Goal: Task Accomplishment & Management: Use online tool/utility

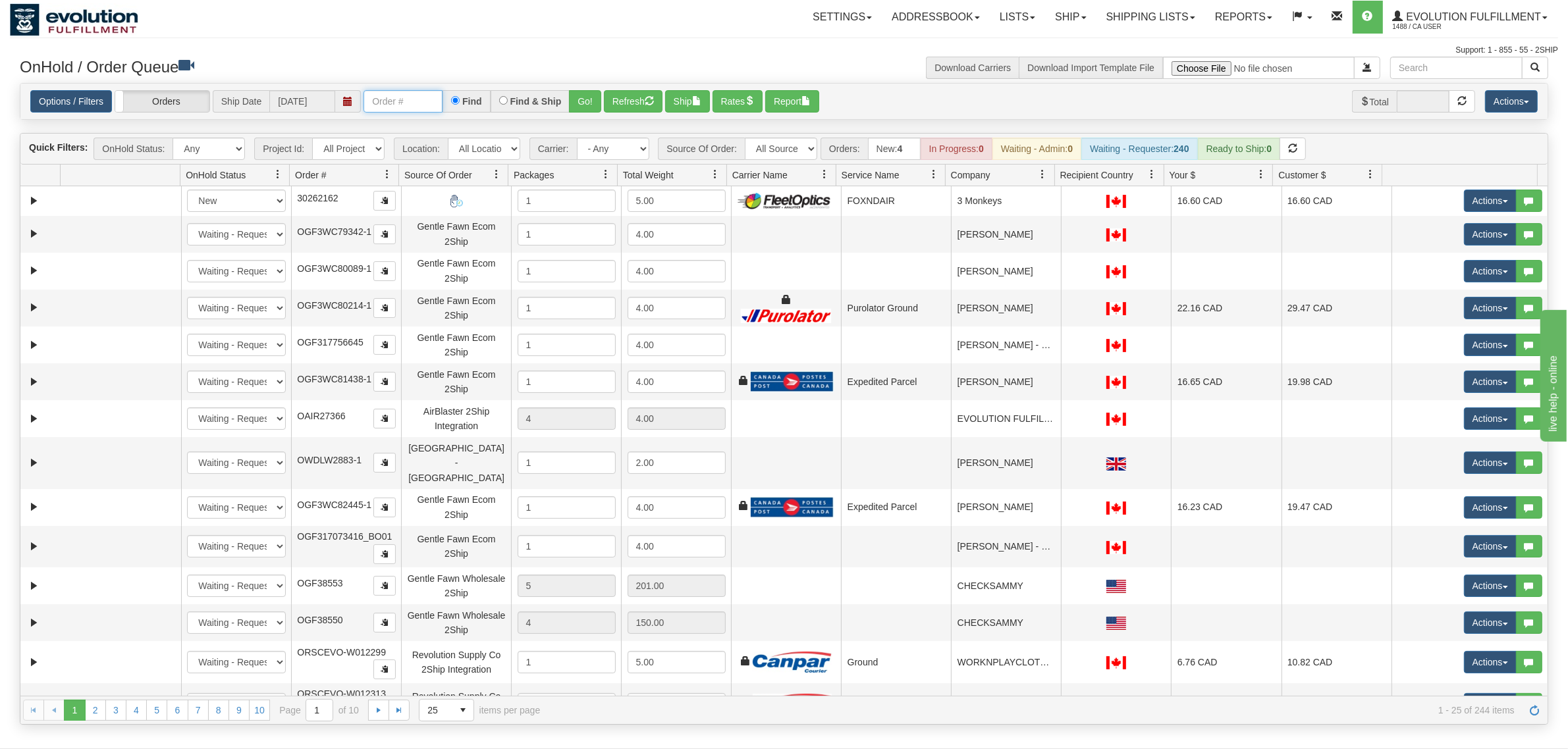
click at [429, 95] on input "text" at bounding box center [402, 102] width 79 height 23
click at [595, 99] on button "Go!" at bounding box center [585, 102] width 33 height 23
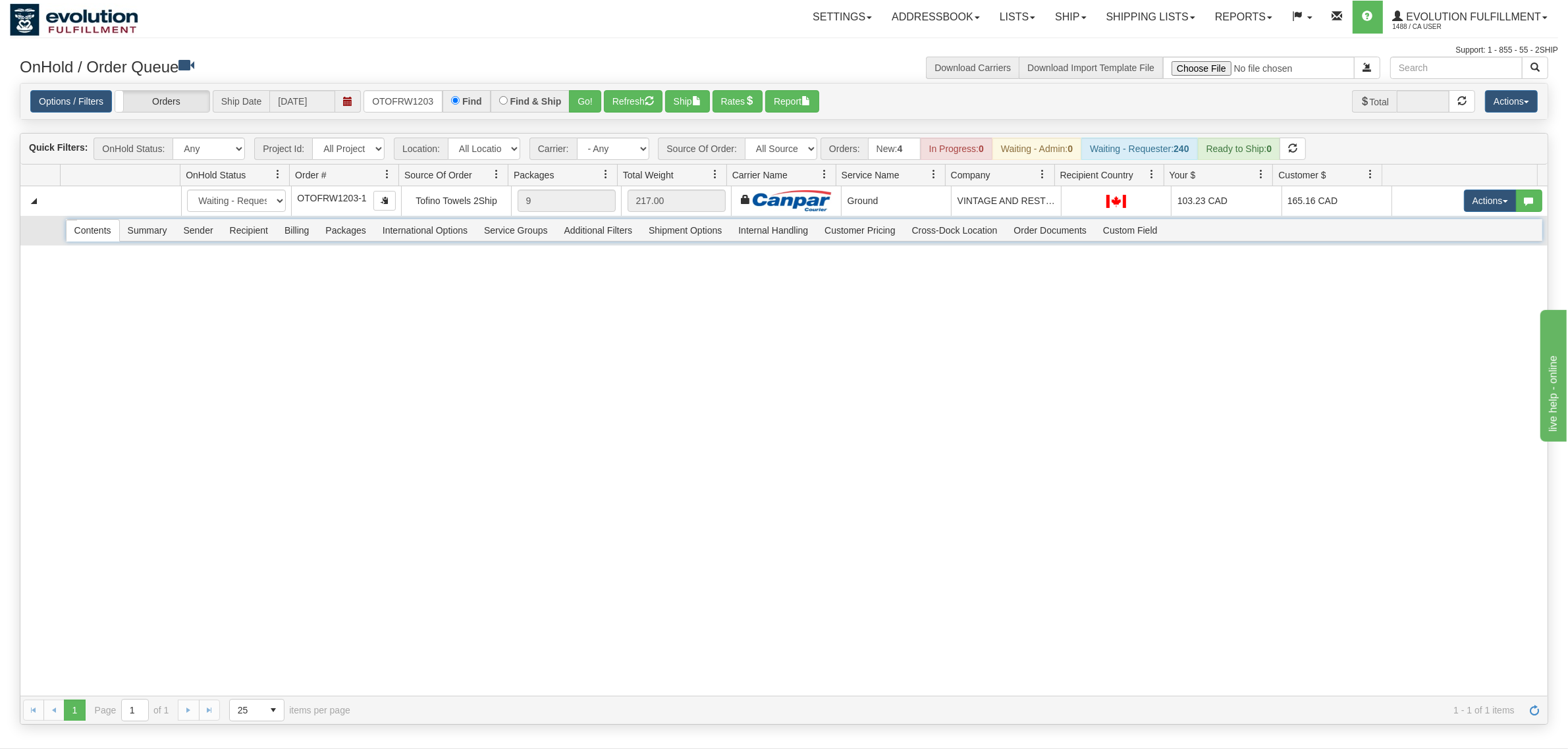
click at [267, 223] on span "Recipient" at bounding box center [249, 231] width 54 height 21
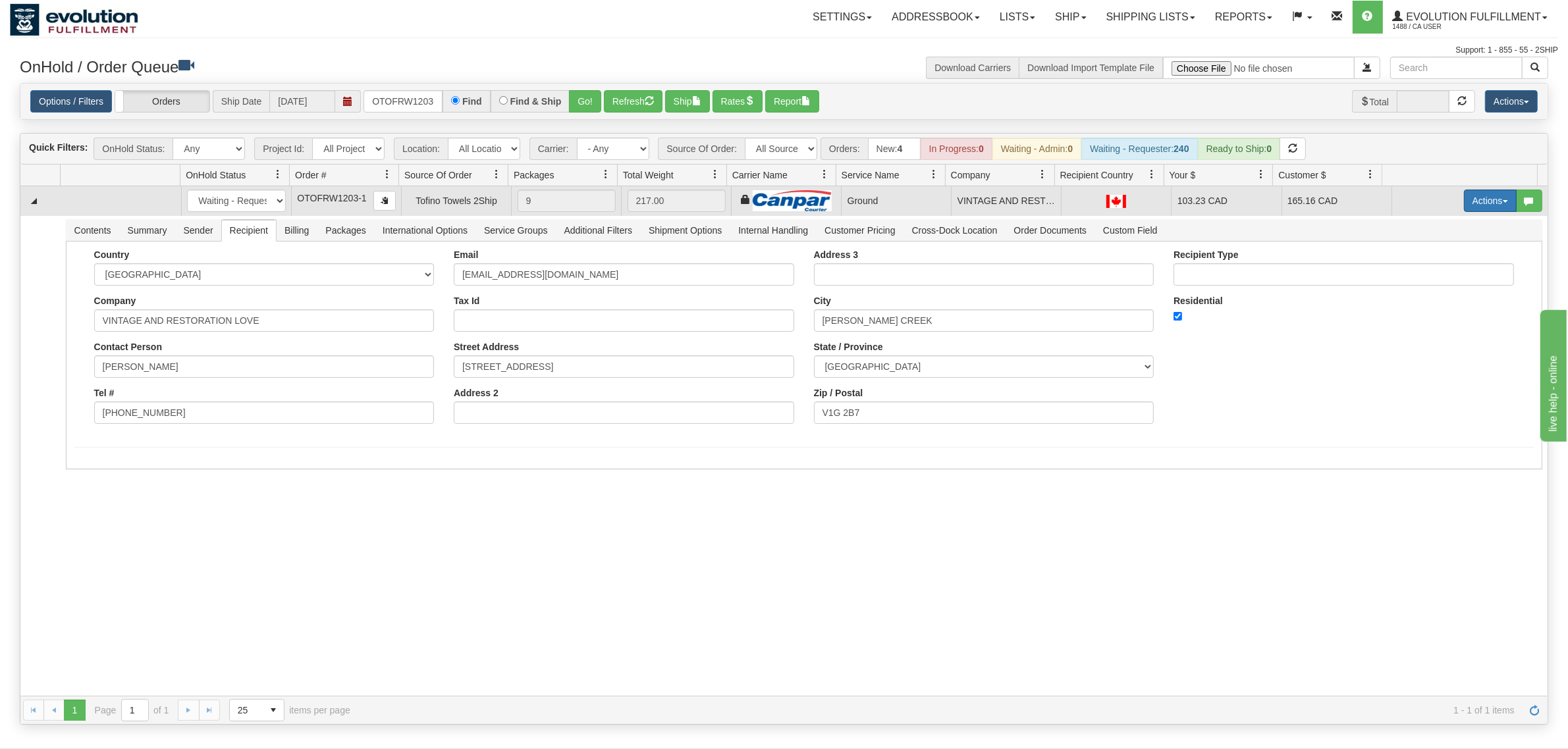
click at [1254, 200] on button "Actions" at bounding box center [1490, 201] width 53 height 23
click at [1254, 279] on span "Ship" at bounding box center [1438, 277] width 28 height 11
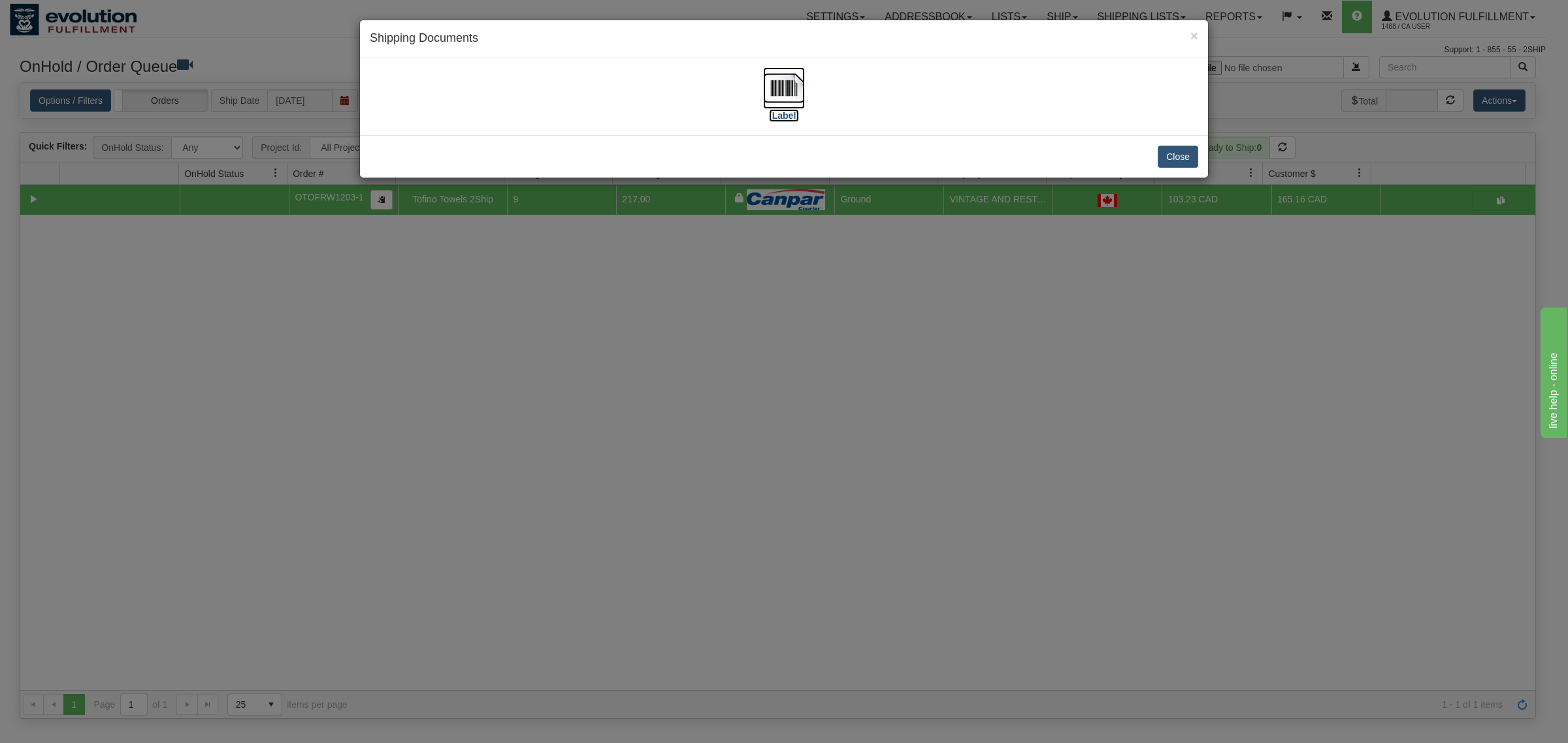
click at [784, 91] on img at bounding box center [784, 88] width 42 height 42
click at [1173, 160] on button "Close" at bounding box center [1178, 157] width 40 height 23
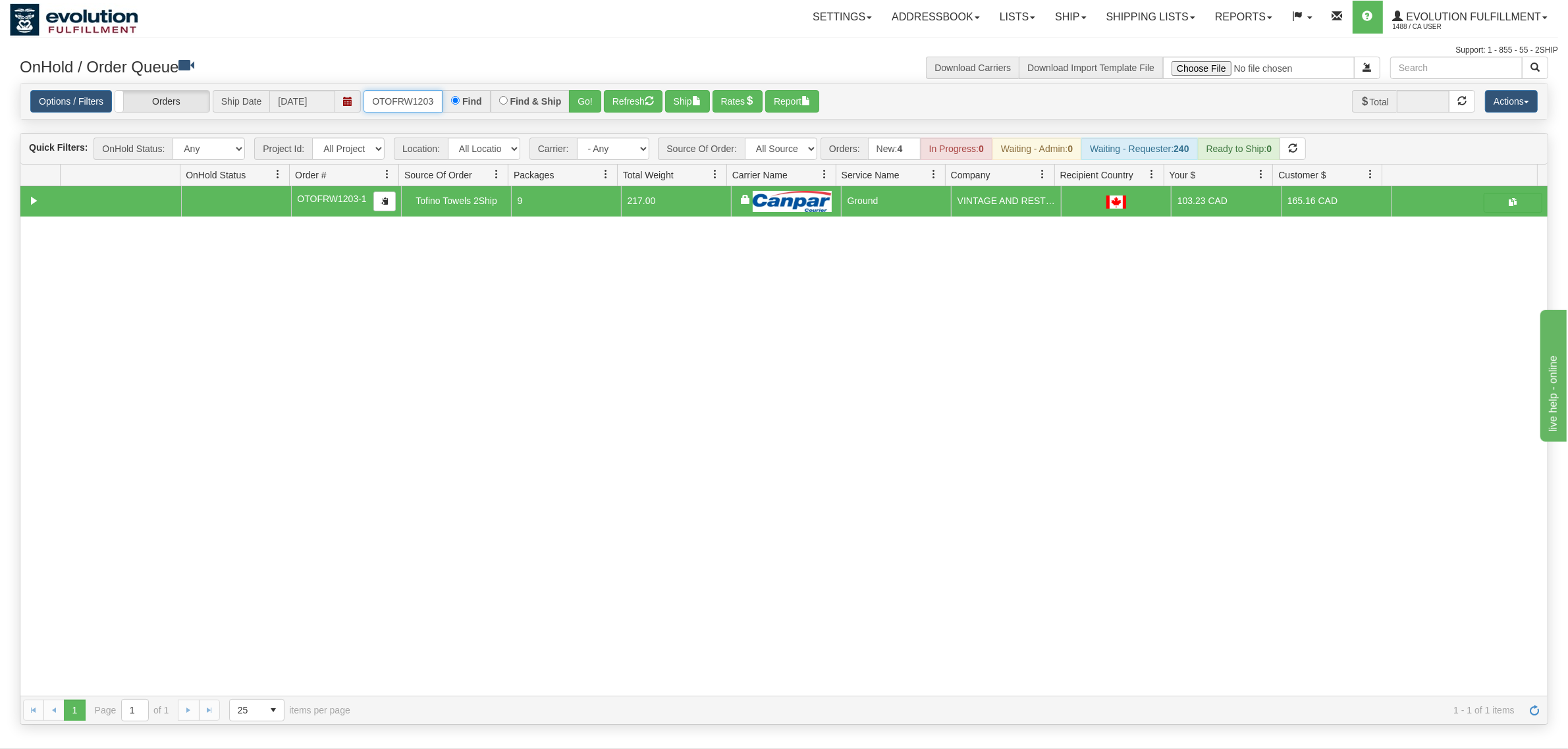
click at [393, 102] on input "OTOFRW1203-1" at bounding box center [402, 102] width 79 height 23
click at [589, 97] on button "Go!" at bounding box center [585, 102] width 33 height 23
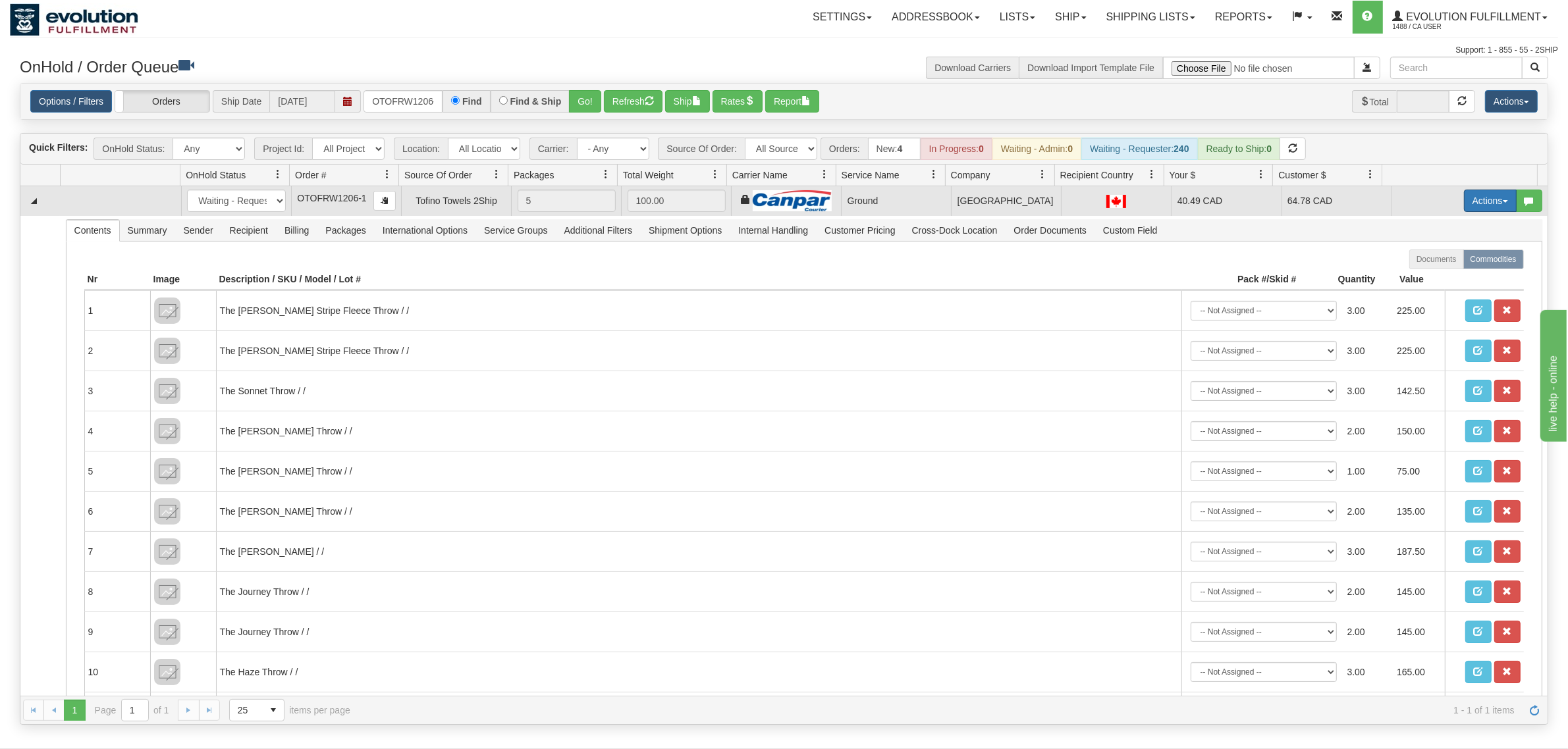
click at [1254, 200] on button "Actions" at bounding box center [1490, 201] width 53 height 23
click at [1254, 272] on link "Ship" at bounding box center [1464, 277] width 106 height 17
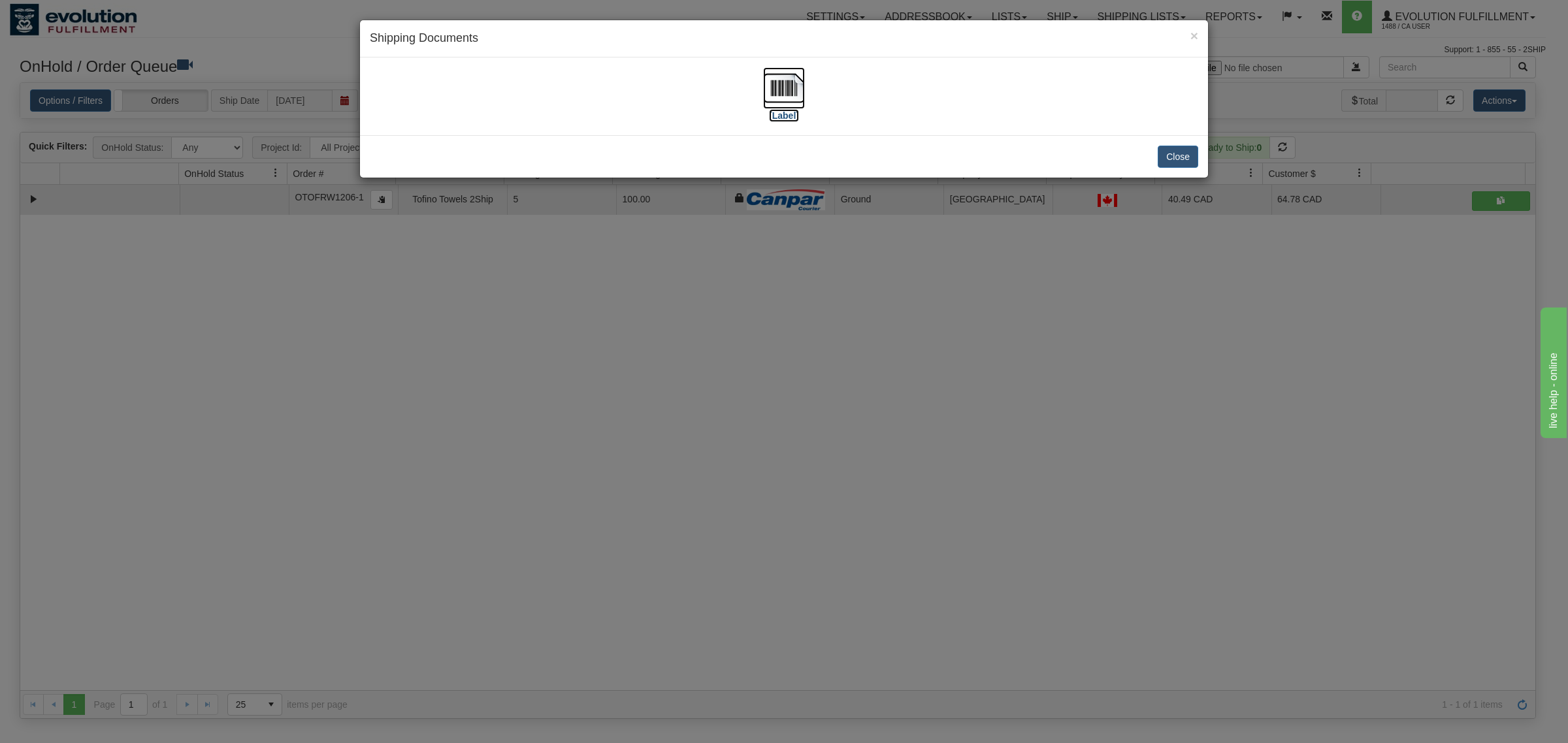
click at [771, 67] on img at bounding box center [784, 88] width 42 height 42
click at [1187, 159] on button "Close" at bounding box center [1178, 157] width 40 height 23
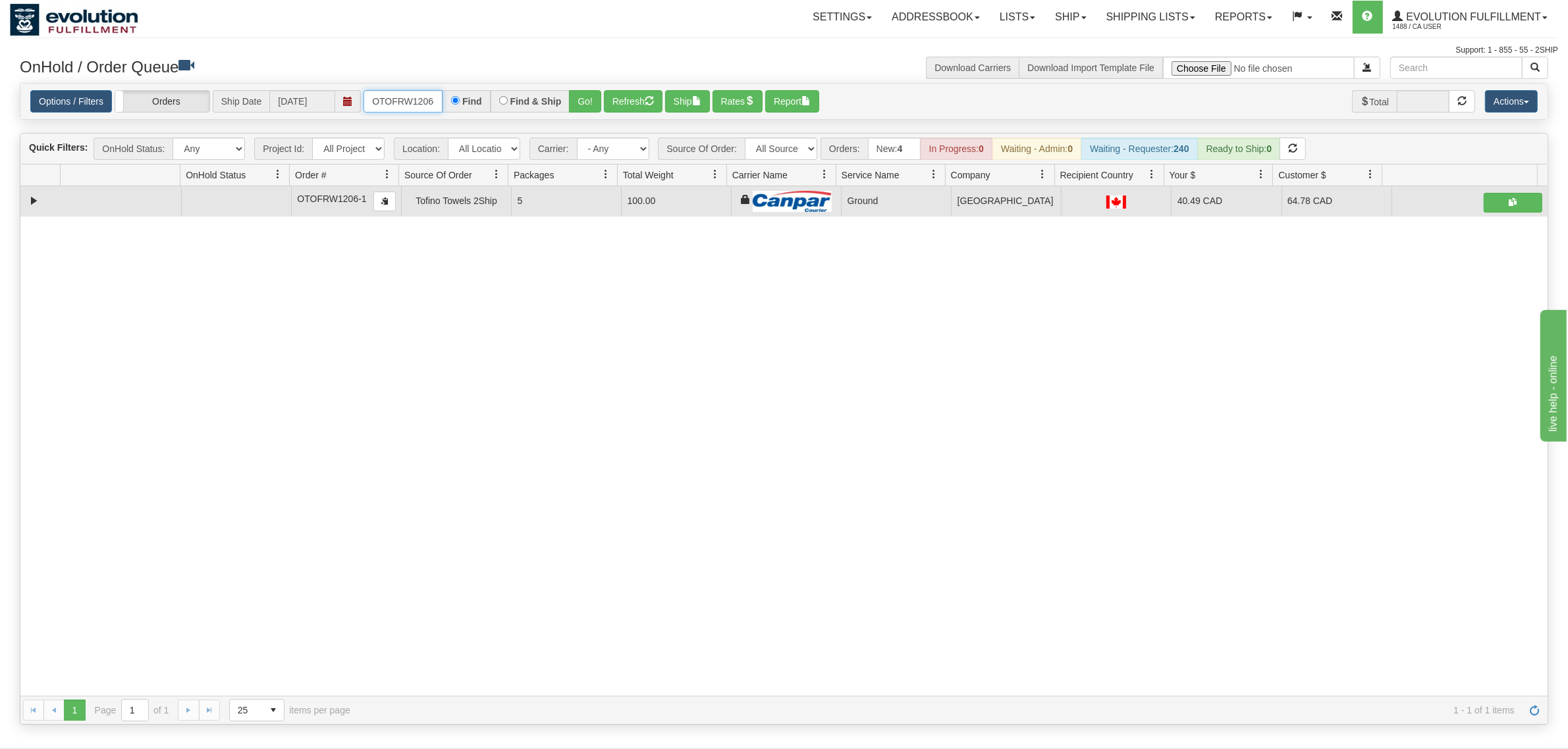
click at [403, 106] on input "OTOFRW1206-1" at bounding box center [402, 102] width 79 height 23
click at [402, 106] on input "OTOFRW1206-1" at bounding box center [402, 102] width 79 height 23
click at [401, 106] on input "OTOFRW1206-1" at bounding box center [402, 102] width 79 height 23
click at [580, 92] on button "Go!" at bounding box center [585, 102] width 33 height 23
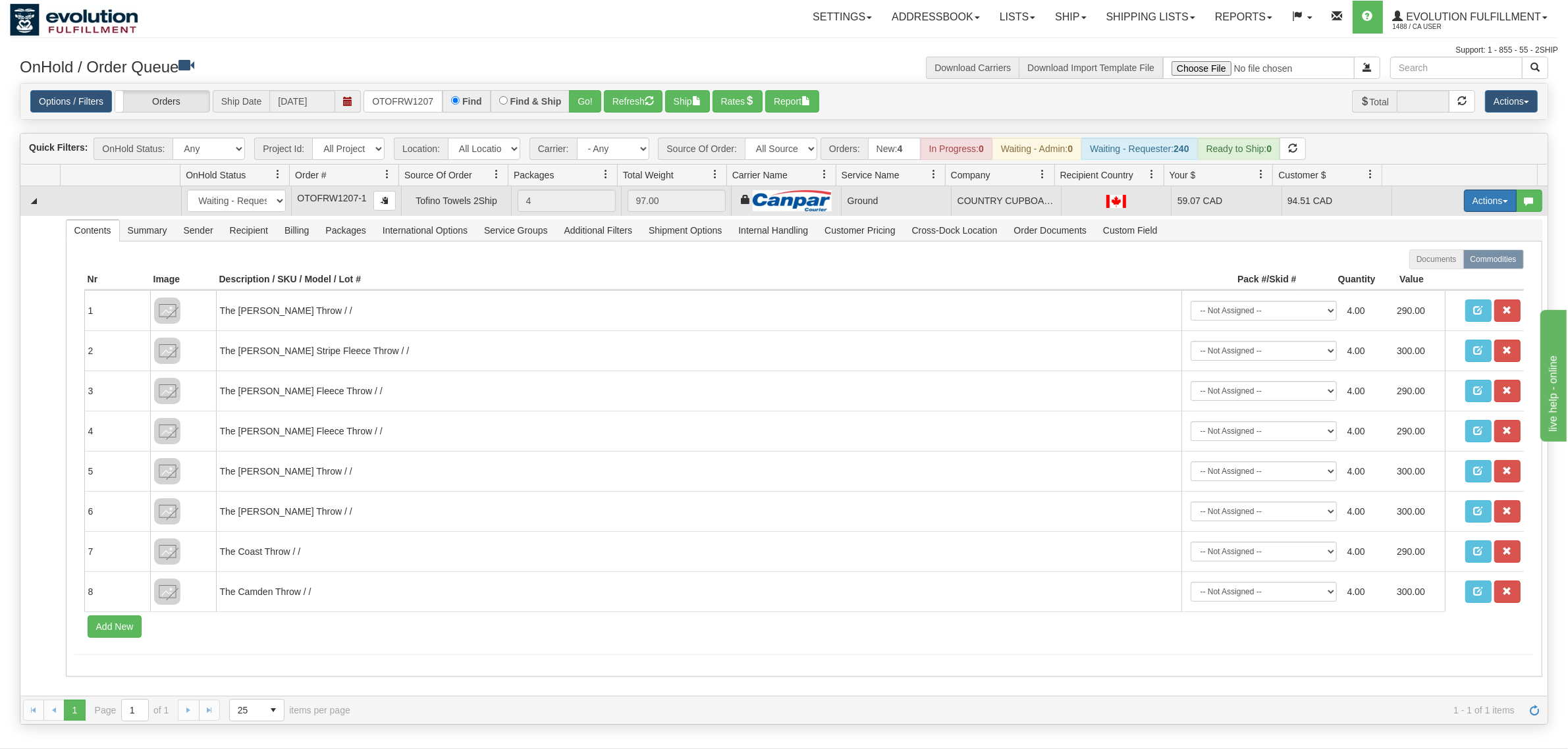
click at [1254, 198] on button "Actions" at bounding box center [1490, 201] width 53 height 23
click at [1254, 278] on span "Ship" at bounding box center [1438, 277] width 28 height 11
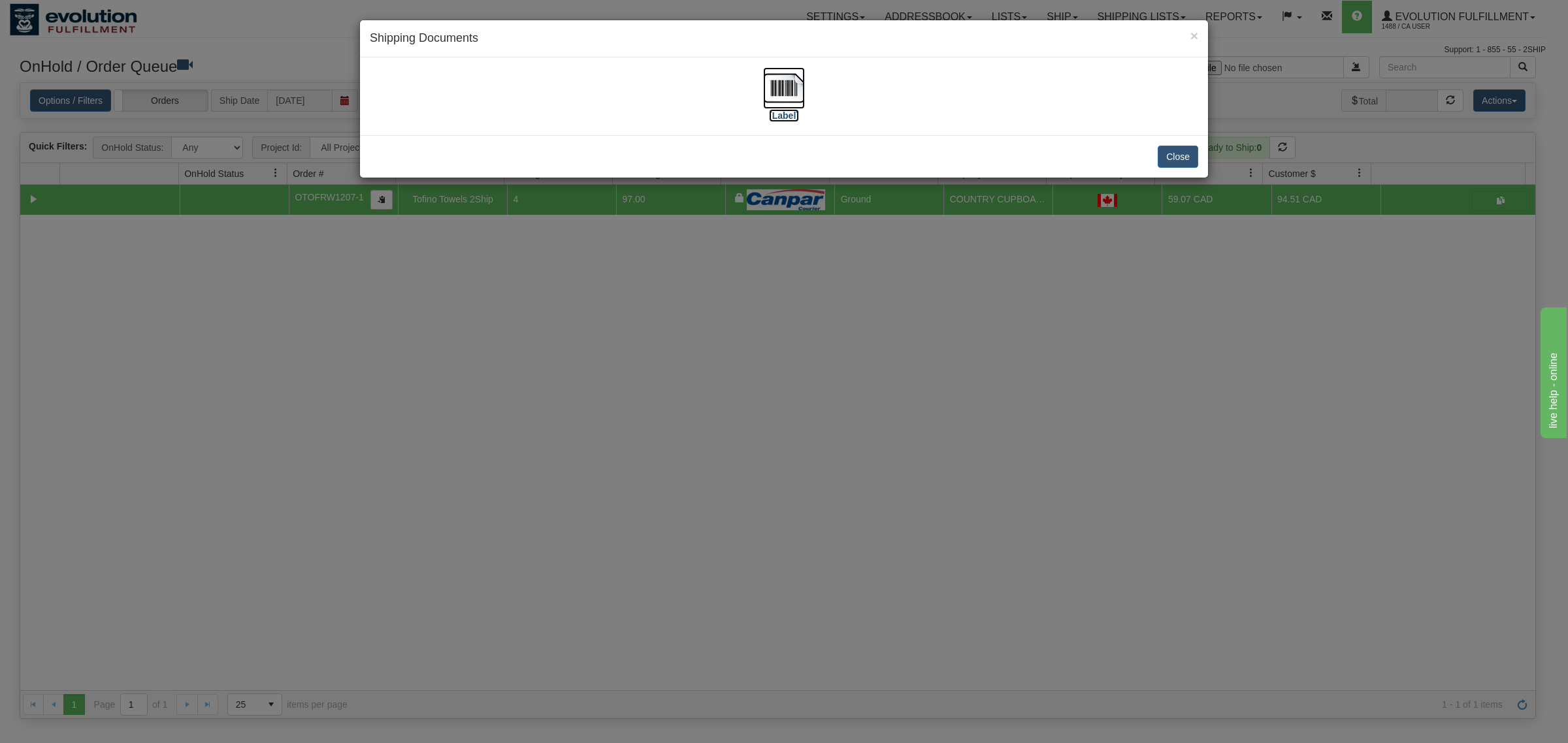
click at [794, 85] on img at bounding box center [784, 88] width 42 height 42
click at [1172, 148] on button "Close" at bounding box center [1178, 157] width 40 height 23
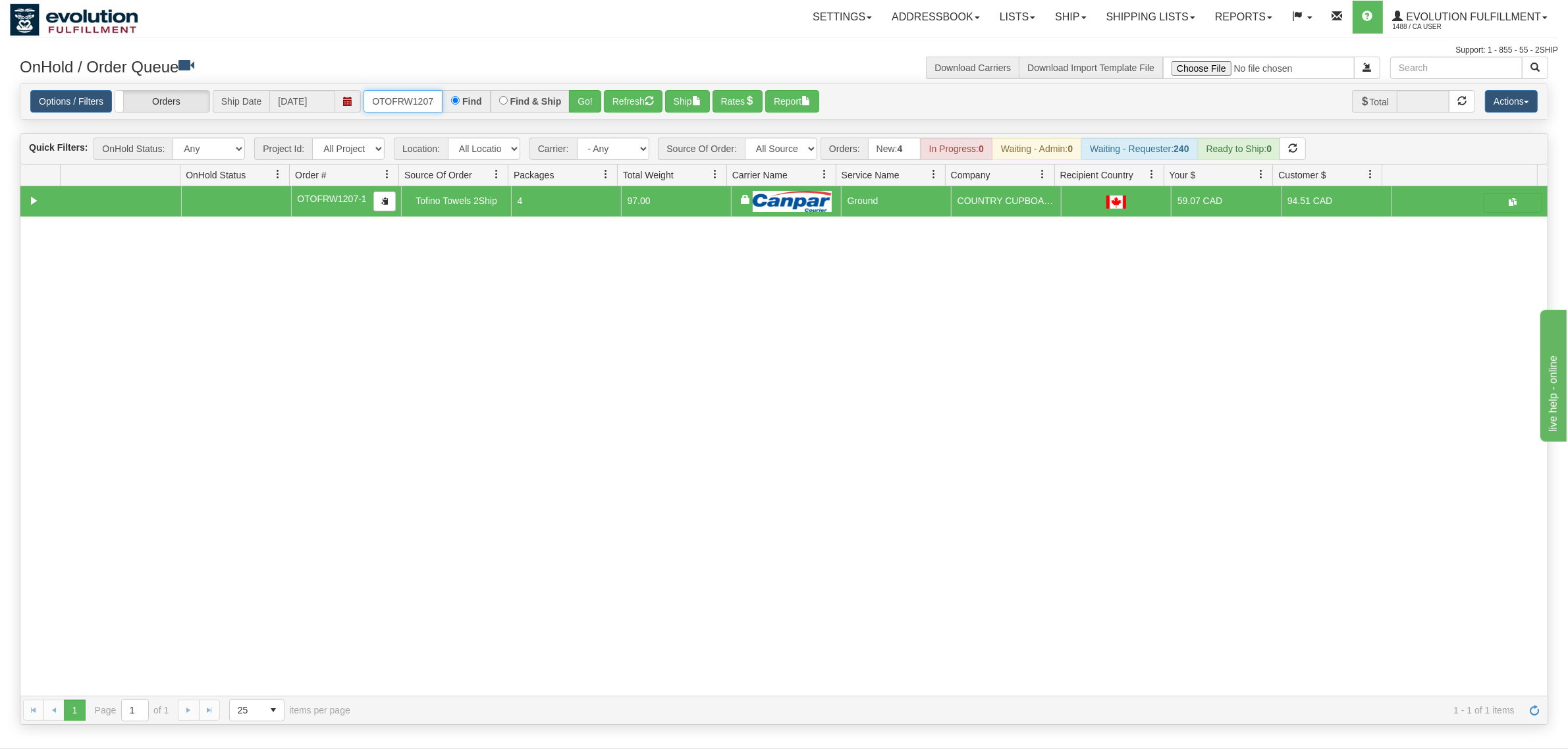
click at [404, 100] on input "OTOFRW1207-1" at bounding box center [402, 102] width 79 height 23
click at [588, 106] on button "Go!" at bounding box center [585, 102] width 33 height 23
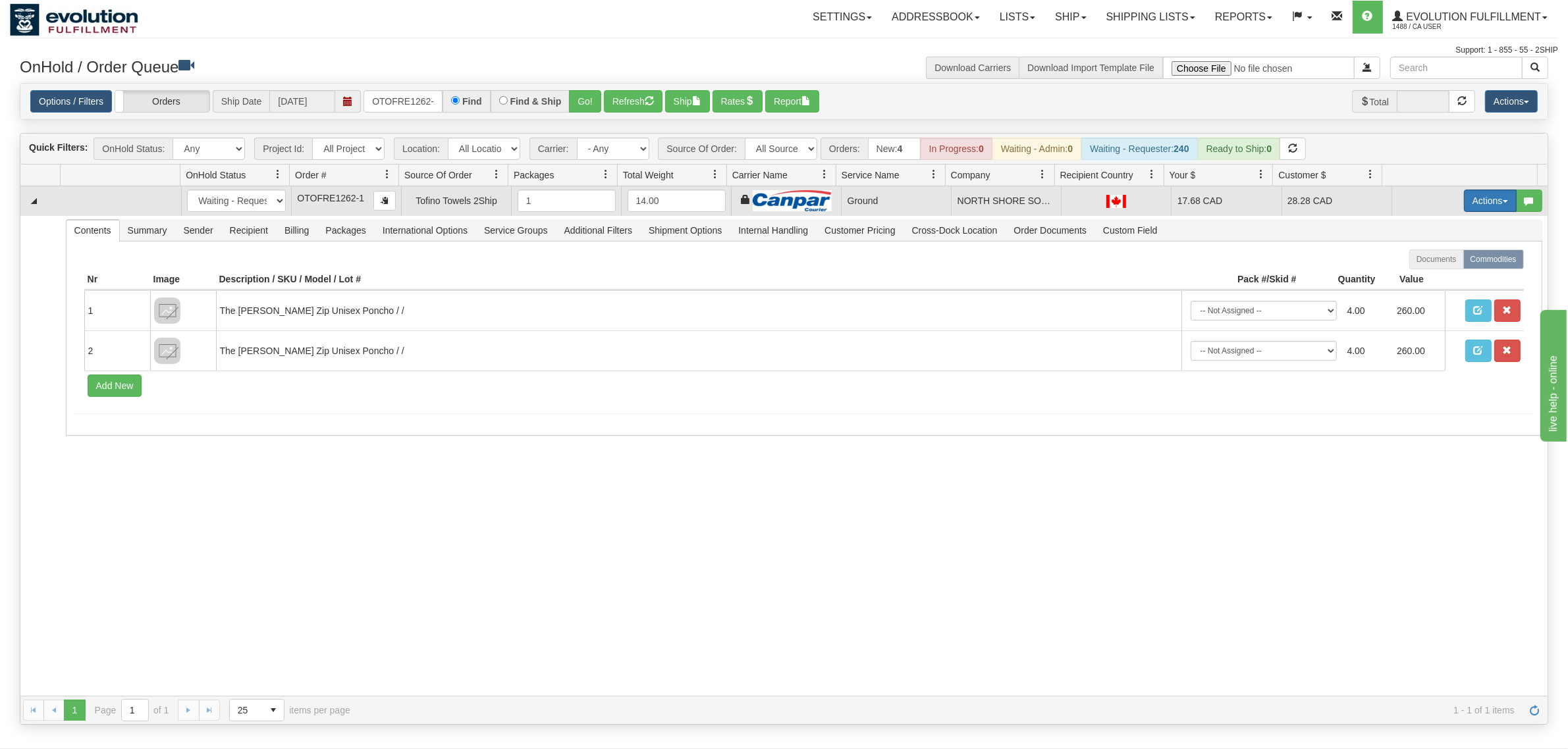
click at [1254, 193] on button "Actions" at bounding box center [1490, 201] width 53 height 23
click at [1254, 279] on span "Ship" at bounding box center [1438, 277] width 28 height 11
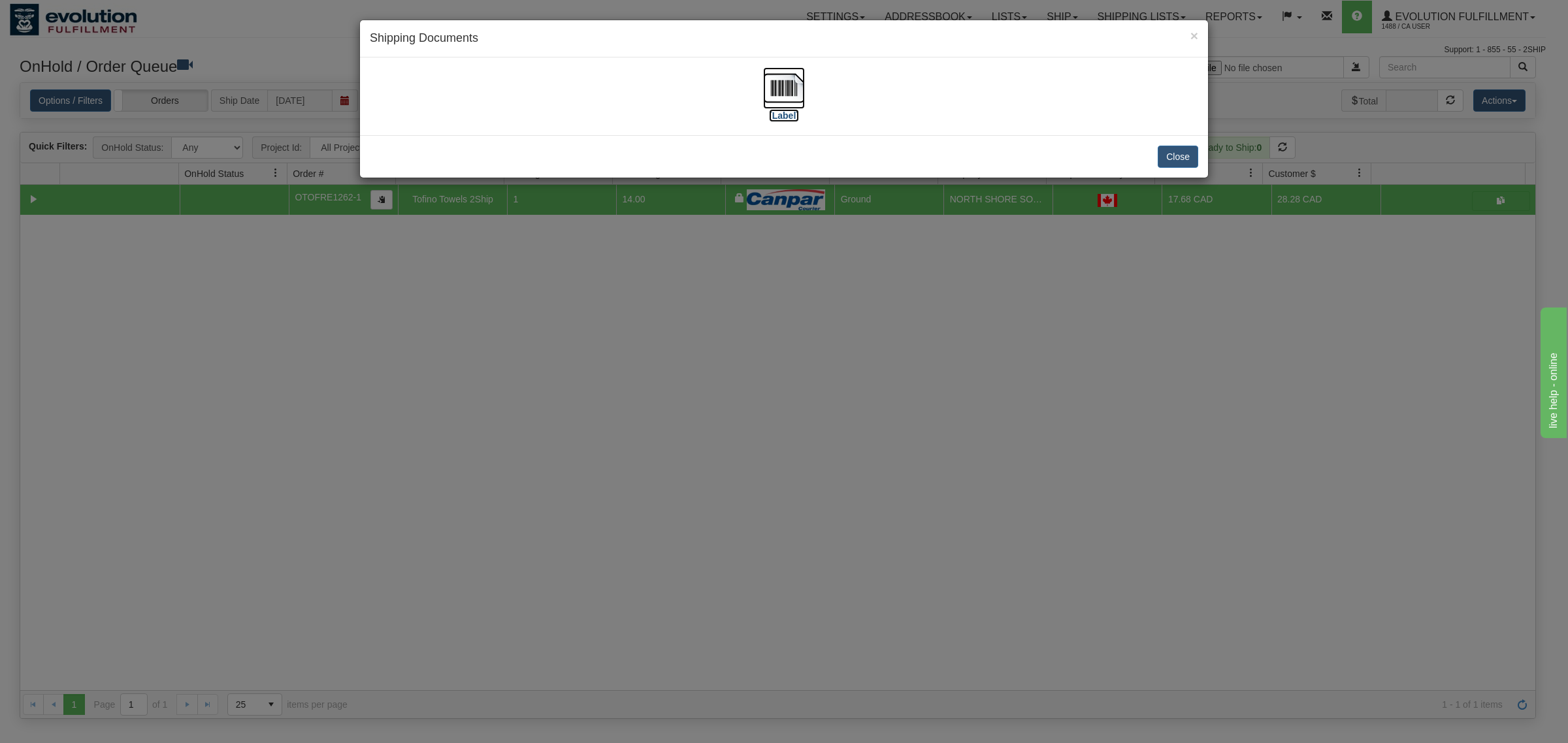
click at [784, 82] on img at bounding box center [784, 88] width 42 height 42
click at [1183, 152] on button "Close" at bounding box center [1178, 157] width 40 height 23
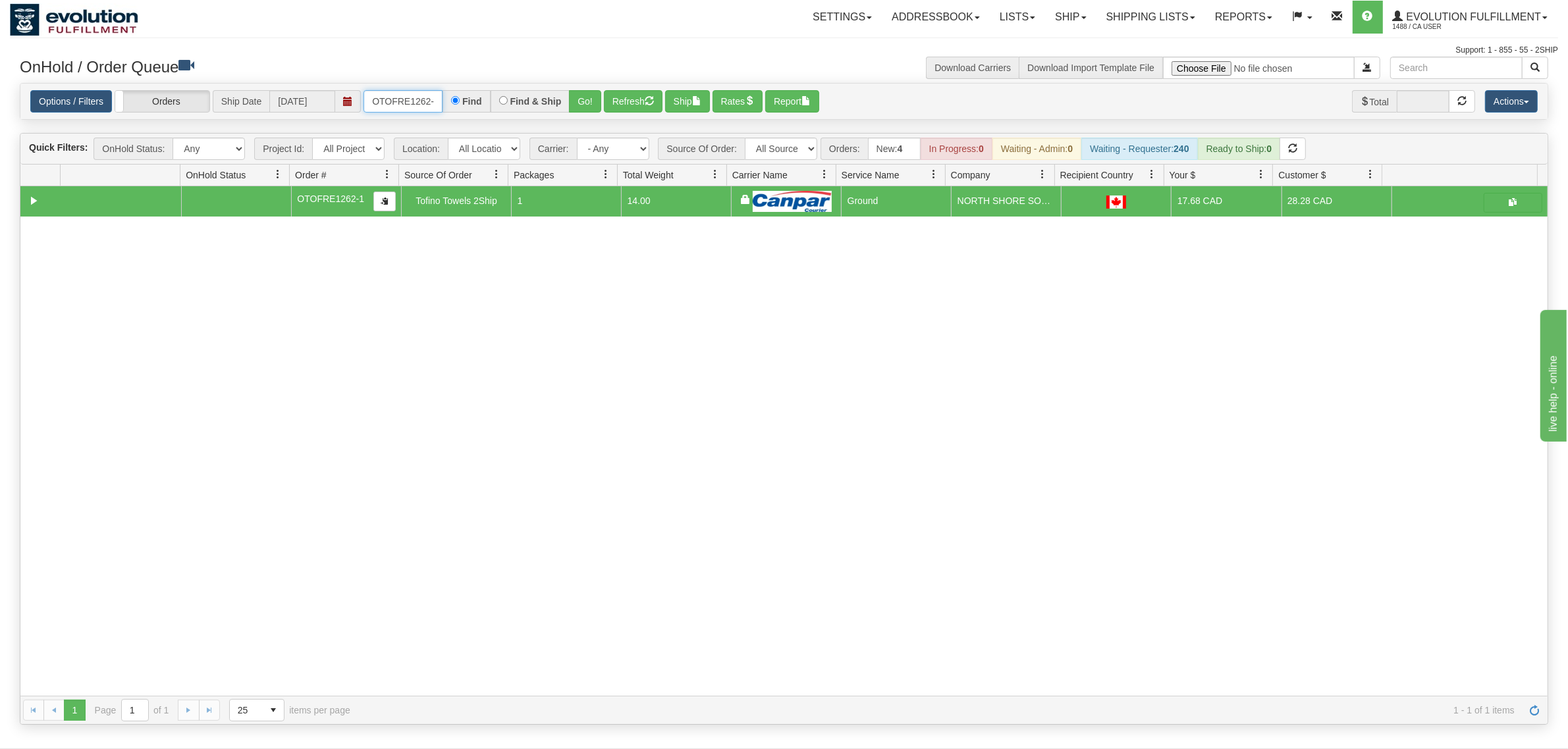
click at [405, 97] on input "OTOFRE1262-1" at bounding box center [402, 102] width 79 height 23
click at [403, 97] on input "OTOFRE1262-1" at bounding box center [402, 102] width 79 height 23
click at [584, 101] on button "Go!" at bounding box center [585, 102] width 33 height 23
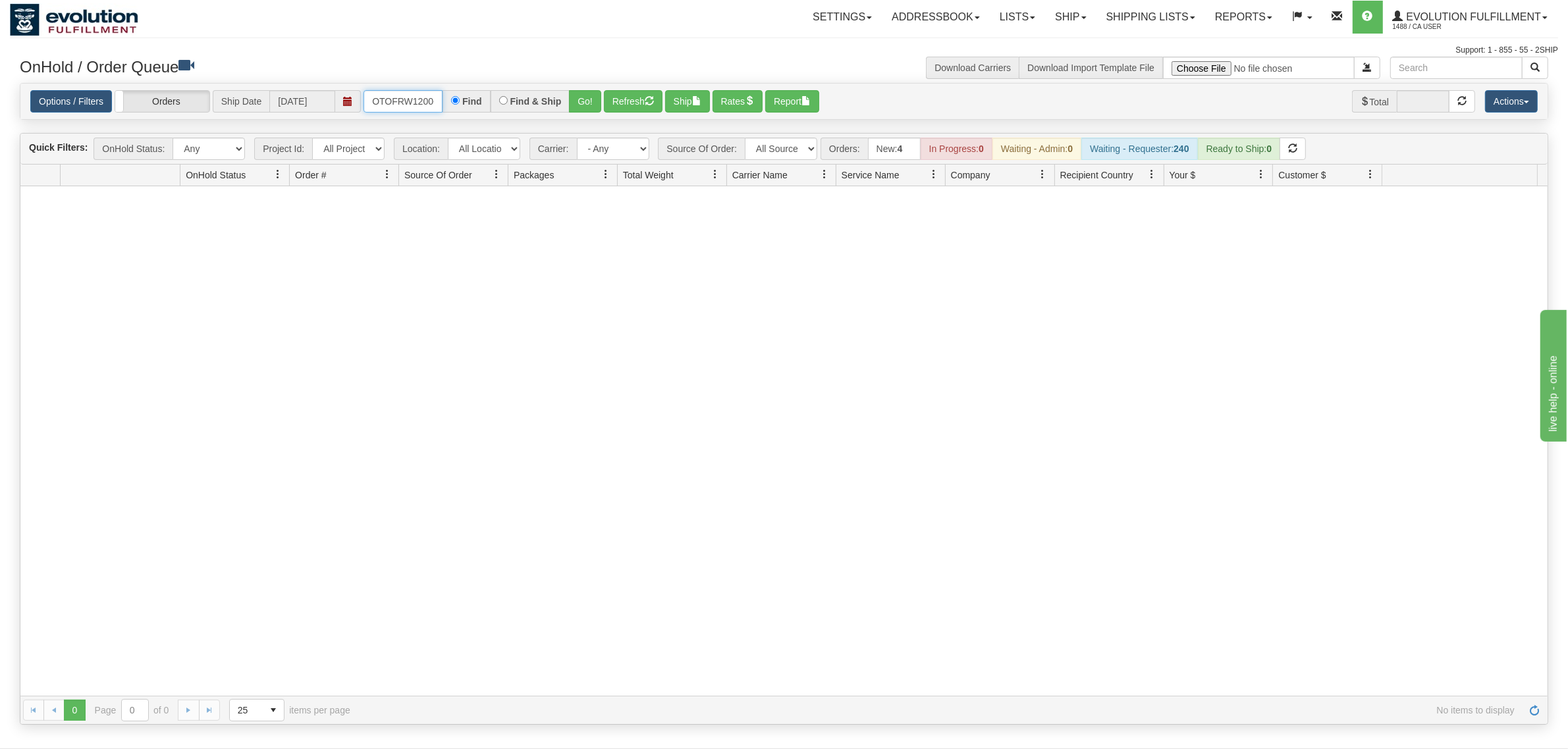
scroll to position [0, 15]
drag, startPoint x: 370, startPoint y: 97, endPoint x: 523, endPoint y: 95, distance: 153.0
click at [523, 95] on div "OTOFRW1200-1-1 Find Find & Ship Go!" at bounding box center [482, 102] width 237 height 23
click at [584, 99] on button "Go!" at bounding box center [585, 102] width 33 height 23
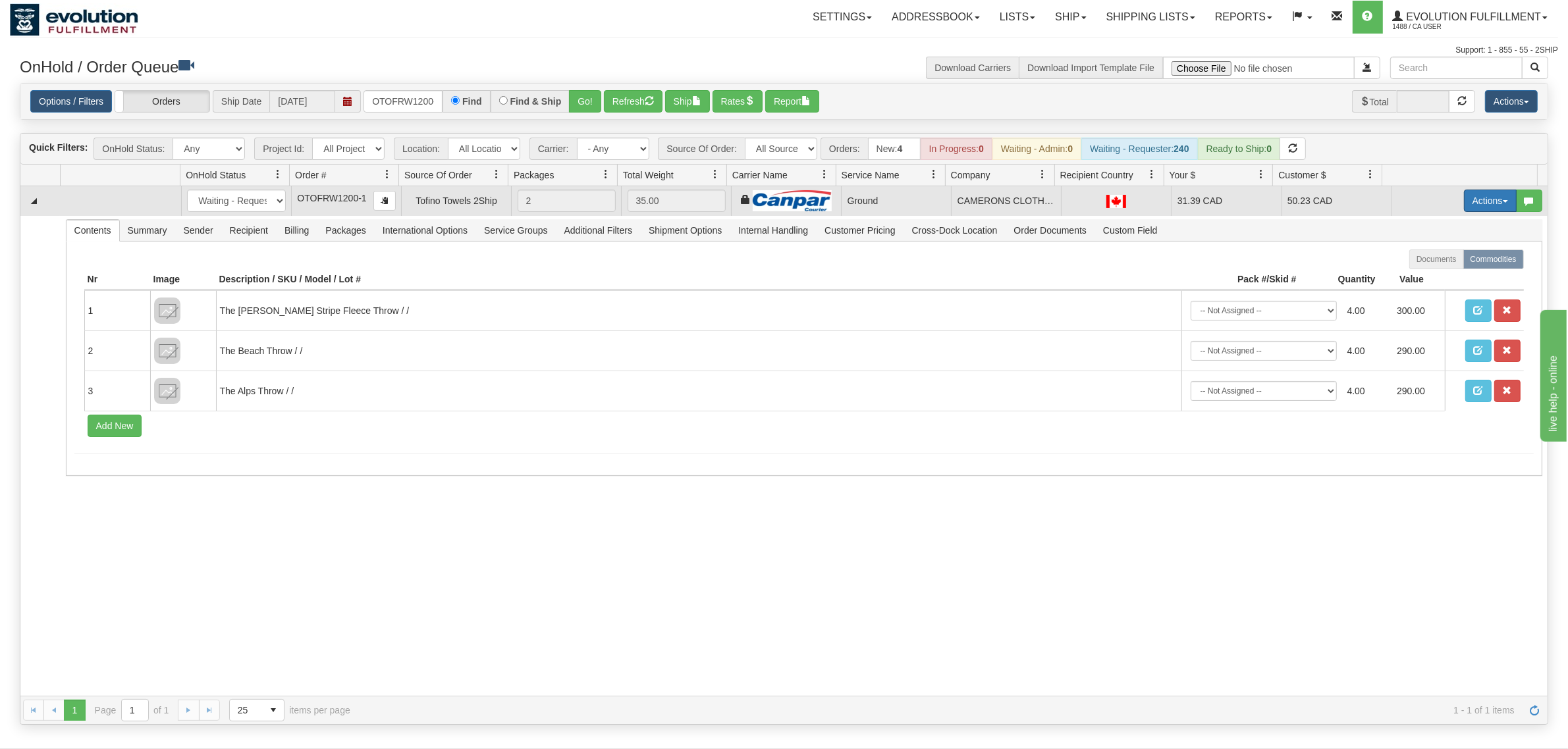
click at [1254, 199] on button "Actions" at bounding box center [1490, 201] width 53 height 23
click at [1254, 278] on span "Ship" at bounding box center [1438, 277] width 28 height 11
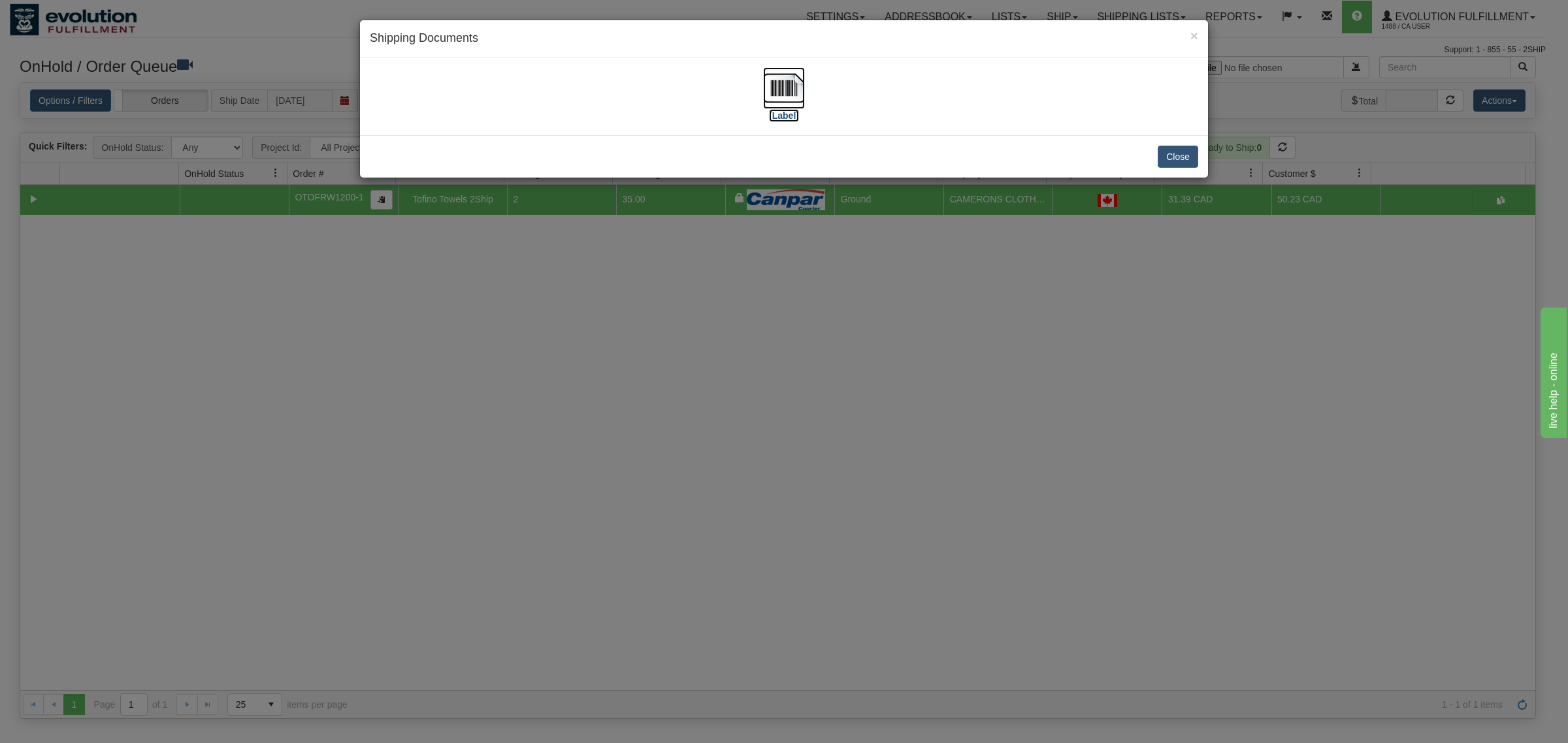
click at [792, 79] on img at bounding box center [784, 88] width 42 height 42
click at [1162, 156] on button "Close" at bounding box center [1178, 157] width 40 height 23
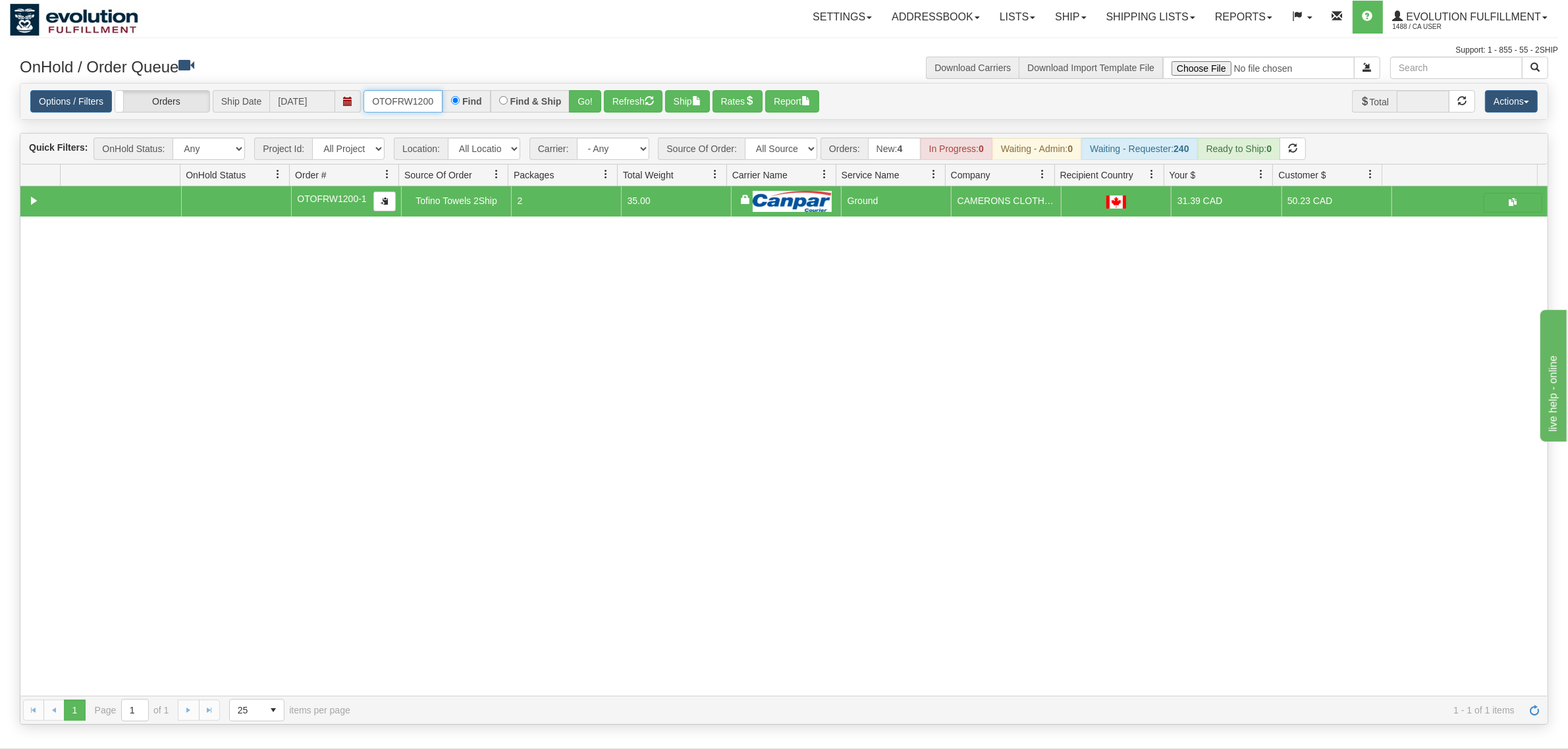
click at [382, 102] on input "OTOFRW1200-1" at bounding box center [402, 102] width 79 height 23
click at [580, 92] on button "Go!" at bounding box center [585, 102] width 33 height 23
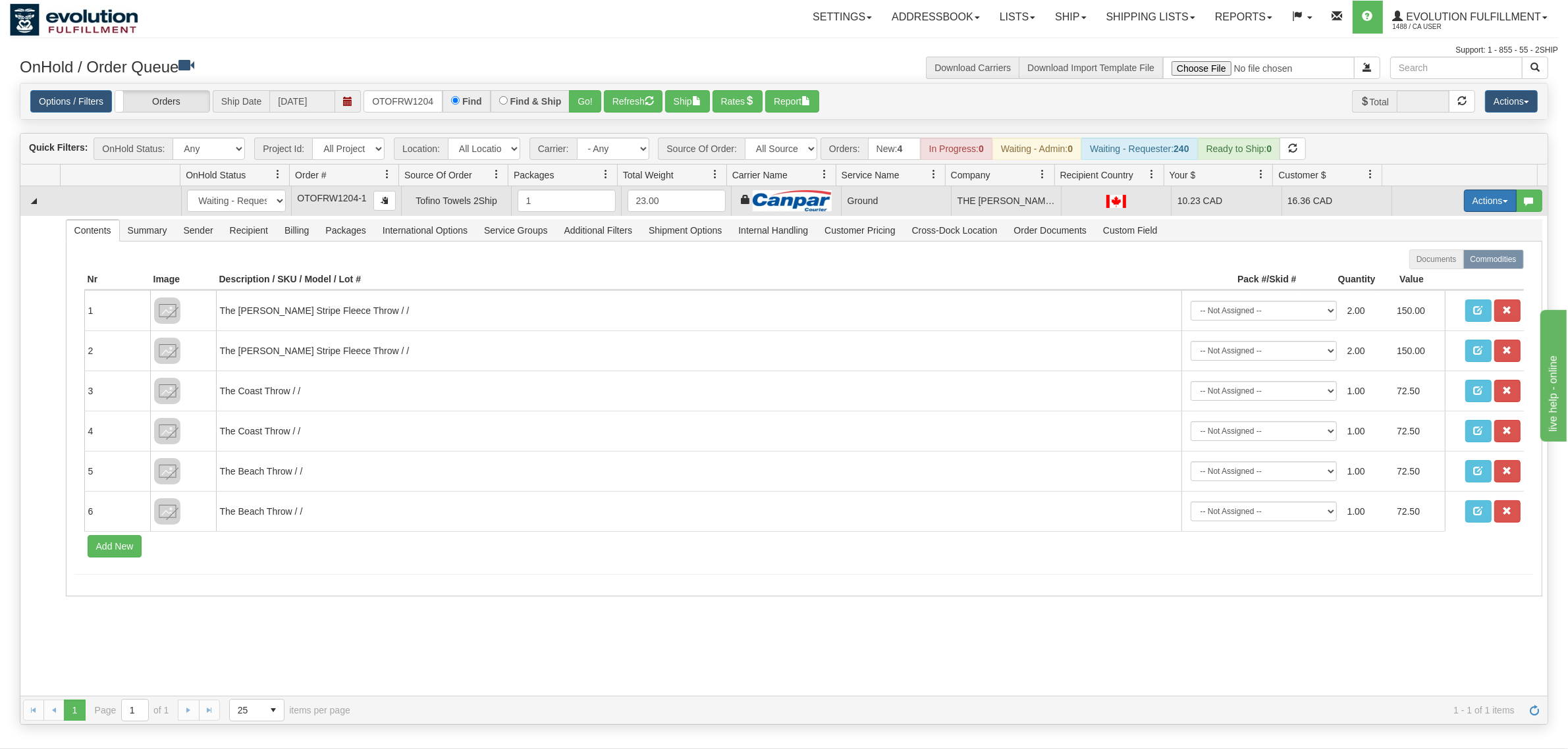
click at [1254, 201] on button "Actions" at bounding box center [1490, 201] width 53 height 23
click at [1254, 271] on link "Ship" at bounding box center [1464, 277] width 106 height 17
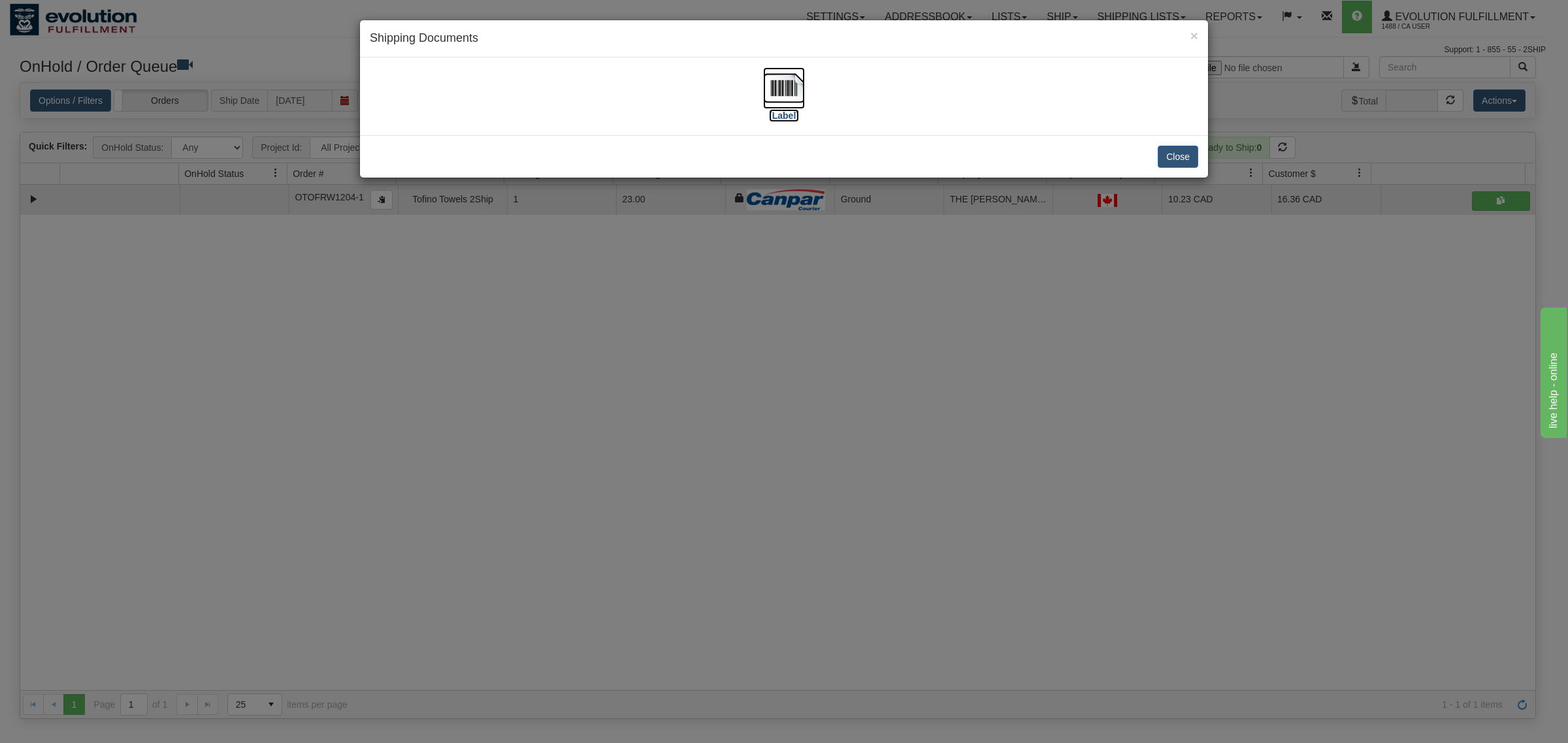
click at [796, 77] on img at bounding box center [784, 88] width 42 height 42
click at [1175, 167] on button "Close" at bounding box center [1178, 157] width 40 height 23
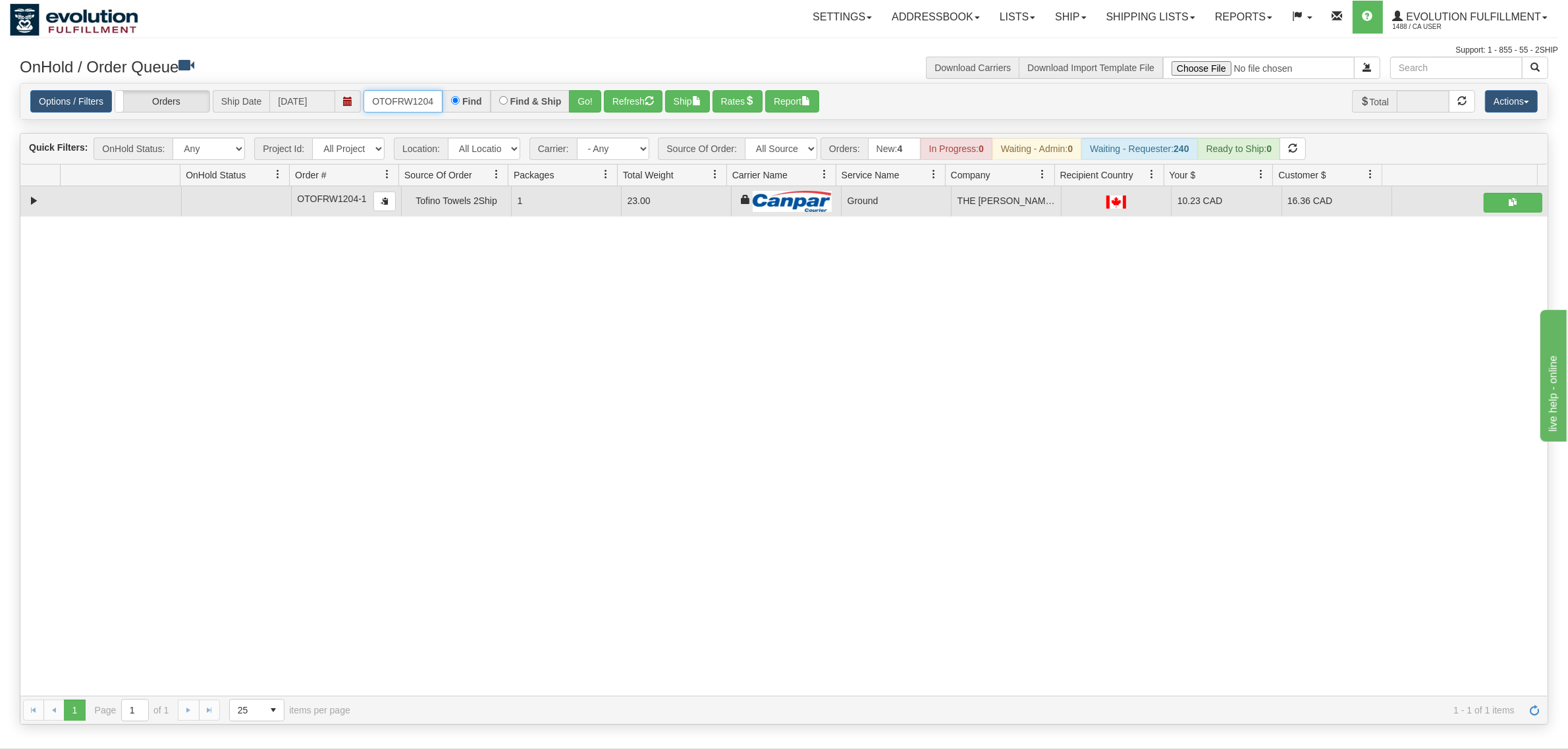
click at [377, 103] on input "OTOFRW1204-1" at bounding box center [402, 102] width 79 height 23
click at [597, 96] on button "Go!" at bounding box center [585, 102] width 33 height 23
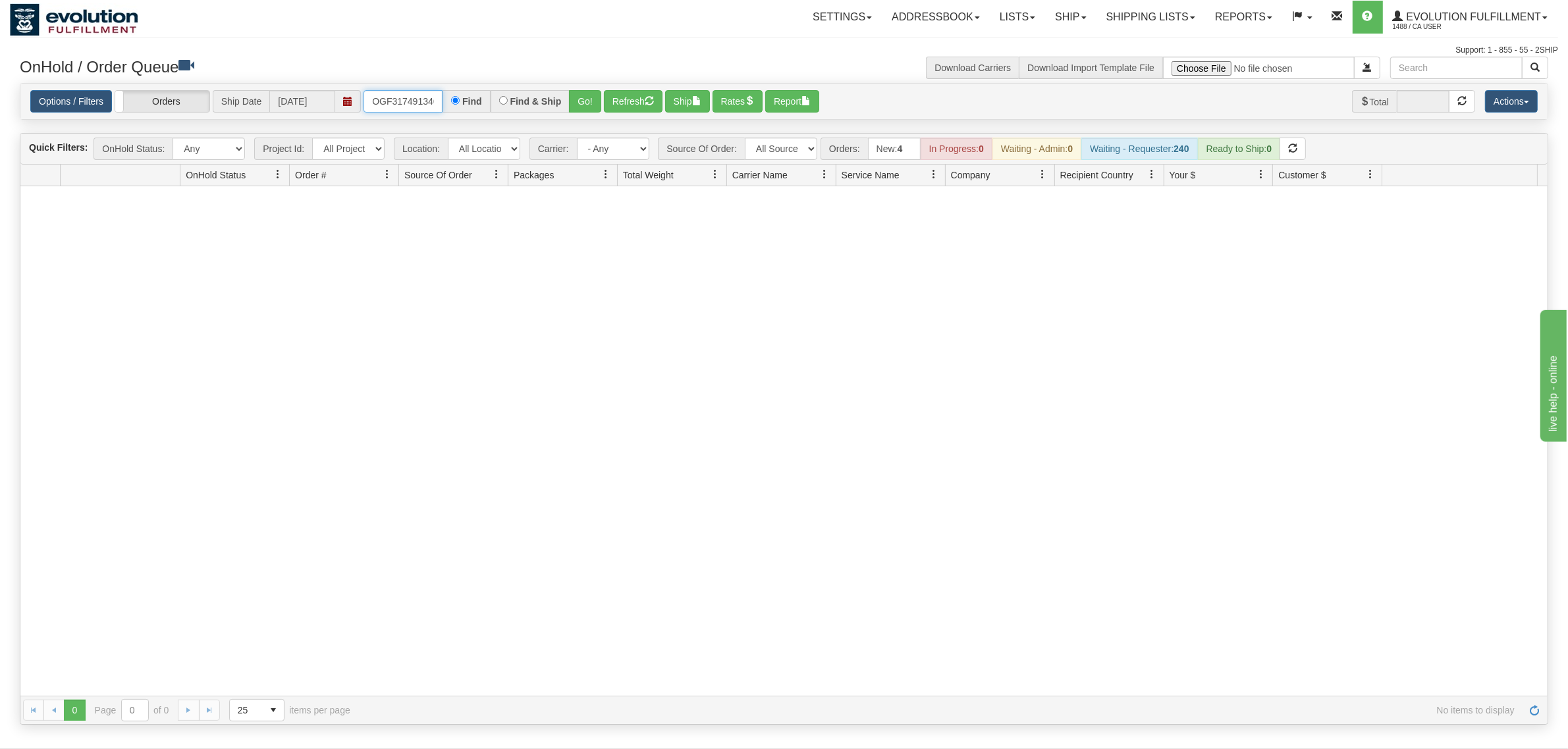
scroll to position [0, 12]
drag, startPoint x: 370, startPoint y: 104, endPoint x: 571, endPoint y: 101, distance: 201.0
click at [541, 101] on div "OGF317491346-1 Find Find & Ship Go!" at bounding box center [482, 102] width 237 height 23
click at [580, 101] on button "Go!" at bounding box center [585, 102] width 33 height 23
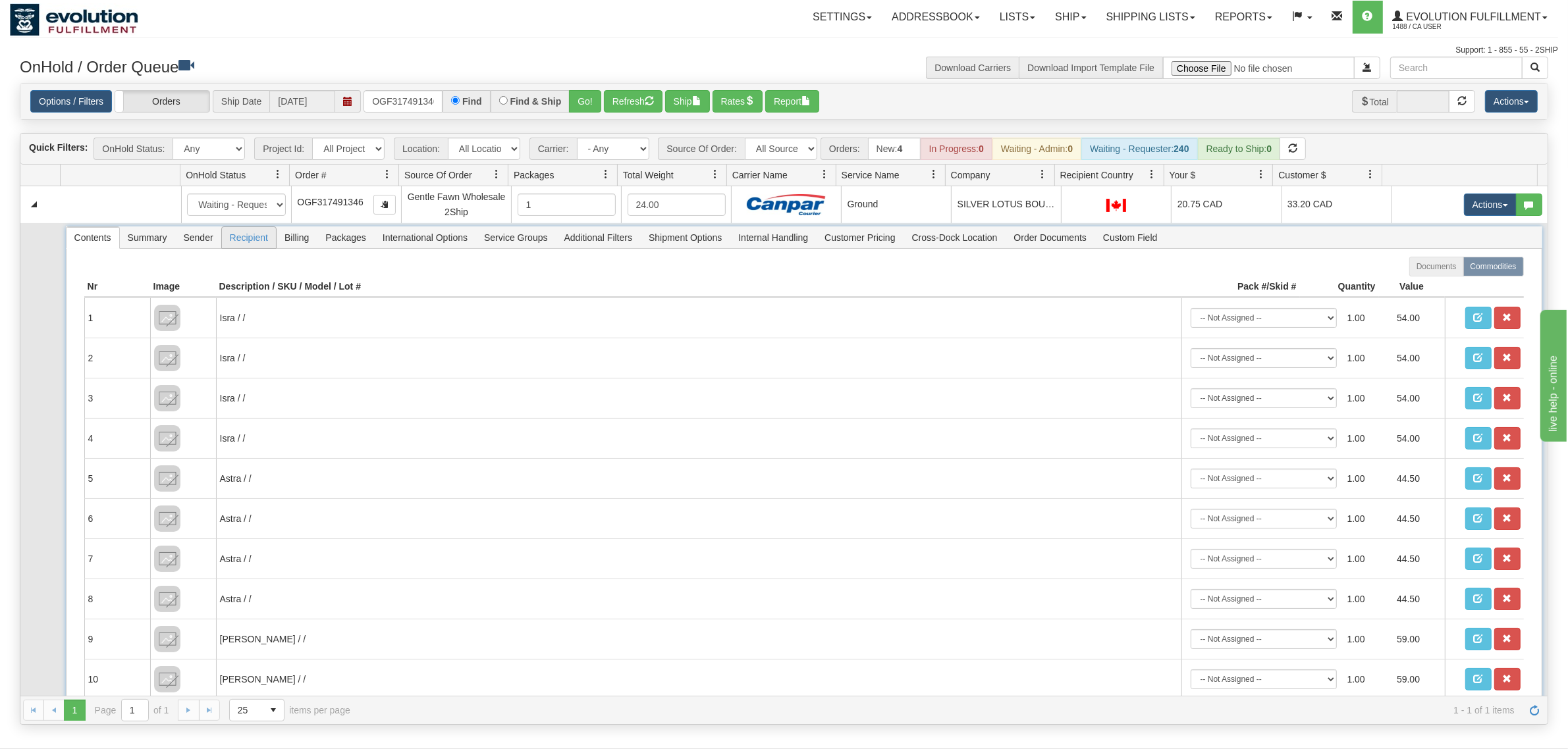
click at [276, 238] on ul "Contents Summary Sender Recipient Billing Packages International Options Servic…" at bounding box center [616, 237] width 1101 height 22
click at [267, 239] on span "Recipient" at bounding box center [249, 238] width 54 height 21
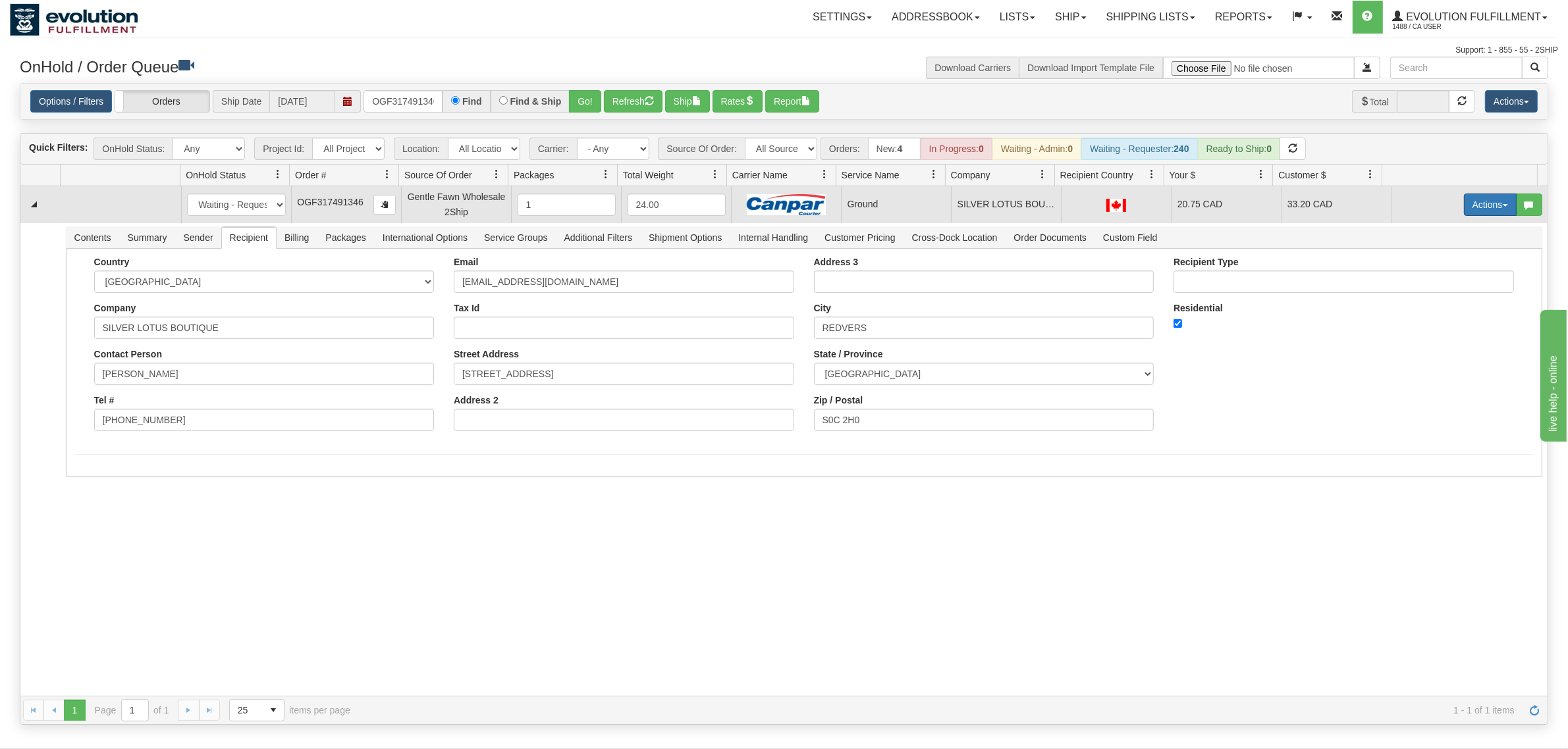
click at [1254, 203] on button "Actions" at bounding box center [1490, 205] width 53 height 23
click at [1254, 284] on span "Ship" at bounding box center [1438, 280] width 28 height 11
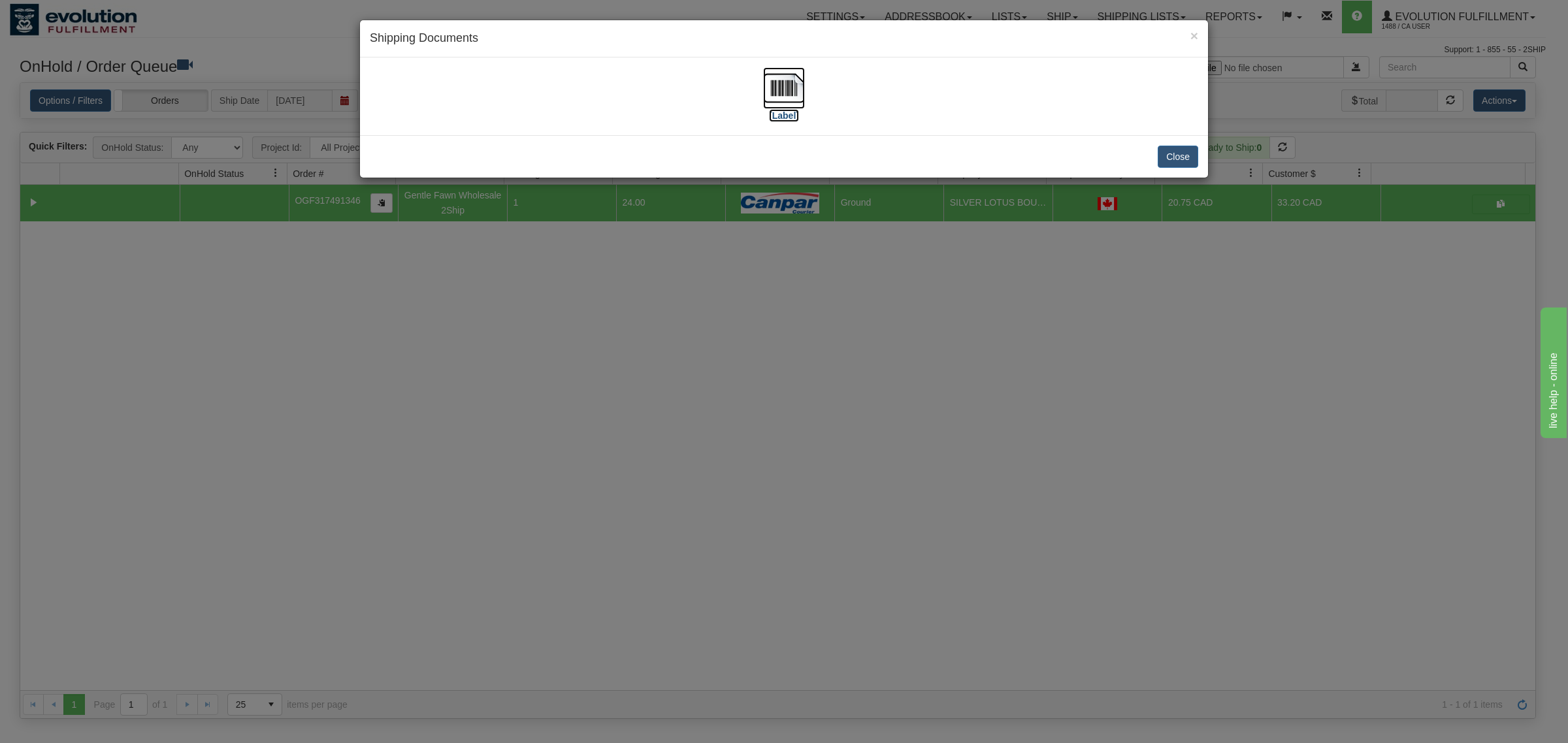
click at [780, 96] on img at bounding box center [784, 88] width 42 height 42
click at [1175, 171] on div "Close" at bounding box center [784, 156] width 848 height 43
click at [1178, 159] on button "Close" at bounding box center [1178, 157] width 40 height 23
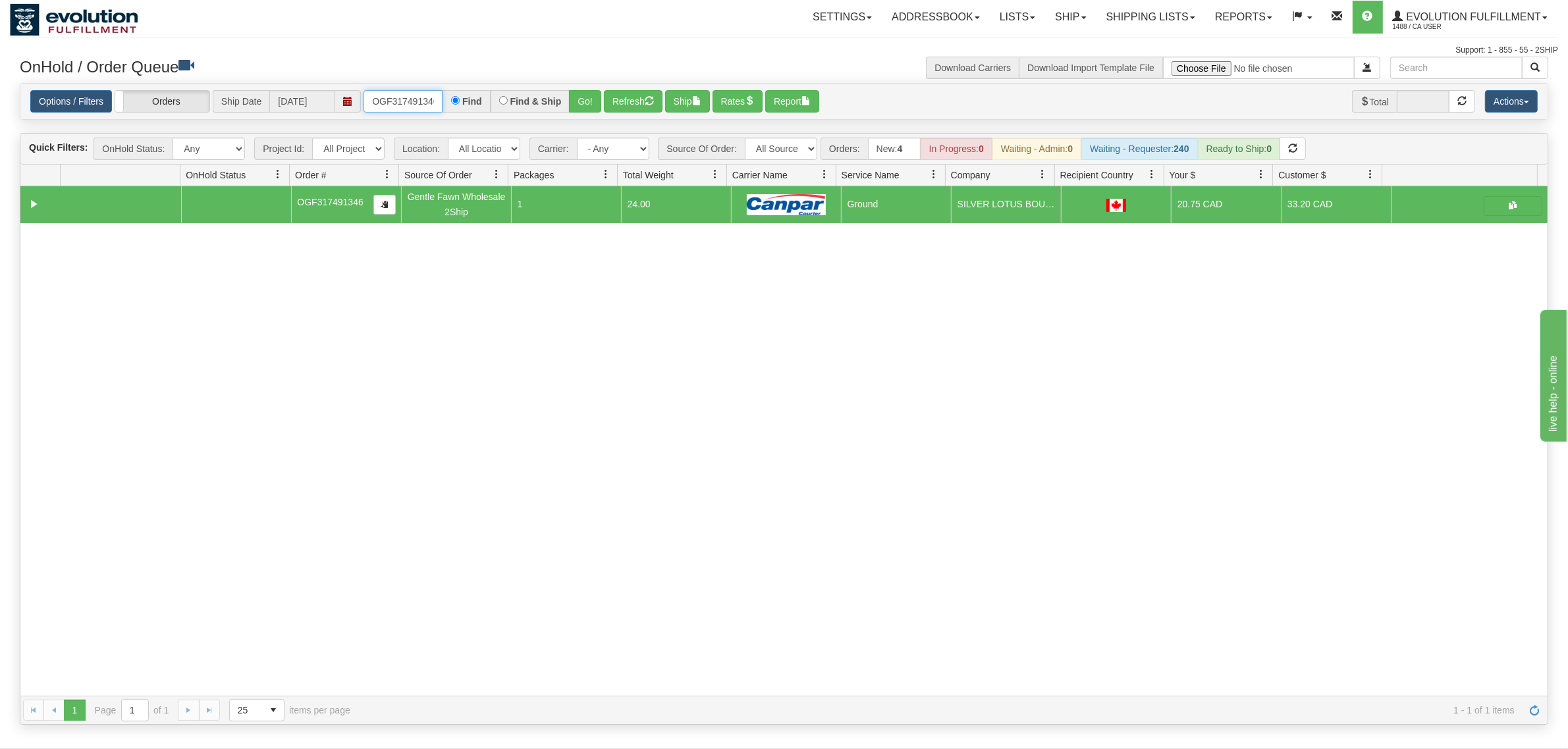
click at [403, 99] on input "OGF317491346" at bounding box center [402, 102] width 79 height 23
click at [574, 99] on button "Go!" at bounding box center [585, 102] width 33 height 23
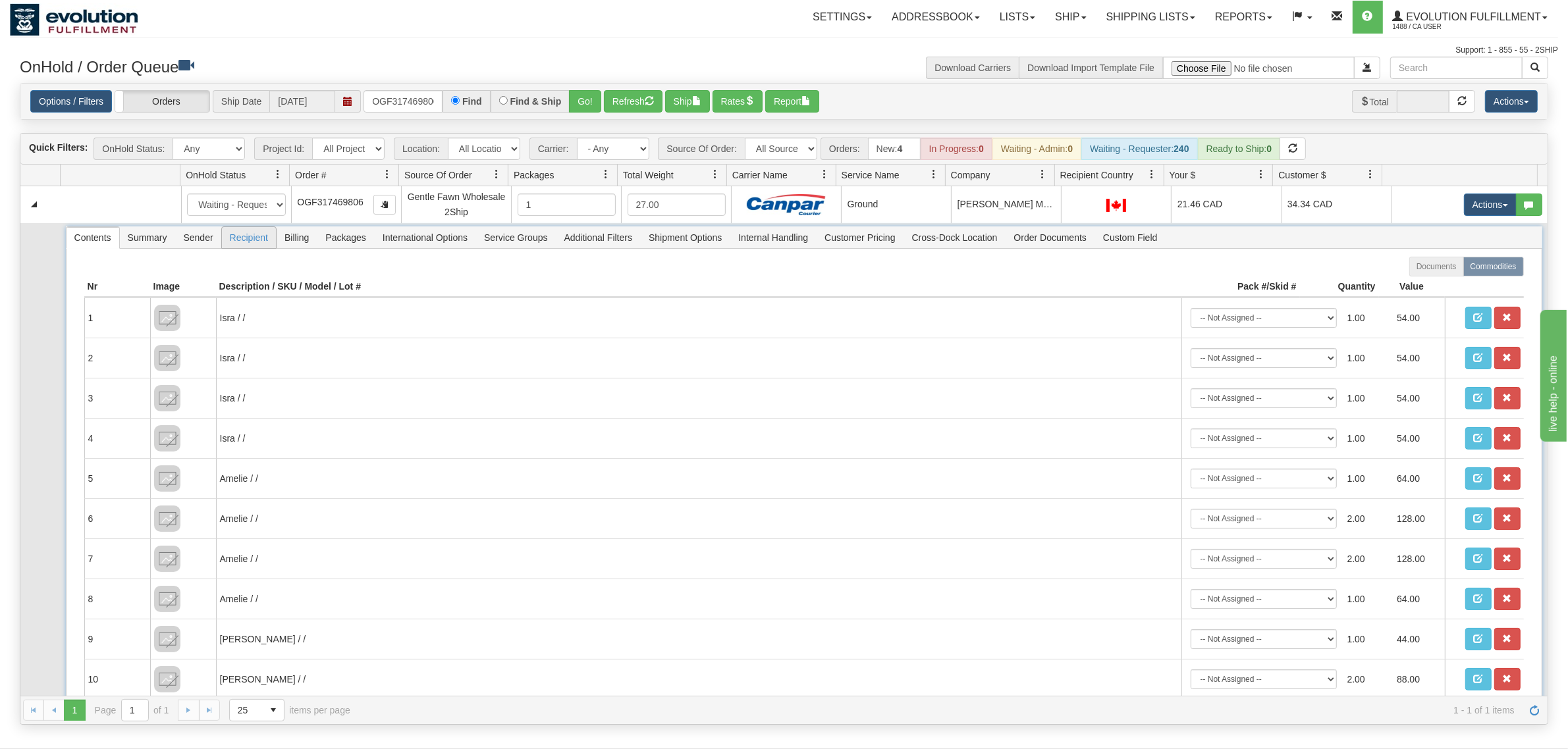
click at [260, 248] on span "Recipient" at bounding box center [249, 238] width 54 height 21
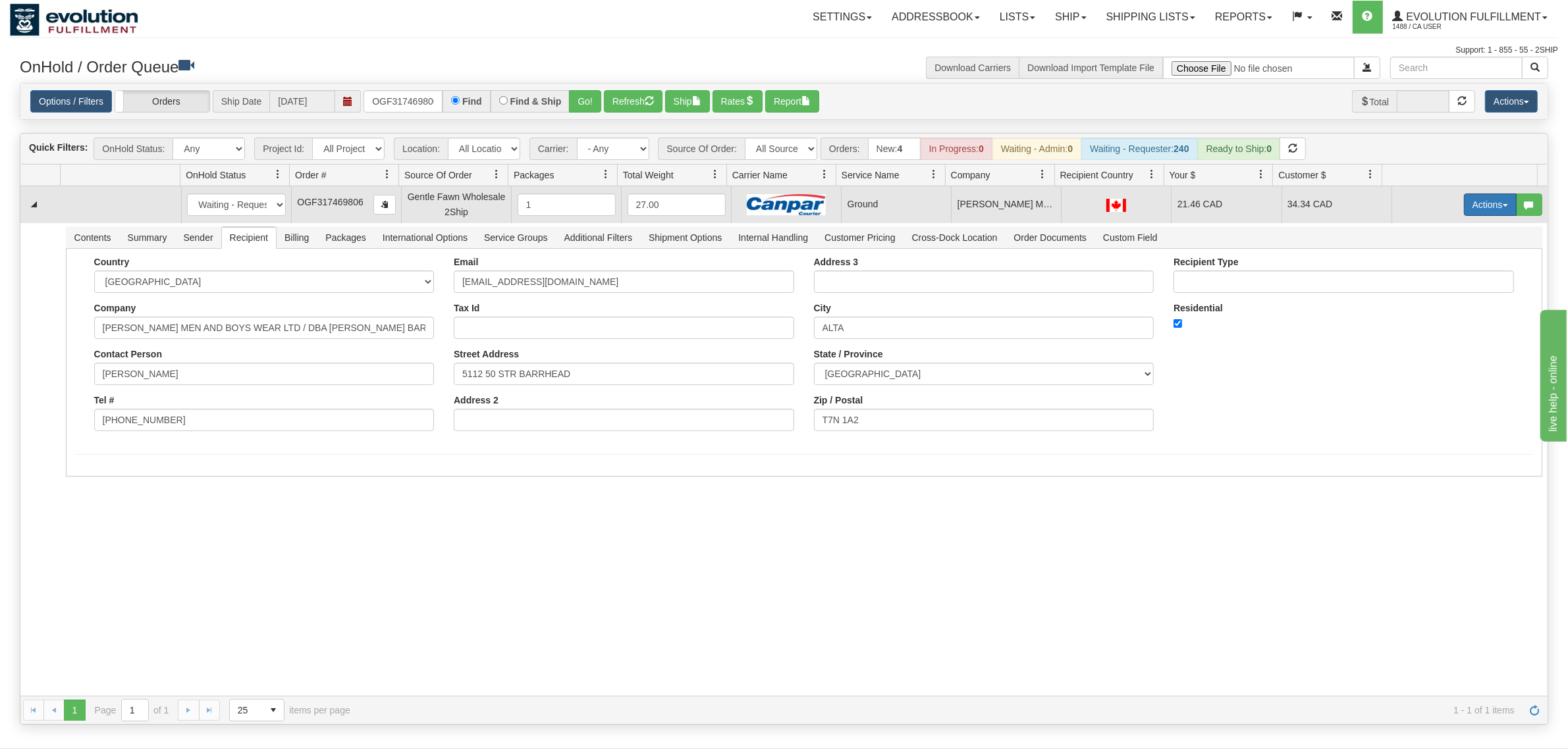
click at [1254, 202] on button "Actions" at bounding box center [1490, 205] width 53 height 23
click at [1254, 280] on link "Ship" at bounding box center [1464, 280] width 106 height 17
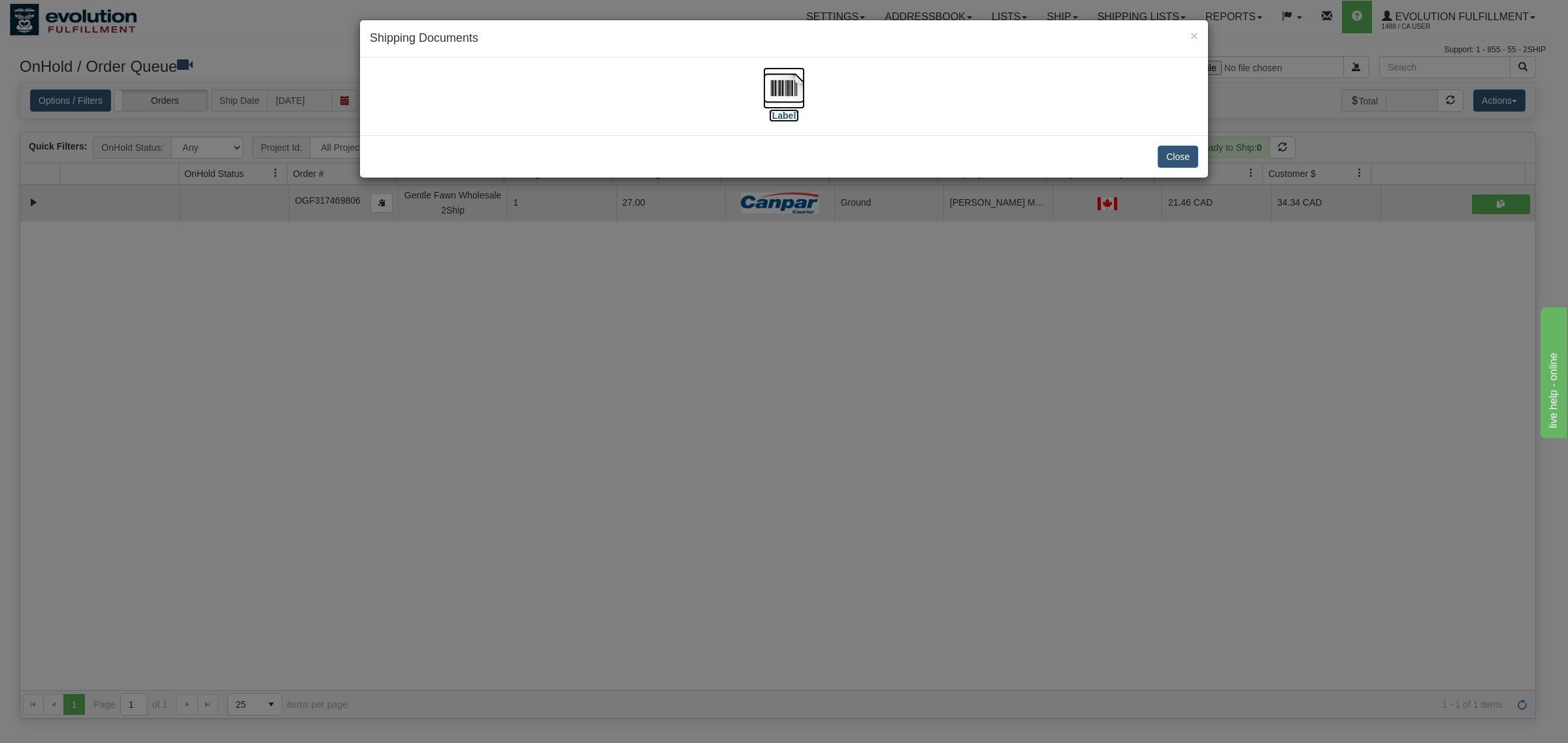
click at [792, 81] on img at bounding box center [784, 88] width 42 height 42
drag, startPoint x: 1183, startPoint y: 153, endPoint x: 1121, endPoint y: 141, distance: 63.2
click at [1183, 154] on button "Close" at bounding box center [1178, 157] width 40 height 23
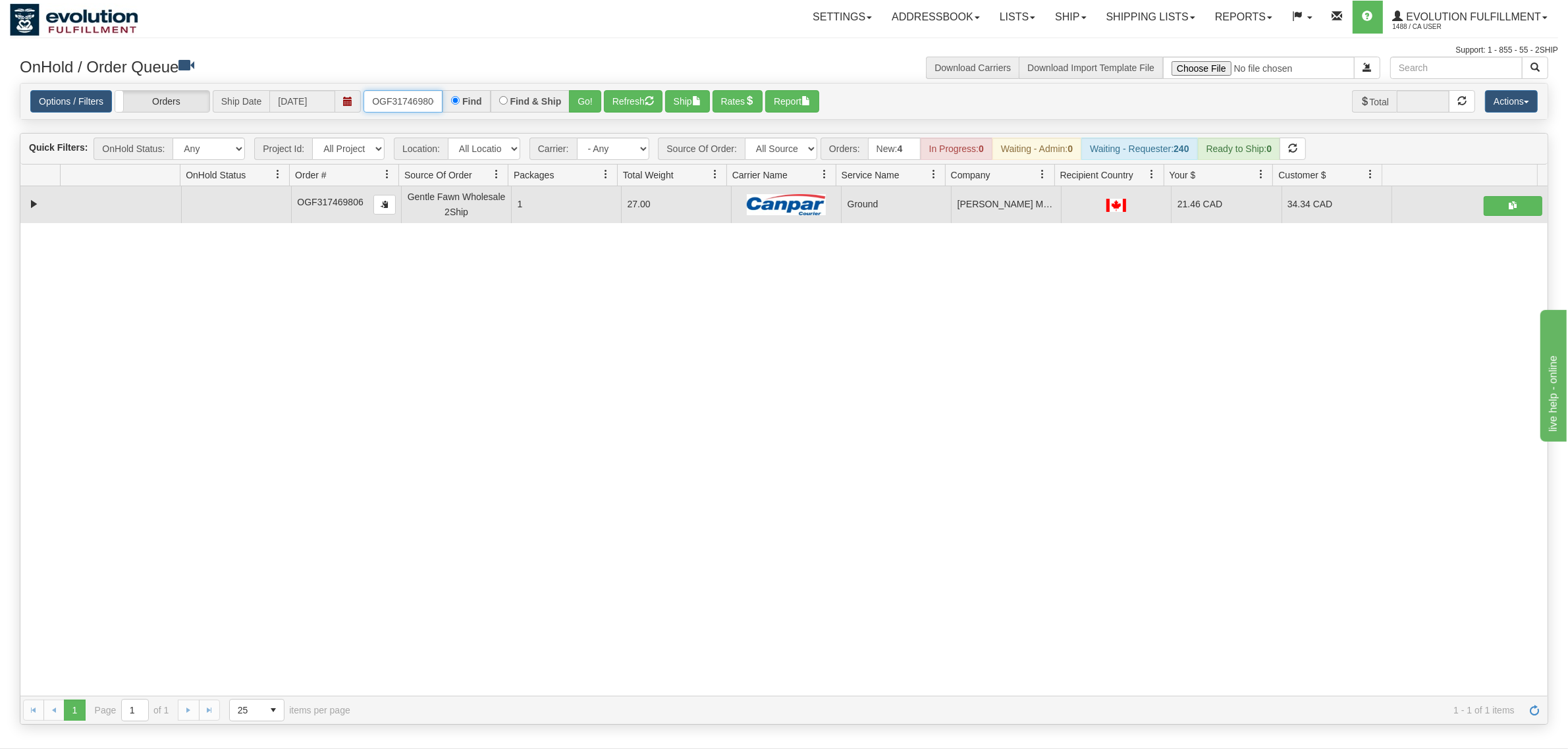
click at [386, 96] on input "OGF317469806" at bounding box center [402, 102] width 79 height 23
click at [584, 100] on button "Go!" at bounding box center [585, 102] width 33 height 23
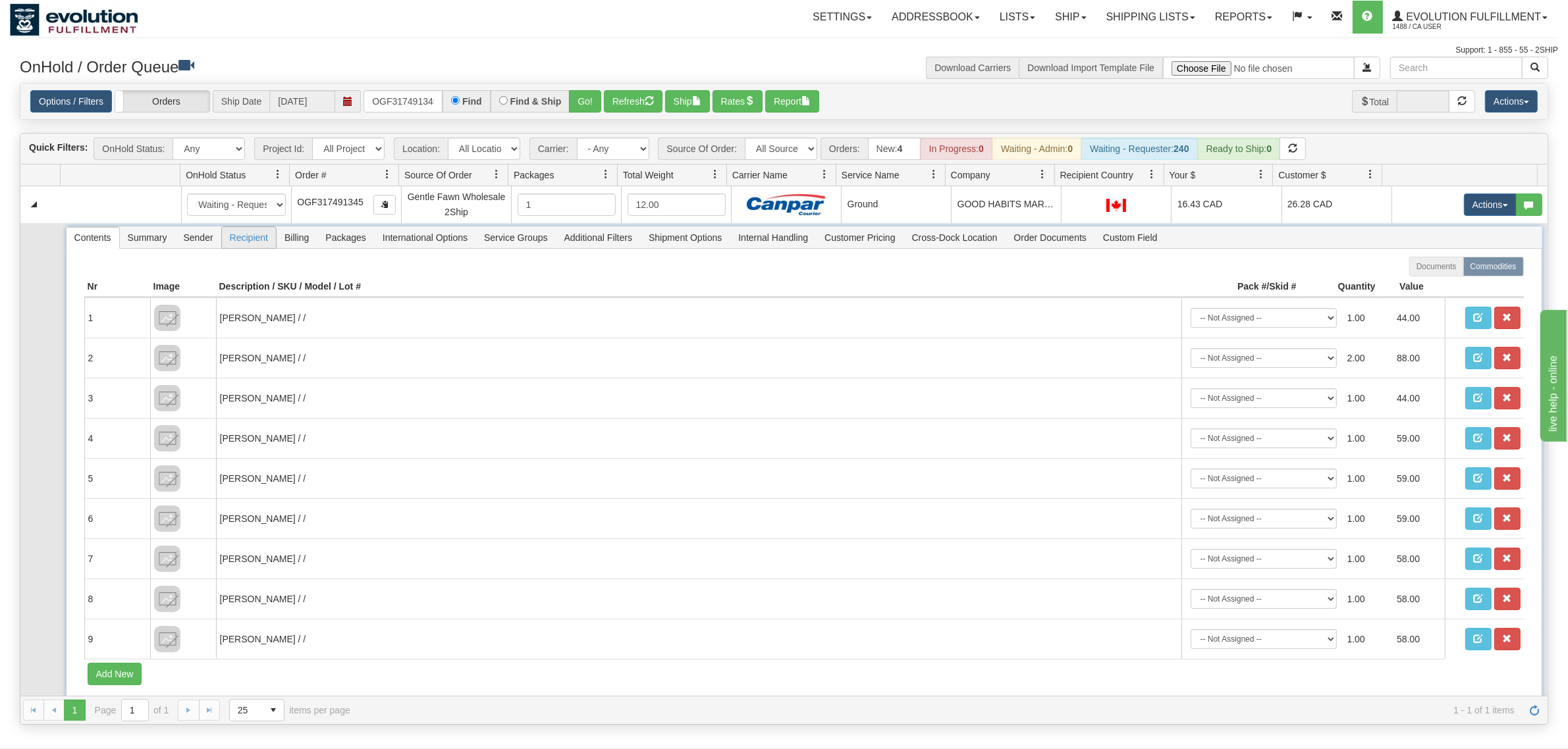
click at [258, 242] on span "Recipient" at bounding box center [249, 238] width 54 height 21
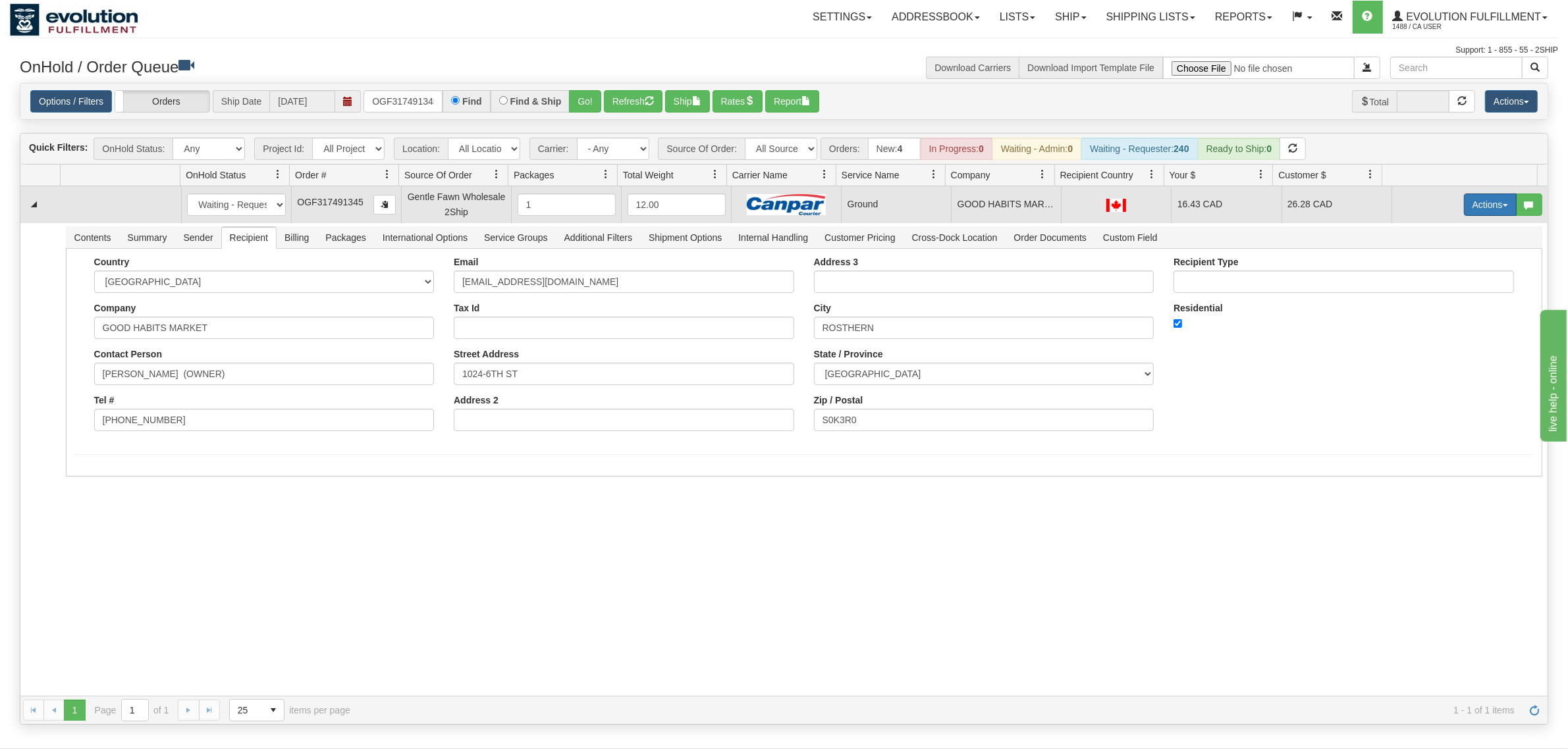
click at [1254, 211] on button "Actions" at bounding box center [1490, 205] width 53 height 23
click at [1254, 278] on link "Ship" at bounding box center [1464, 280] width 106 height 17
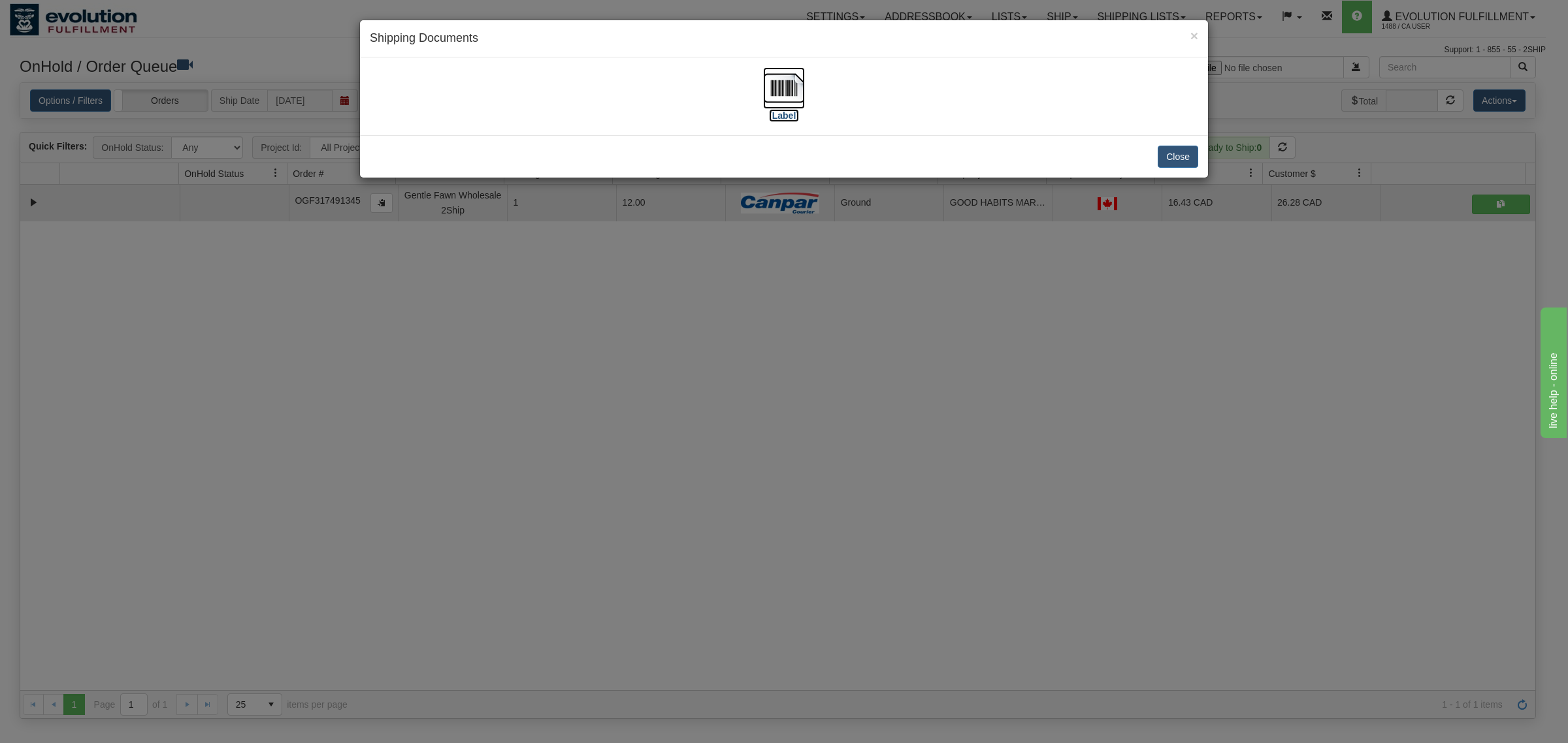
click at [783, 85] on img at bounding box center [784, 88] width 42 height 42
click at [1167, 151] on button "Close" at bounding box center [1178, 157] width 40 height 23
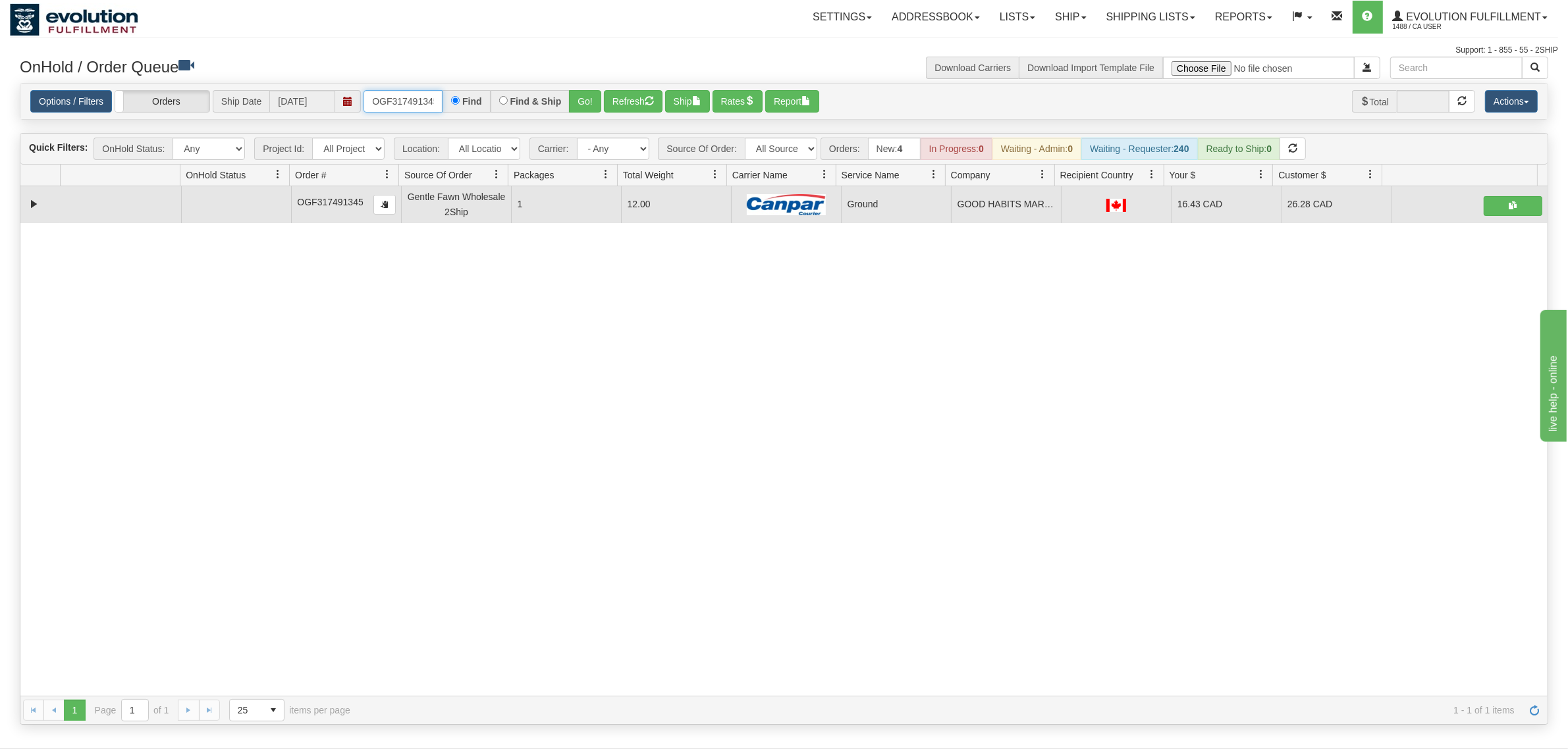
click at [410, 102] on input "OGF317491345" at bounding box center [402, 102] width 79 height 23
type input "OGF318535297"
click at [596, 94] on button "Go!" at bounding box center [585, 102] width 33 height 23
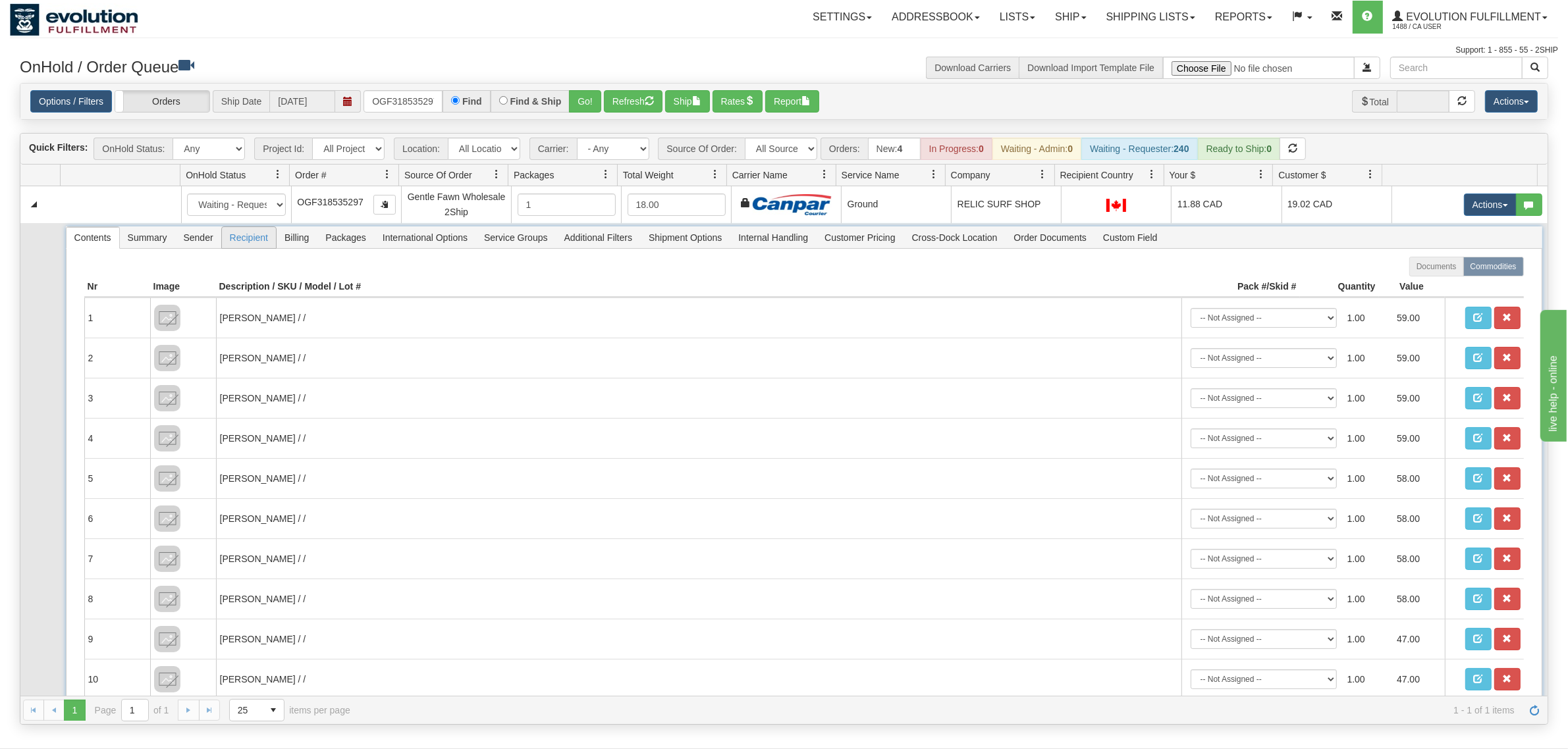
click at [264, 237] on span "Recipient" at bounding box center [249, 238] width 54 height 21
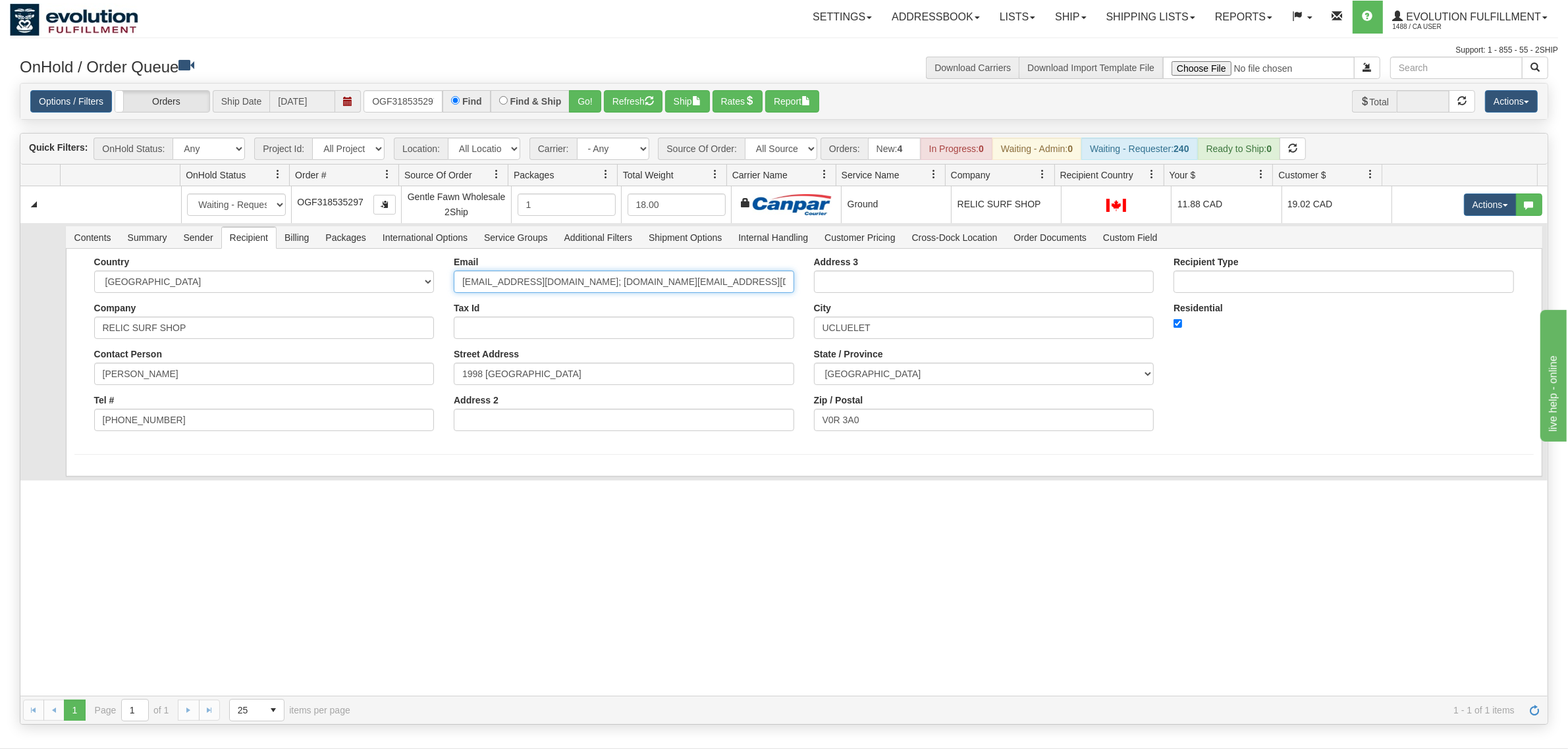
drag, startPoint x: 745, startPoint y: 285, endPoint x: 615, endPoint y: 304, distance: 131.4
click at [615, 304] on div "Email [EMAIL_ADDRESS][DOMAIN_NAME]; [DOMAIN_NAME][EMAIL_ADDRESS][DOMAIN_NAME] T…" at bounding box center [623, 349] width 360 height 184
type input "[EMAIL_ADDRESS][DOMAIN_NAME]"
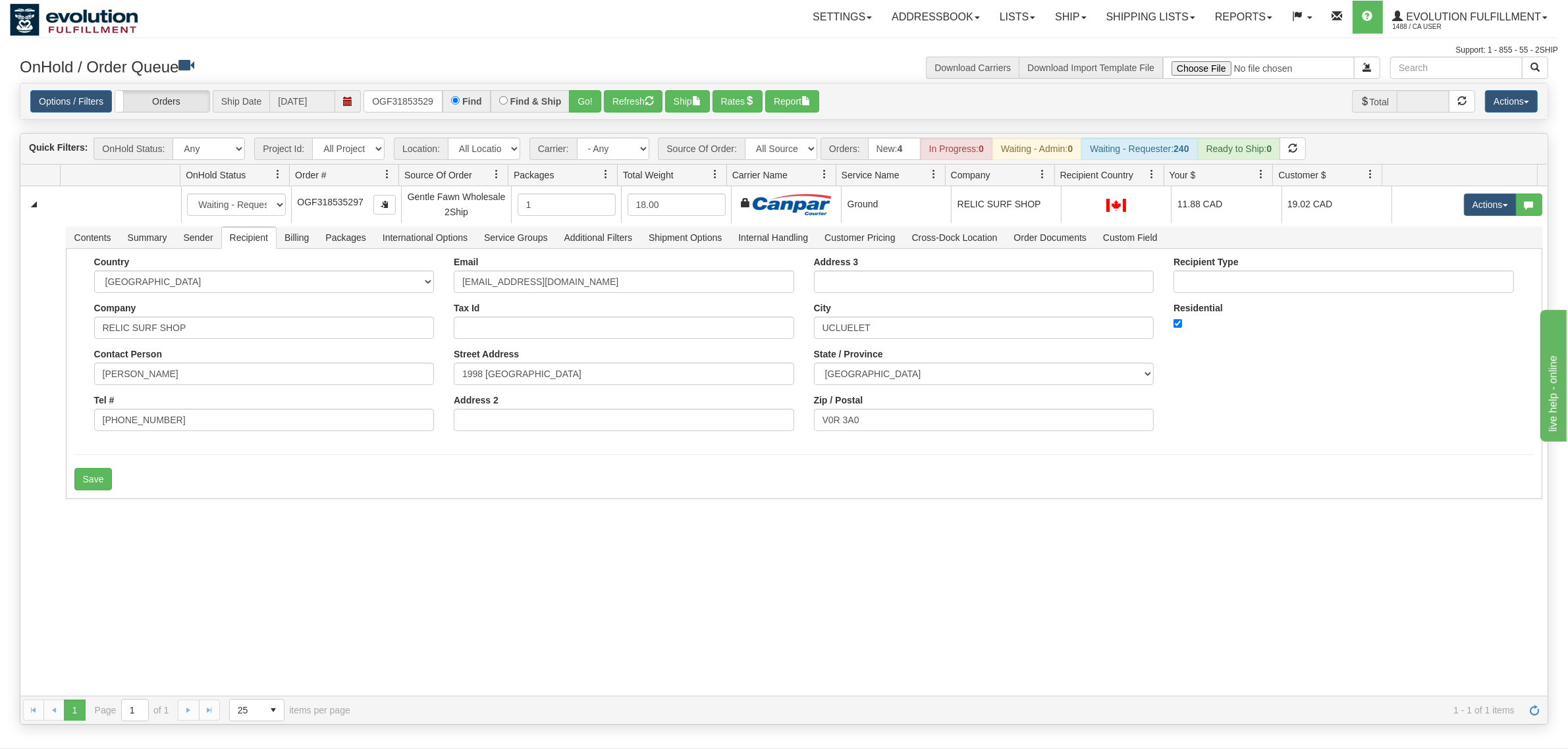
click at [0, 515] on div "Toggle navigation Settings Shipping Preferences Fields Preferences New" at bounding box center [784, 374] width 1568 height 749
click at [110, 477] on button "Save" at bounding box center [93, 479] width 38 height 23
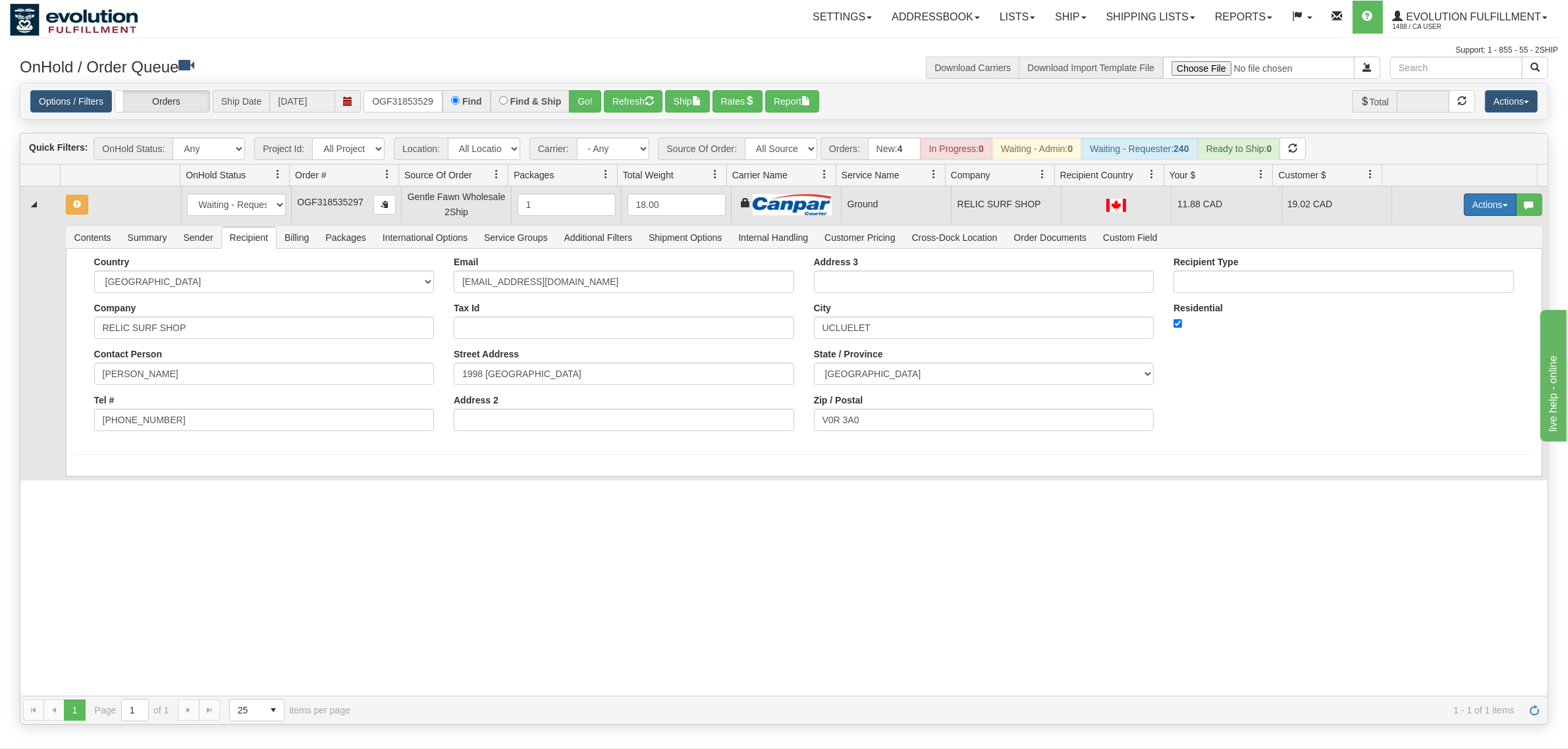
click at [1254, 210] on button "Actions" at bounding box center [1490, 205] width 53 height 23
click at [1254, 279] on span "Ship" at bounding box center [1438, 280] width 28 height 11
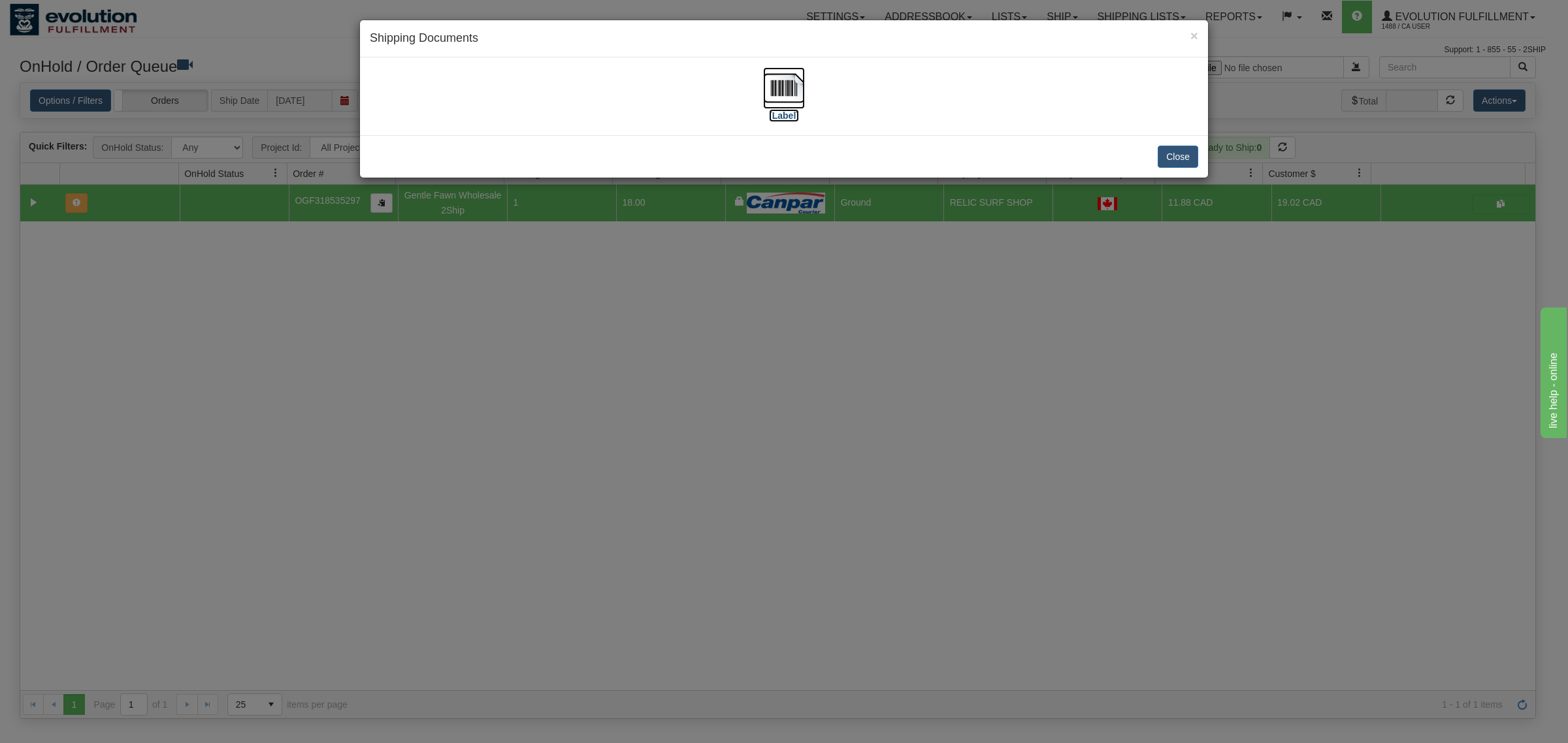
click at [772, 88] on img at bounding box center [784, 88] width 42 height 42
click at [1172, 164] on button "Close" at bounding box center [1178, 157] width 40 height 23
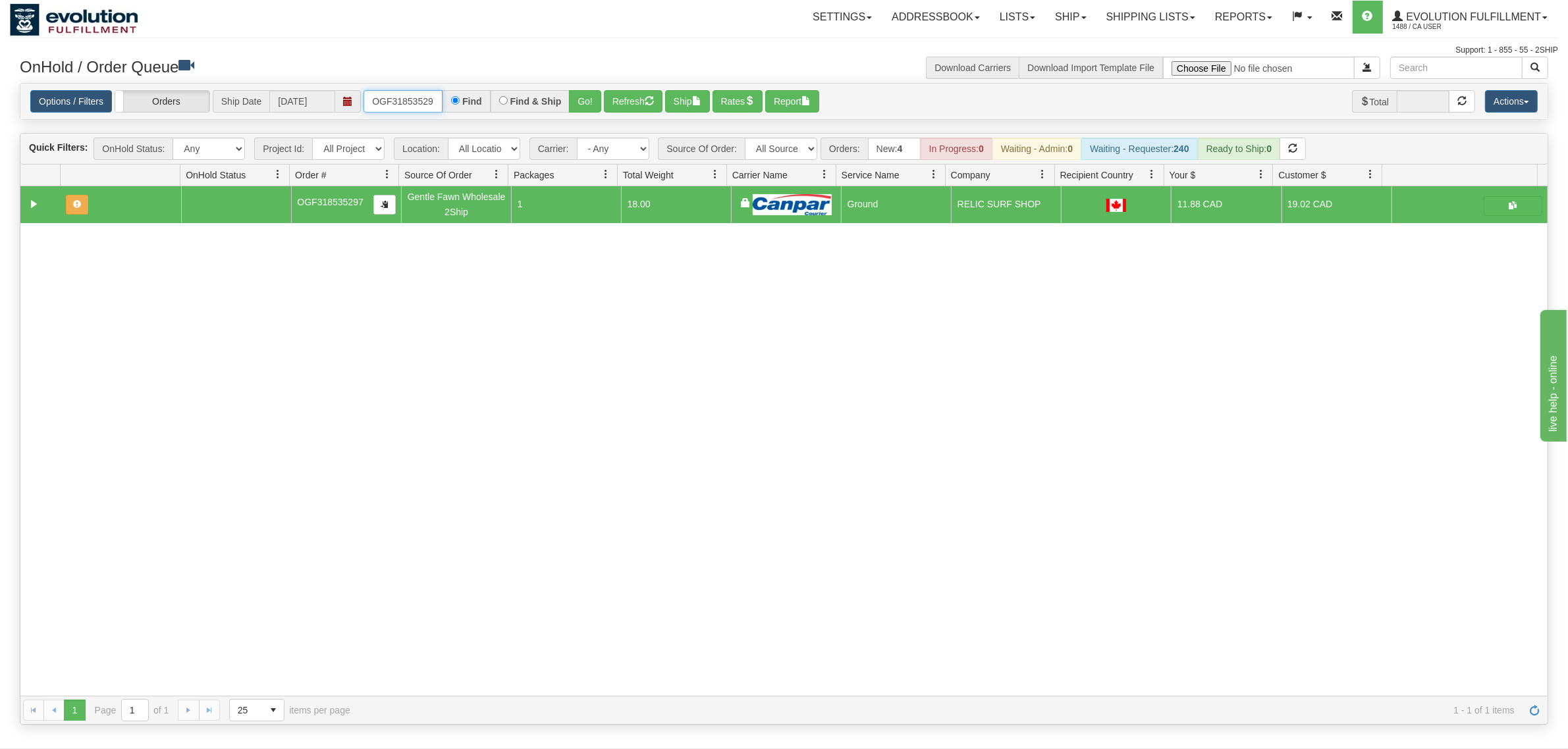
click at [394, 101] on input "OGF318535297" at bounding box center [402, 102] width 79 height 23
click at [425, 101] on input "OGF317445137 BO01" at bounding box center [402, 102] width 79 height 23
click at [584, 93] on button "Go!" at bounding box center [585, 102] width 33 height 23
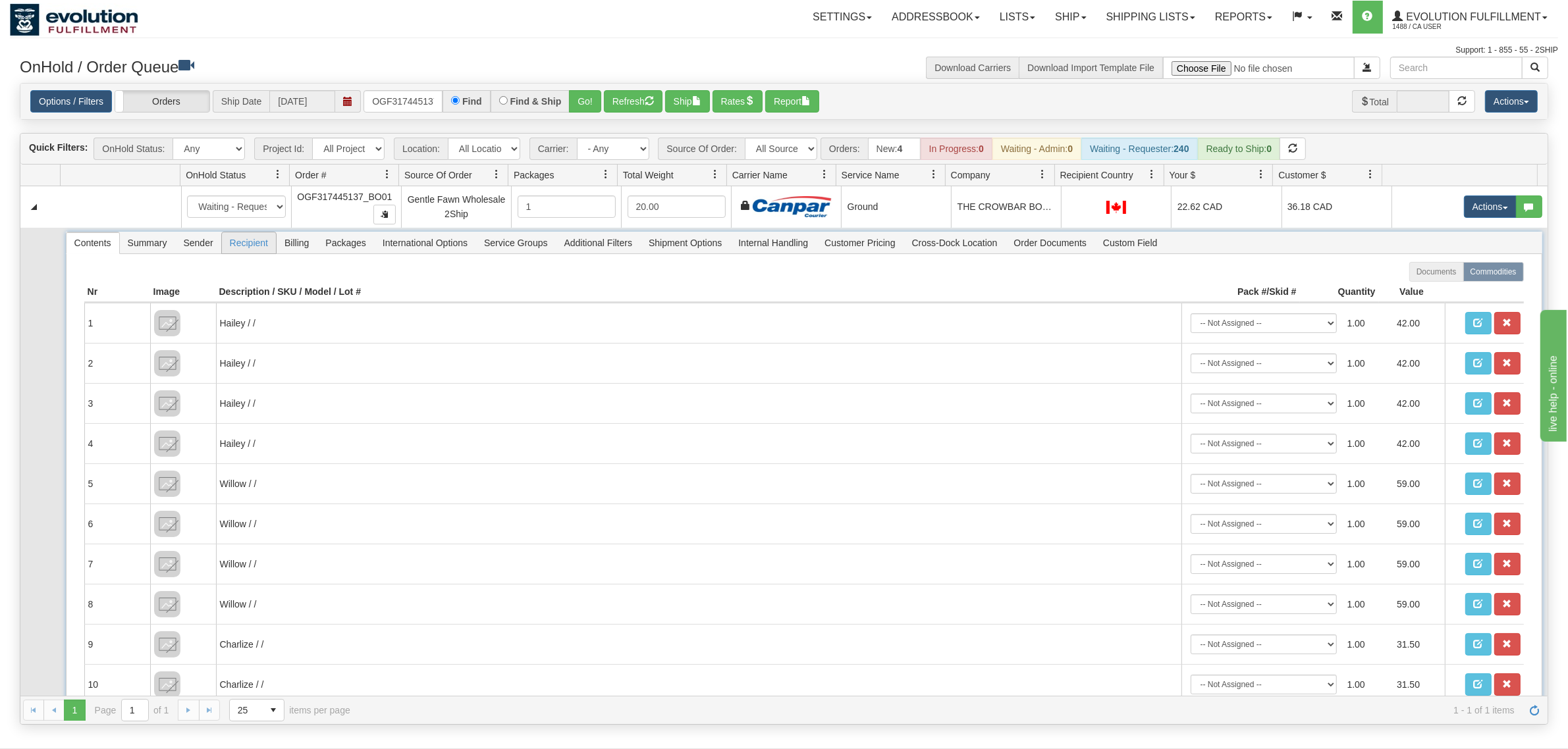
click at [232, 244] on span "Recipient" at bounding box center [249, 243] width 54 height 21
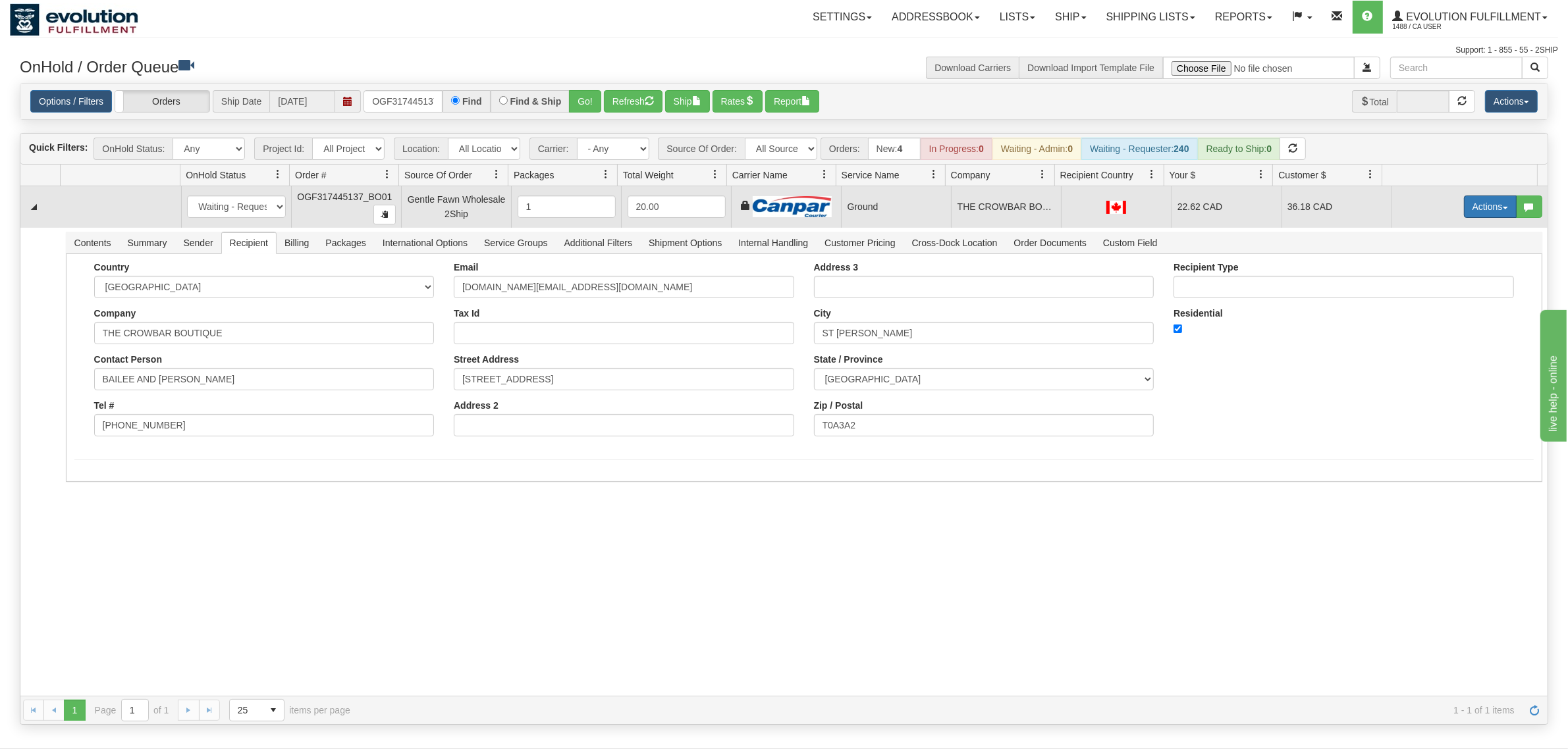
click at [1254, 204] on button "Actions" at bounding box center [1490, 207] width 53 height 23
click at [1254, 284] on link "Ship" at bounding box center [1464, 283] width 106 height 17
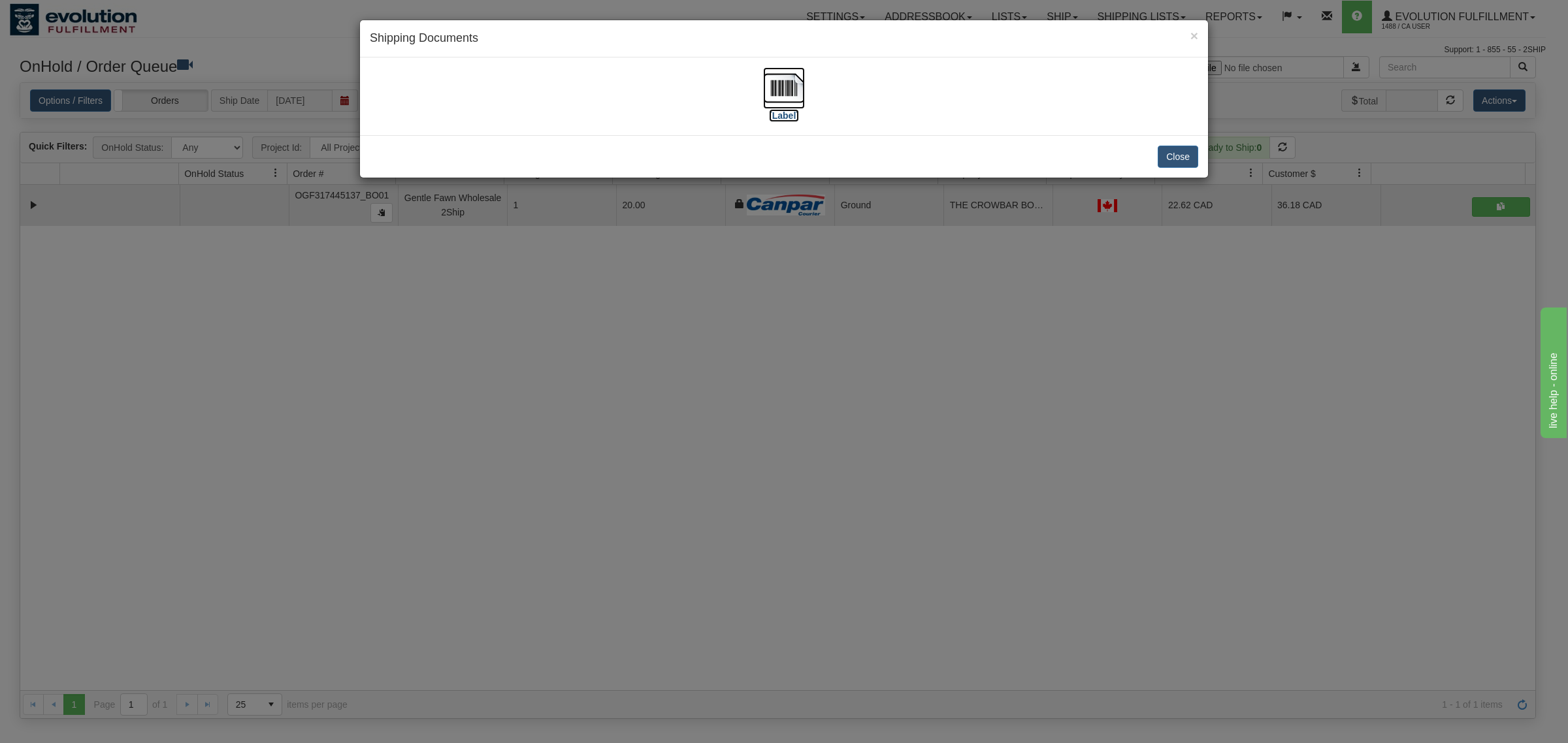
click at [797, 83] on img at bounding box center [784, 88] width 42 height 42
click at [1193, 152] on button "Close" at bounding box center [1178, 157] width 40 height 23
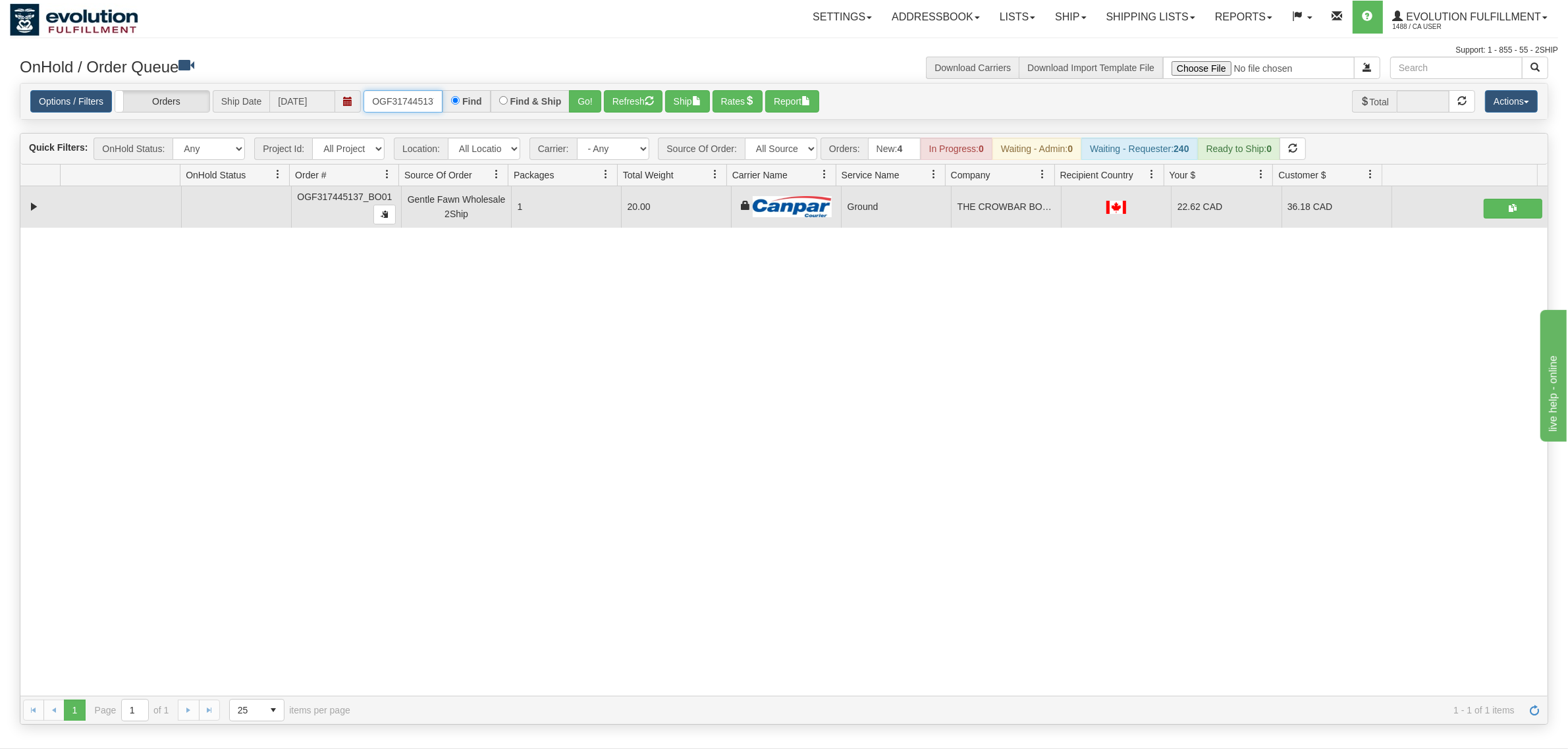
click at [390, 106] on input "OGF317445137_BO01" at bounding box center [402, 102] width 79 height 23
click at [590, 104] on button "Go!" at bounding box center [585, 102] width 33 height 23
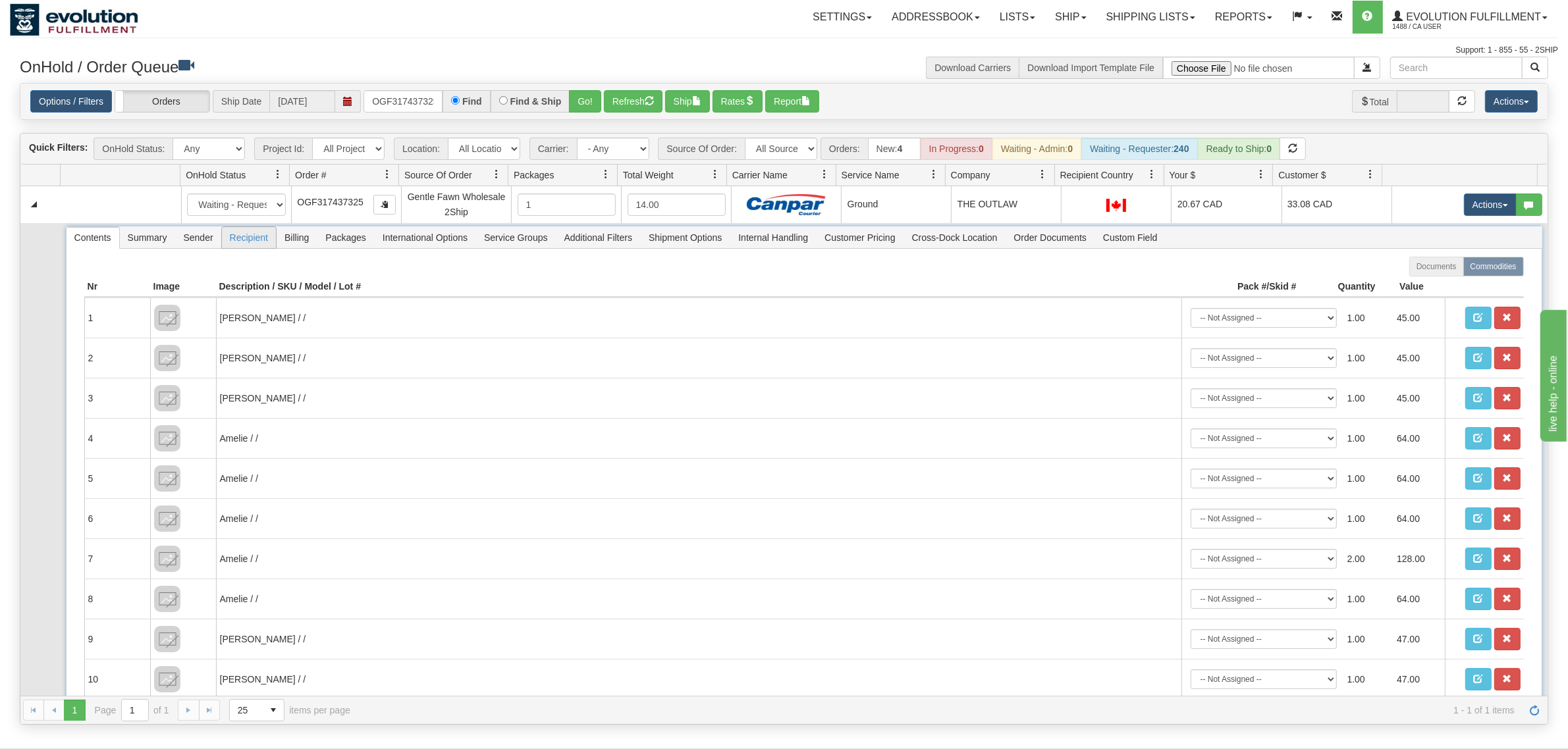
click at [242, 245] on span "Recipient" at bounding box center [249, 238] width 54 height 21
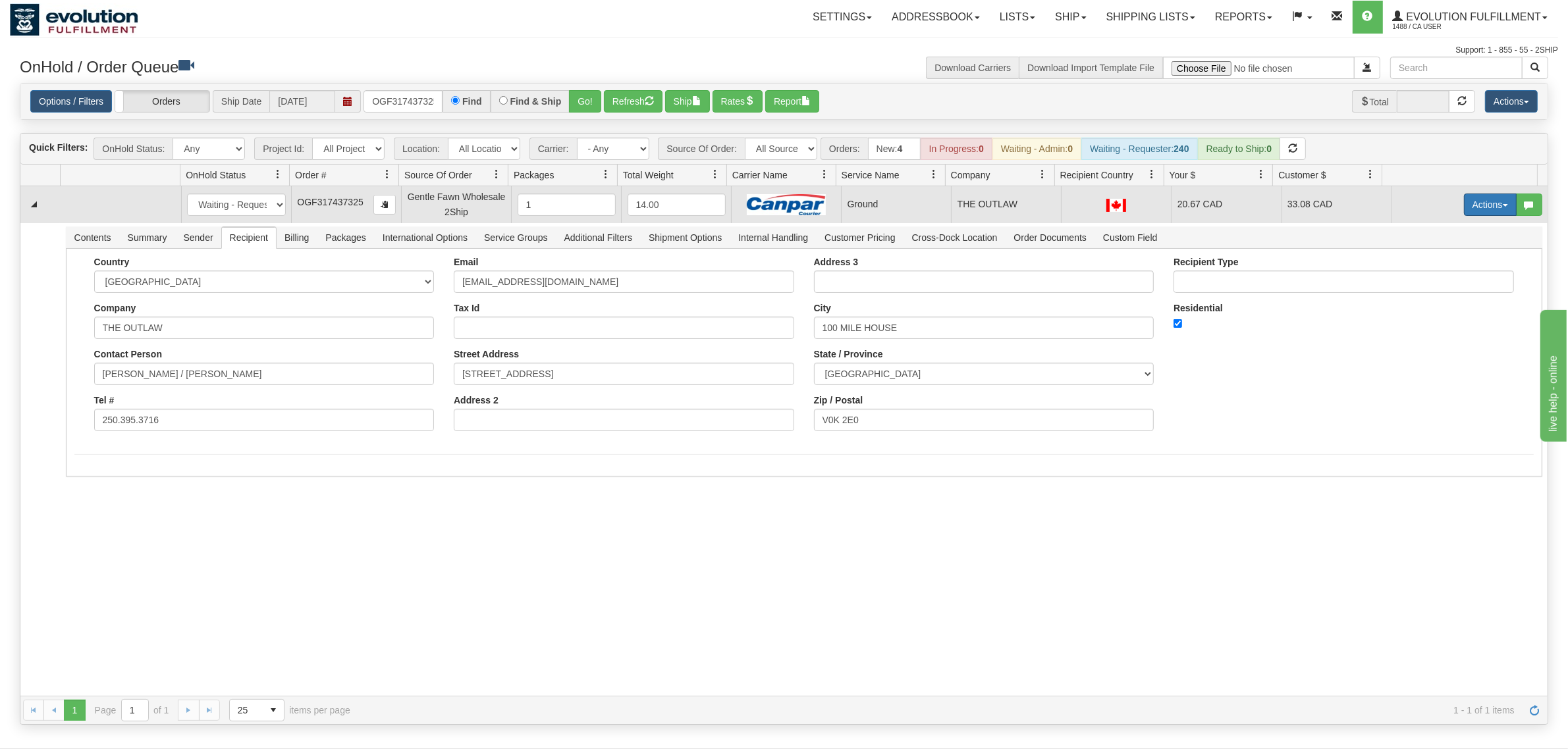
click at [1254, 210] on button "Actions" at bounding box center [1490, 205] width 53 height 23
click at [1254, 283] on link "Ship" at bounding box center [1464, 280] width 106 height 17
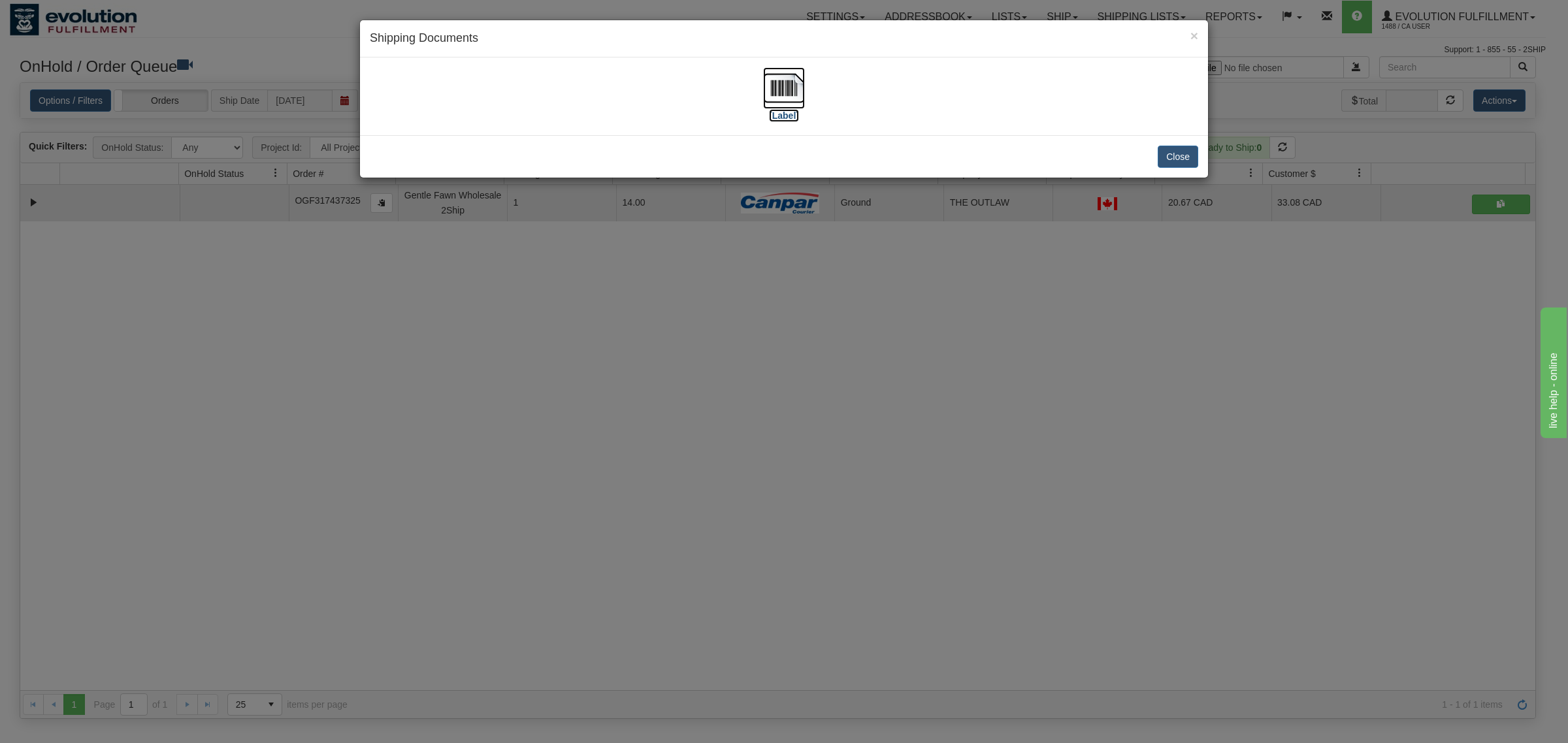
click at [772, 81] on img at bounding box center [784, 88] width 42 height 42
drag, startPoint x: 1189, startPoint y: 154, endPoint x: 1183, endPoint y: 148, distance: 8.5
click at [1189, 159] on button "Close" at bounding box center [1178, 157] width 40 height 23
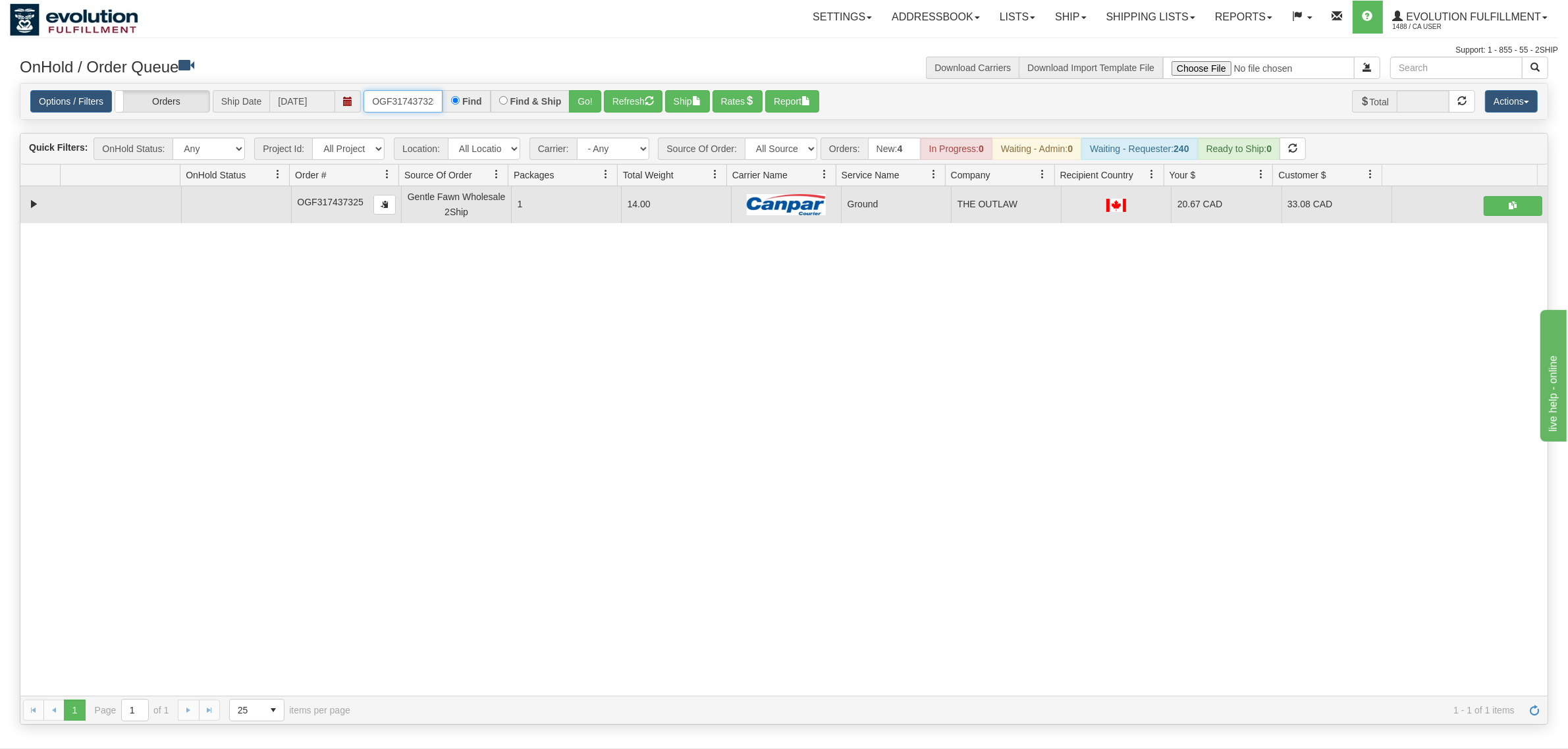
click at [403, 106] on input "OGF317437325" at bounding box center [402, 102] width 79 height 23
click at [402, 106] on input "OGF317437325" at bounding box center [402, 102] width 79 height 23
click at [591, 90] on button "Go!" at bounding box center [585, 102] width 33 height 23
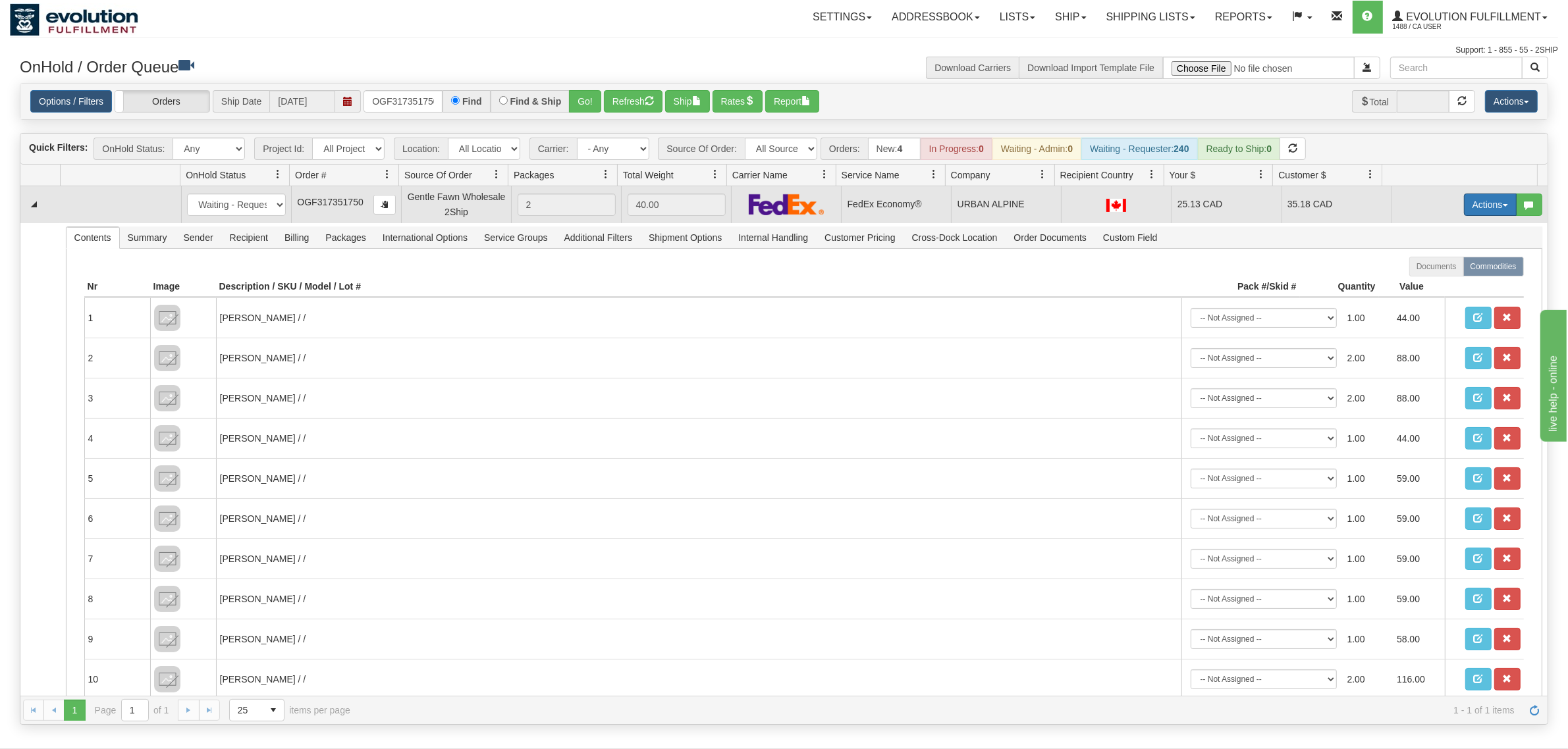
click at [1254, 209] on button "Actions" at bounding box center [1490, 205] width 53 height 23
click at [1254, 284] on span "Ship" at bounding box center [1438, 280] width 28 height 11
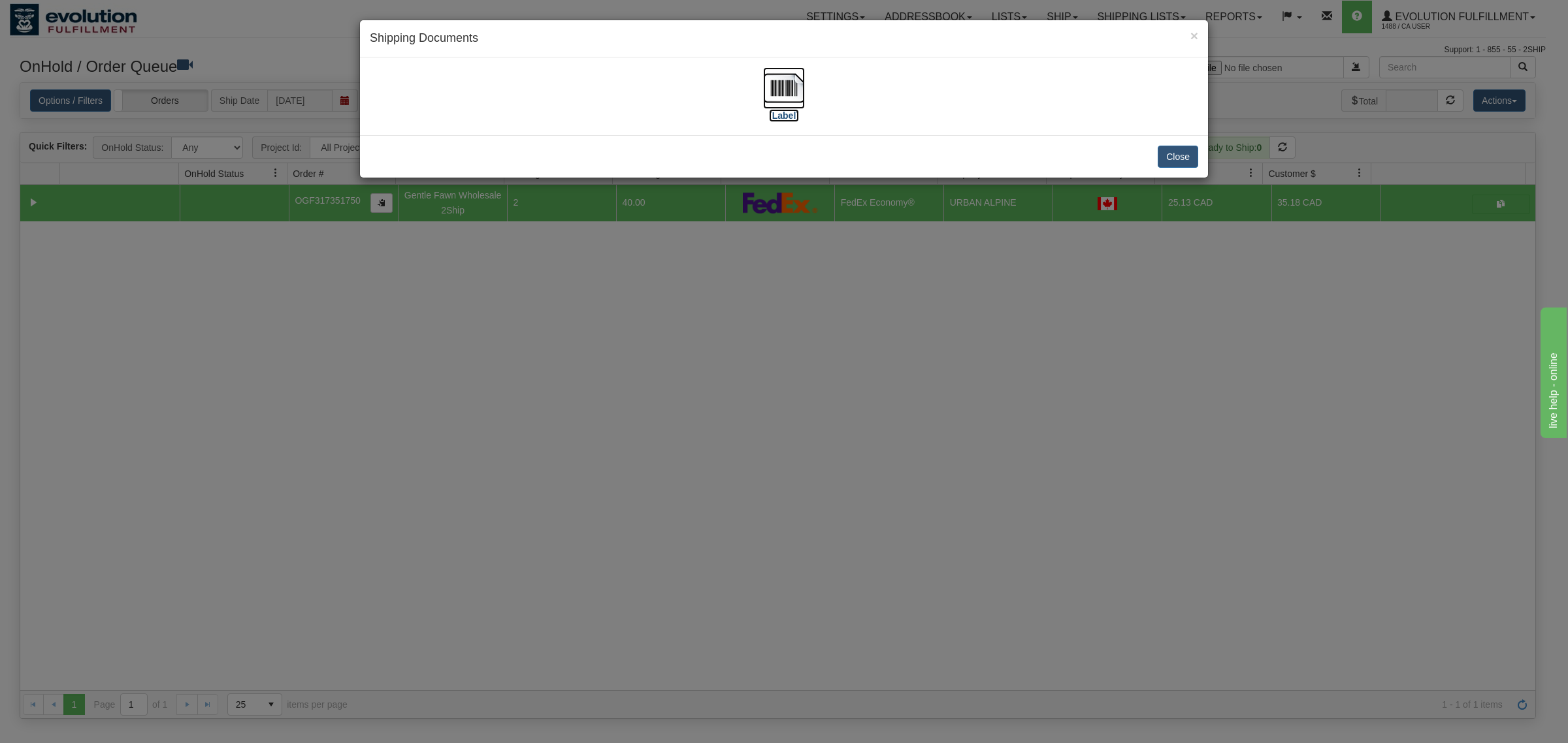
click at [785, 88] on img at bounding box center [784, 88] width 42 height 42
click at [1171, 148] on button "Close" at bounding box center [1178, 157] width 40 height 23
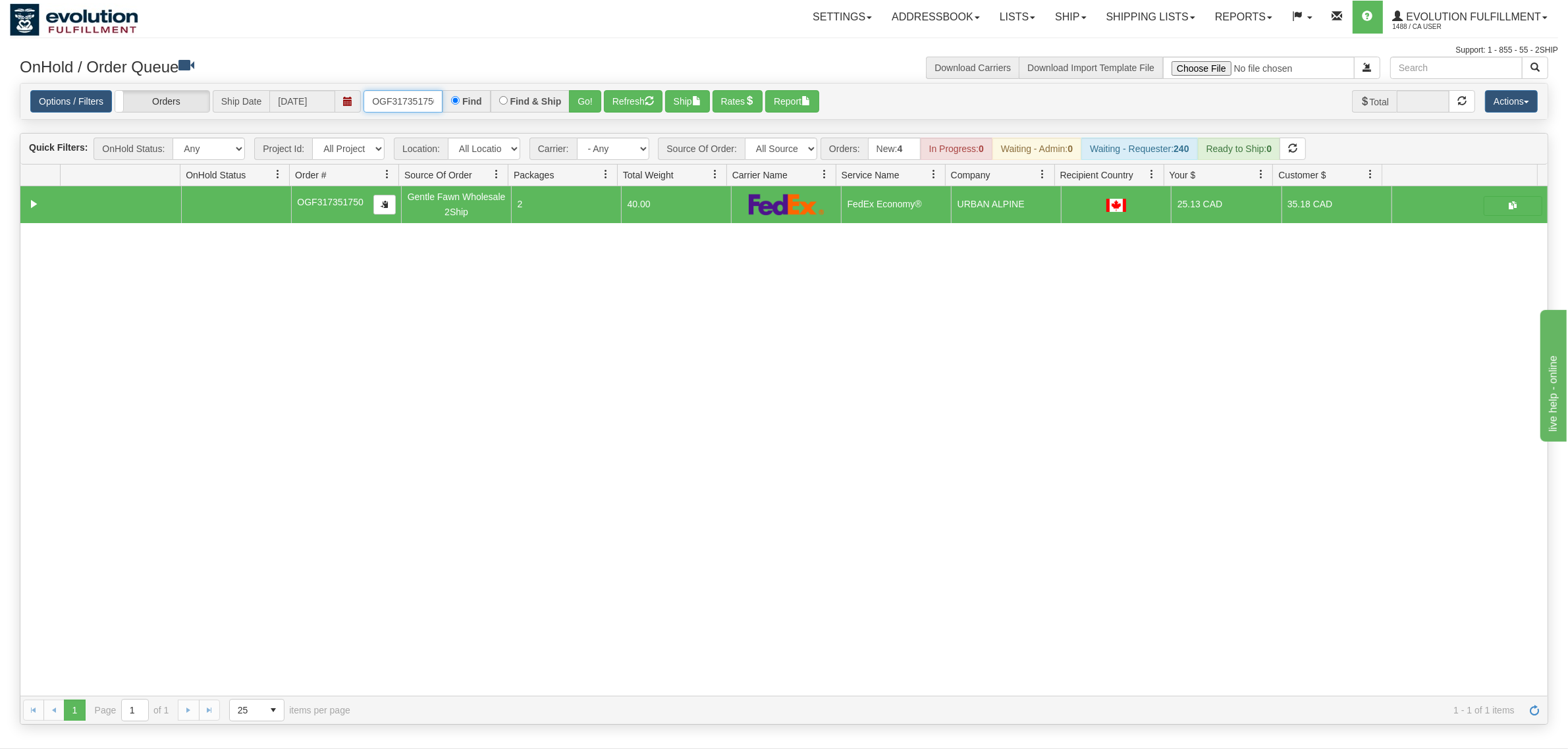
click at [393, 93] on input "OGF317351750" at bounding box center [402, 102] width 79 height 23
click at [581, 102] on button "Go!" at bounding box center [585, 102] width 33 height 23
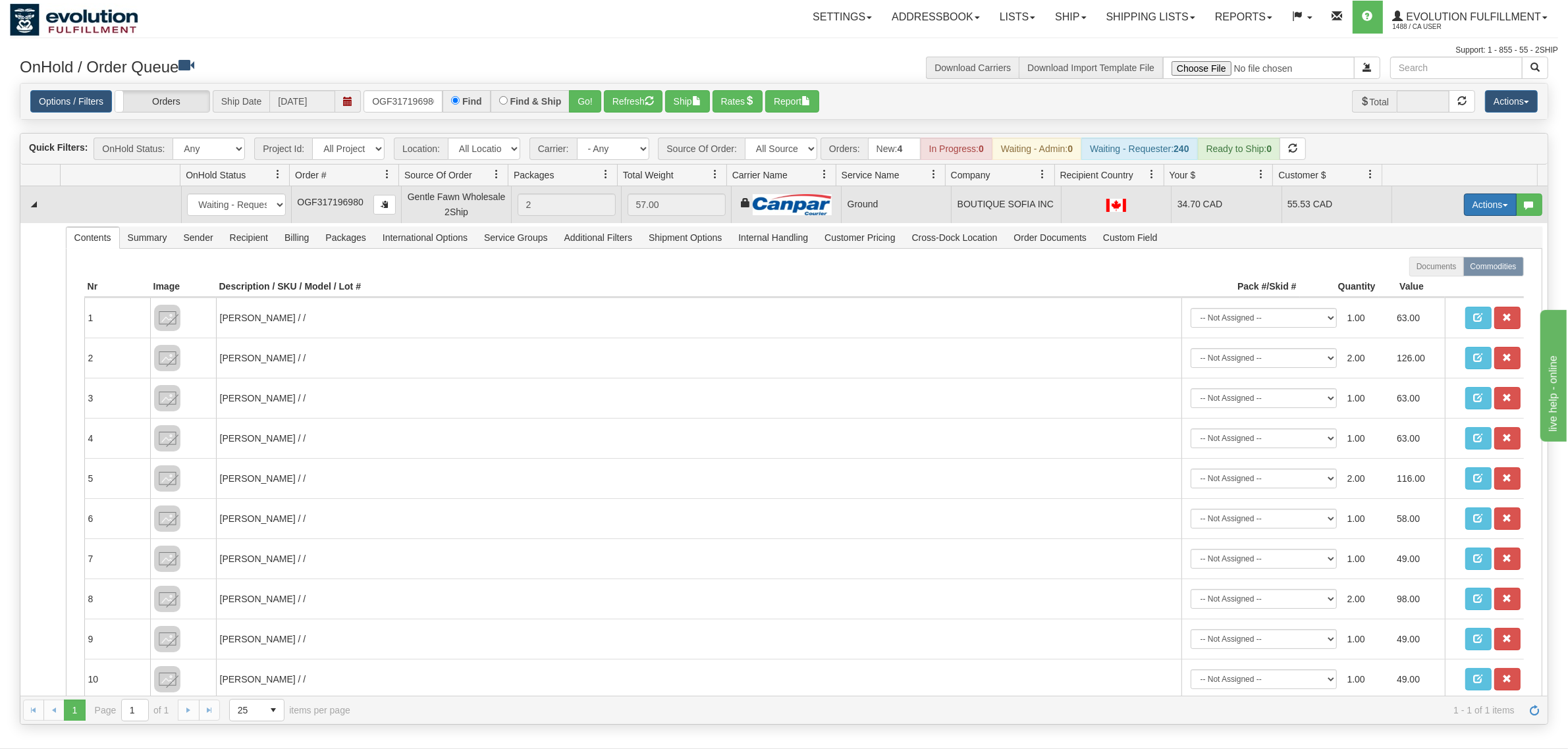
click at [1254, 200] on button "Actions" at bounding box center [1490, 205] width 53 height 23
click at [1254, 278] on span "Ship" at bounding box center [1438, 280] width 28 height 11
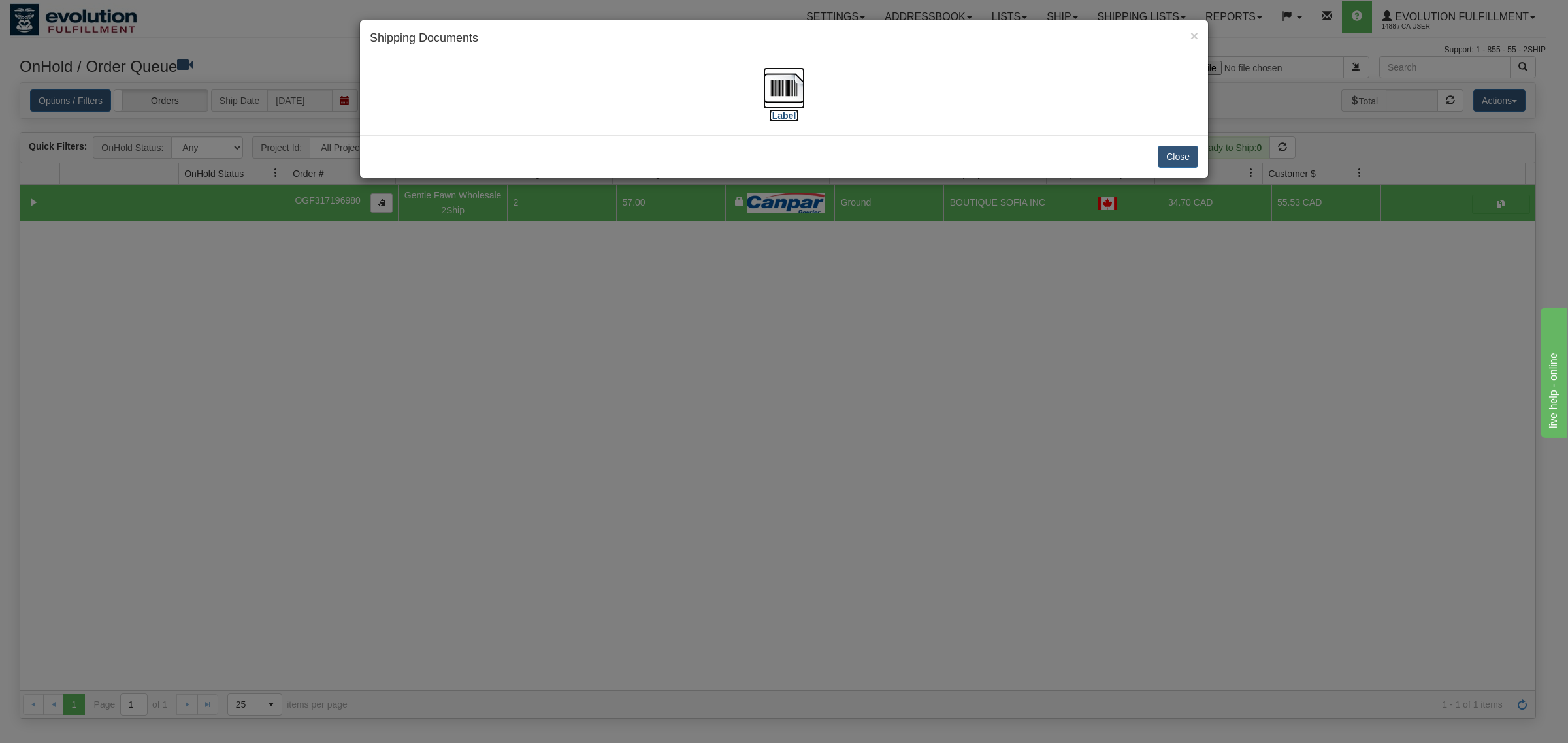
click at [781, 87] on img at bounding box center [784, 88] width 42 height 42
click at [1162, 152] on button "Close" at bounding box center [1178, 157] width 40 height 23
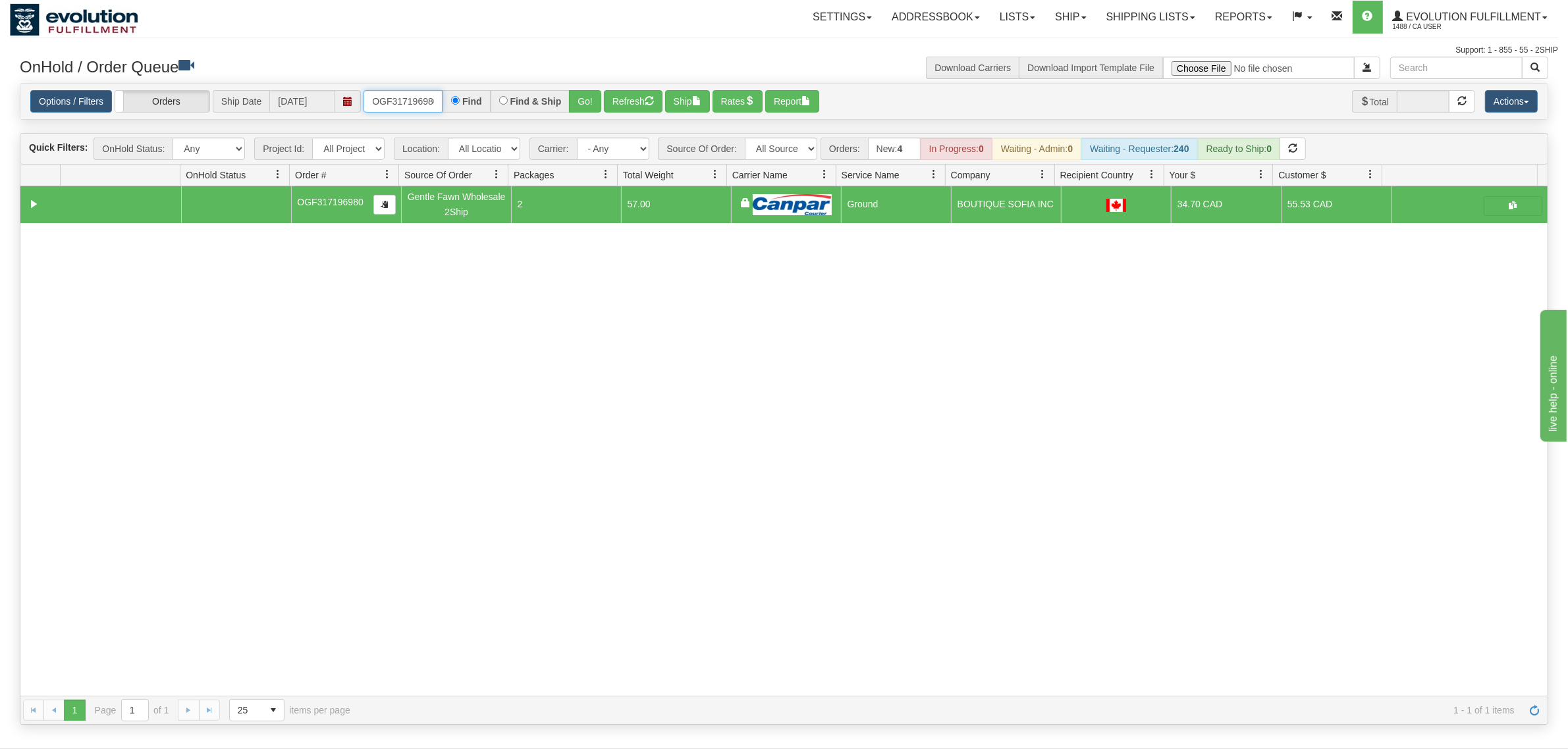
click at [406, 99] on input "OGF317196980" at bounding box center [402, 102] width 79 height 23
click at [581, 94] on button "Go!" at bounding box center [585, 102] width 33 height 23
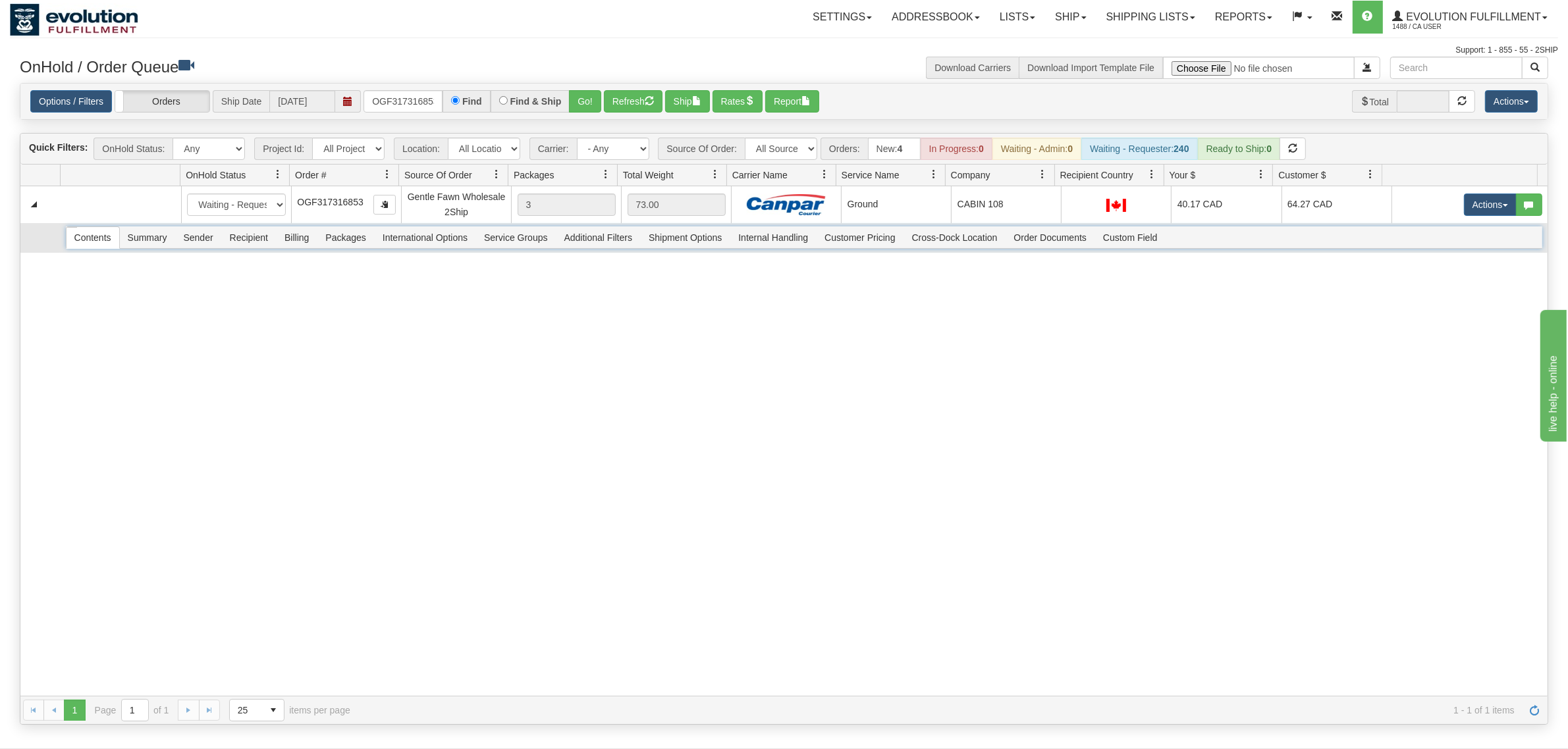
click at [251, 236] on span "Recipient" at bounding box center [249, 238] width 54 height 21
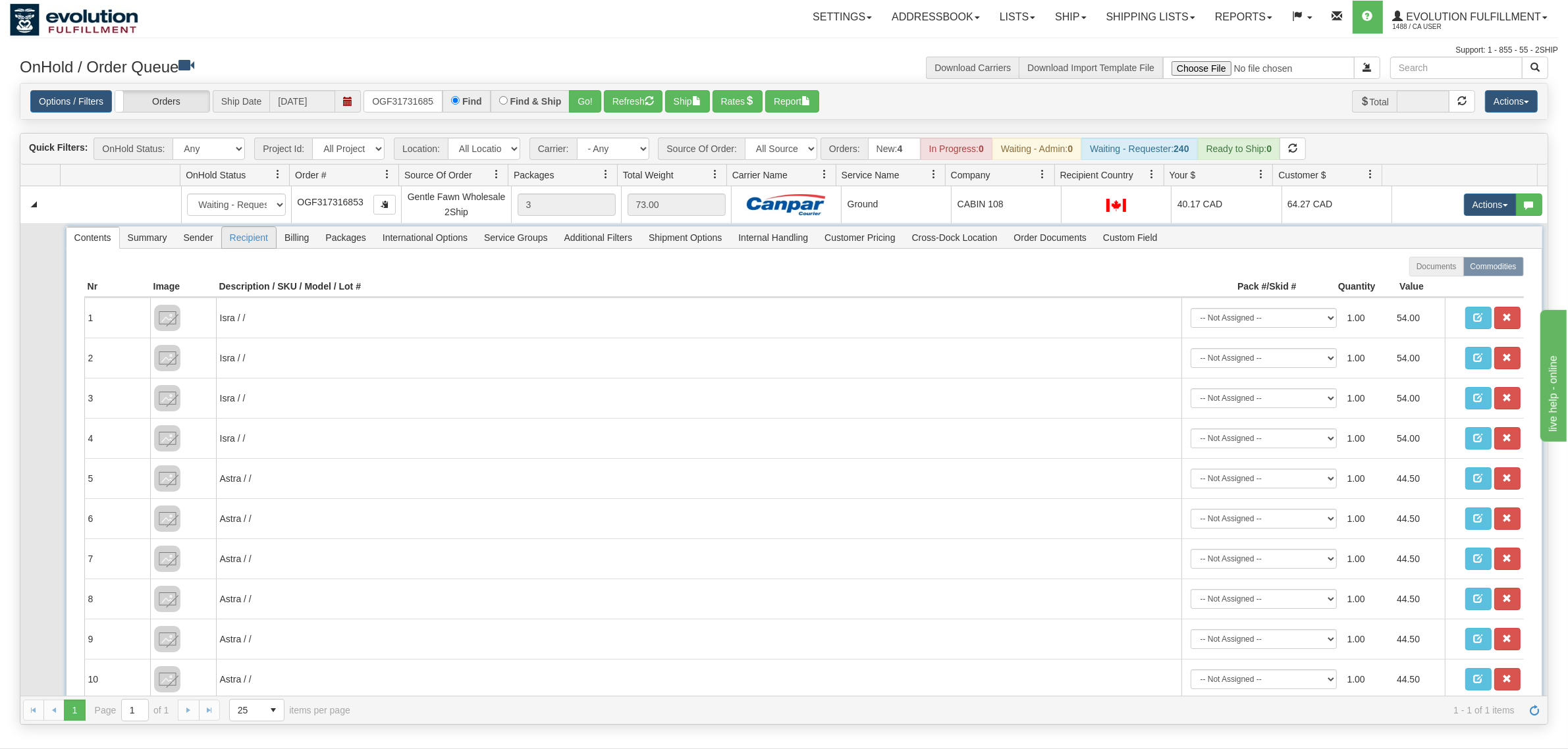
click at [251, 236] on span "Recipient" at bounding box center [249, 238] width 54 height 21
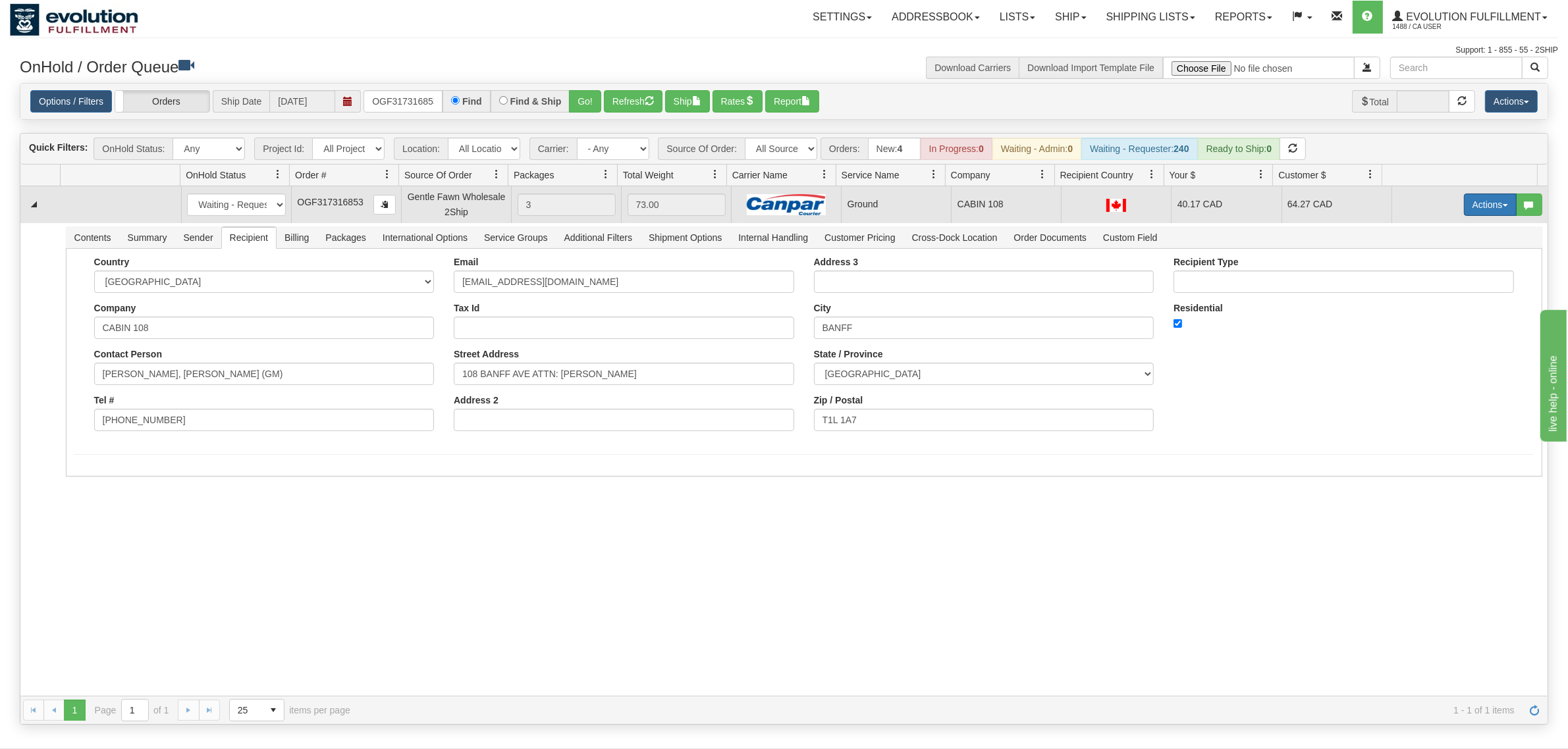
click at [1254, 210] on button "Actions" at bounding box center [1490, 205] width 53 height 23
click at [1254, 284] on span "Ship" at bounding box center [1438, 280] width 28 height 11
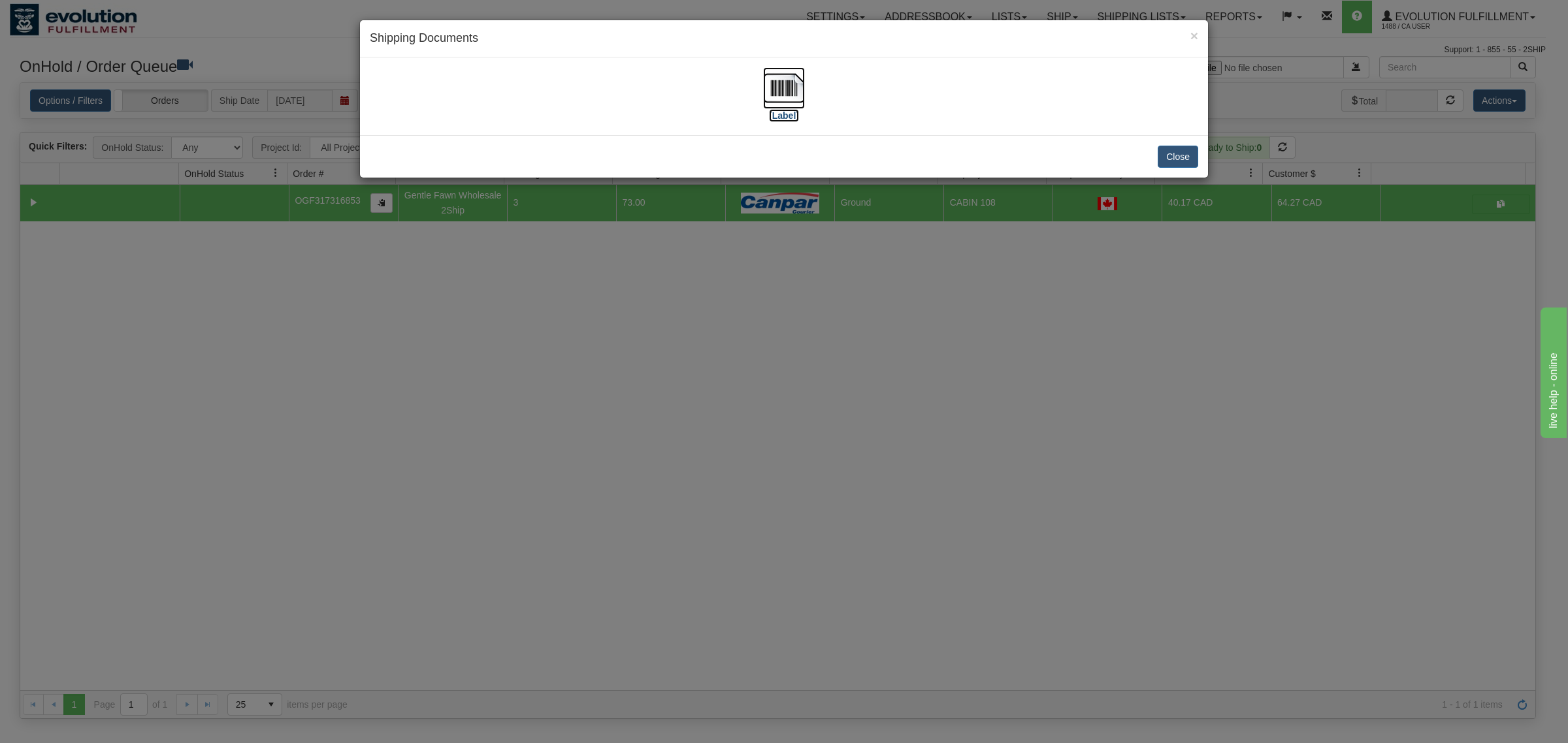
click at [788, 83] on img at bounding box center [784, 88] width 42 height 42
click at [1183, 164] on button "Close" at bounding box center [1178, 157] width 40 height 23
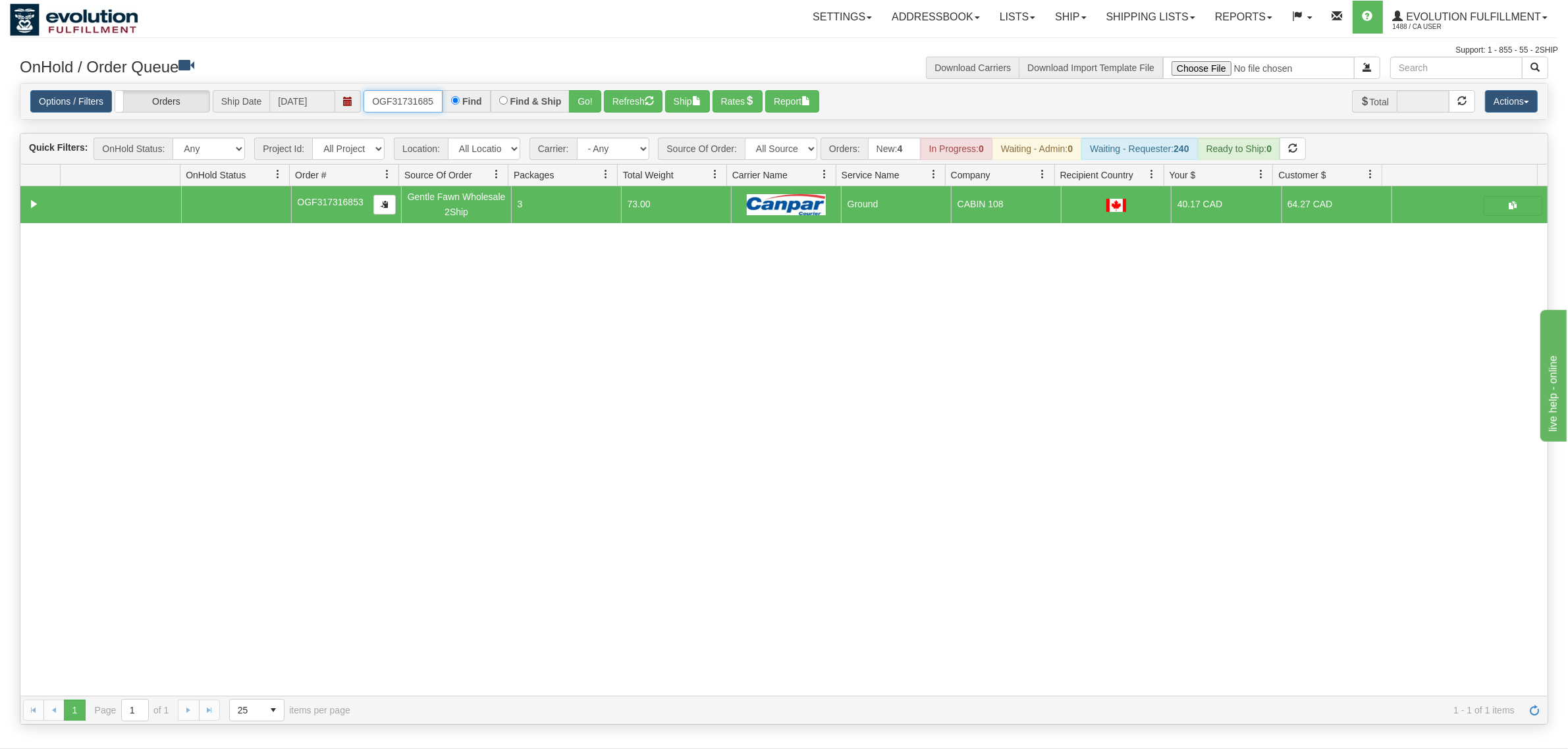
click at [385, 97] on input "OGF317316853" at bounding box center [402, 102] width 79 height 23
click at [578, 95] on button "Go!" at bounding box center [585, 102] width 33 height 23
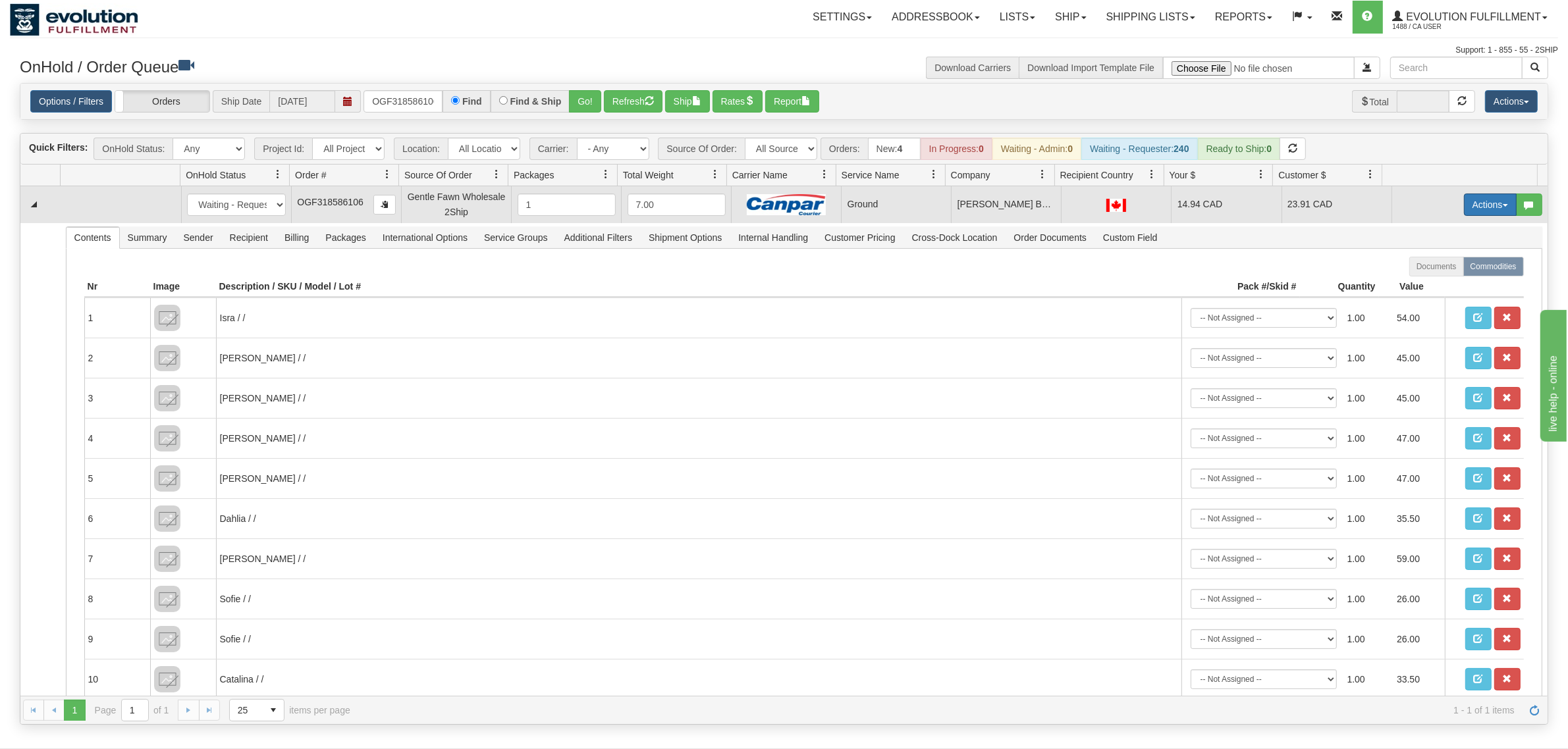
click at [1254, 196] on button "Actions" at bounding box center [1490, 205] width 53 height 23
click at [1254, 283] on span "Ship" at bounding box center [1438, 280] width 28 height 11
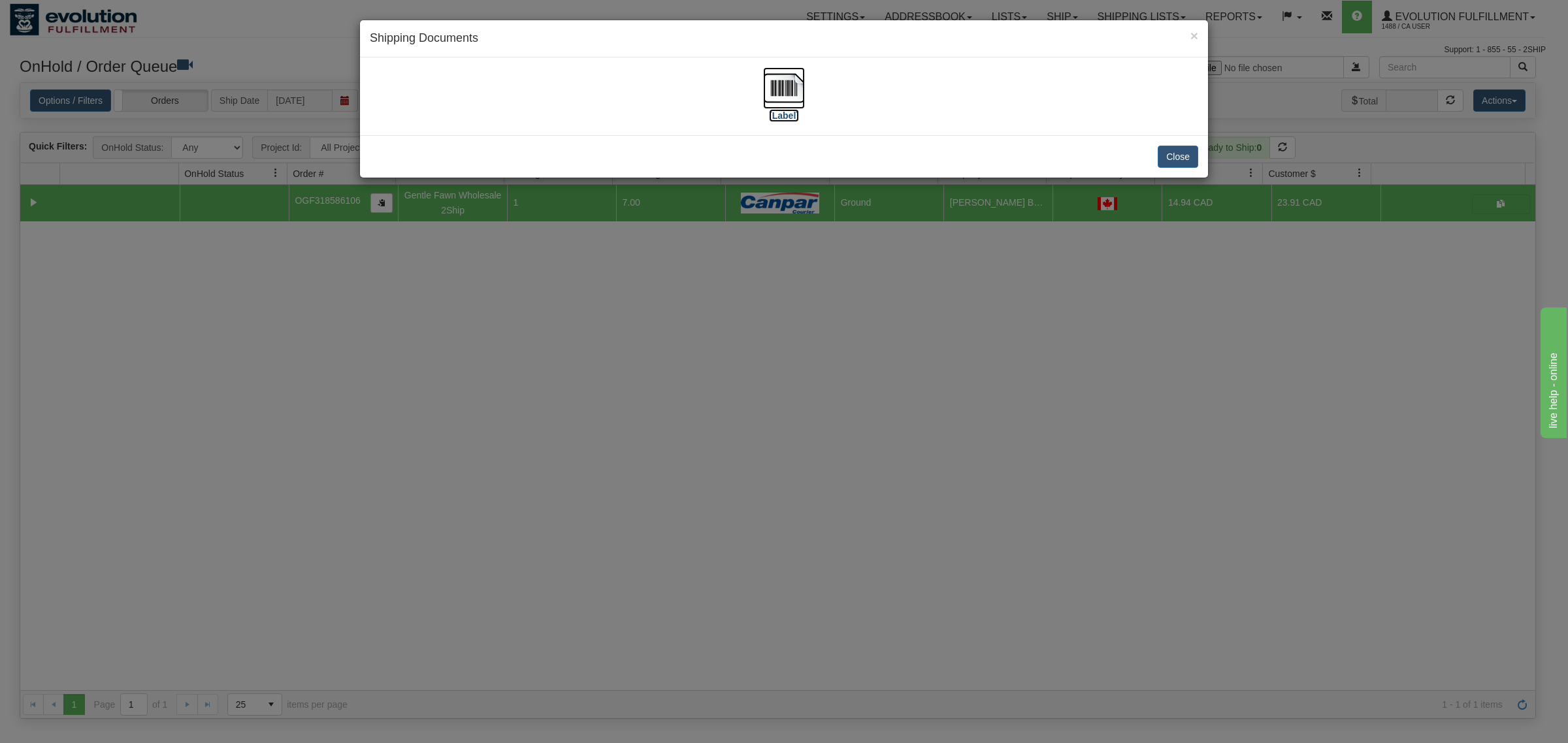
click at [784, 87] on img at bounding box center [784, 88] width 42 height 42
click at [1165, 154] on button "Close" at bounding box center [1178, 157] width 40 height 23
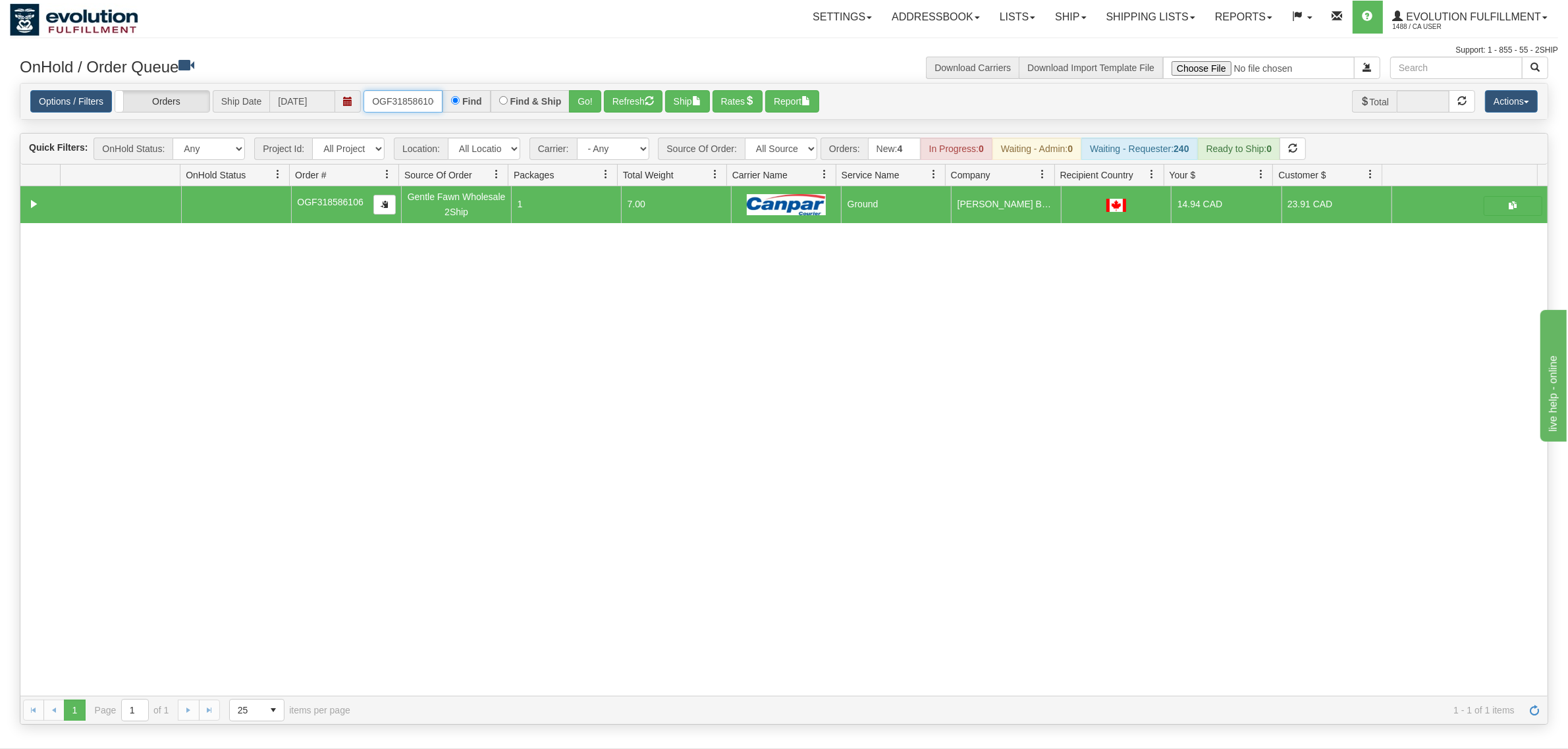
click at [390, 104] on input "OGF318586106" at bounding box center [402, 102] width 79 height 23
click at [392, 104] on input "OGF318586106" at bounding box center [402, 102] width 79 height 23
click at [580, 106] on button "Go!" at bounding box center [585, 102] width 33 height 23
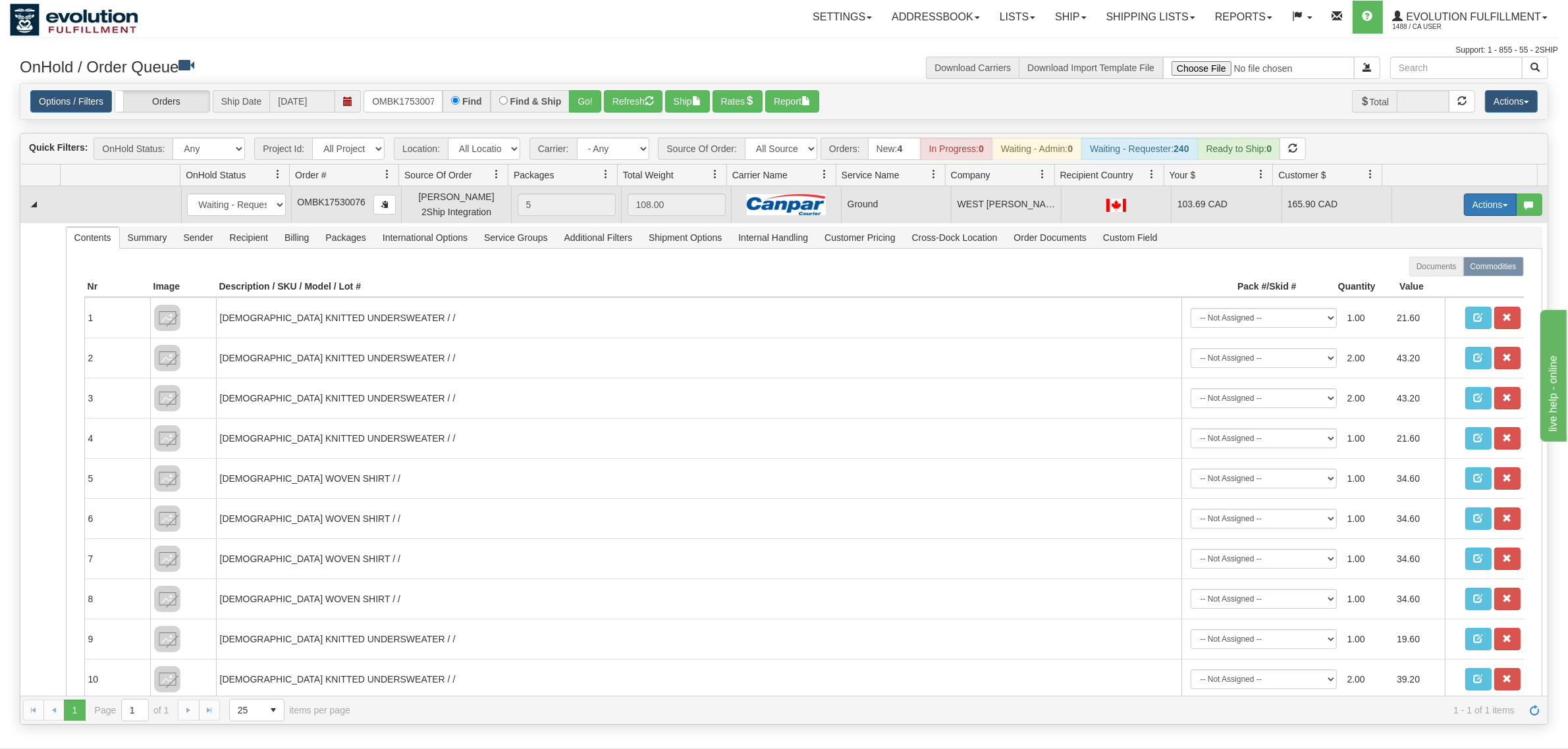
click at [1254, 208] on button "Actions" at bounding box center [1490, 205] width 53 height 23
click at [1254, 284] on span "Ship" at bounding box center [1438, 280] width 28 height 11
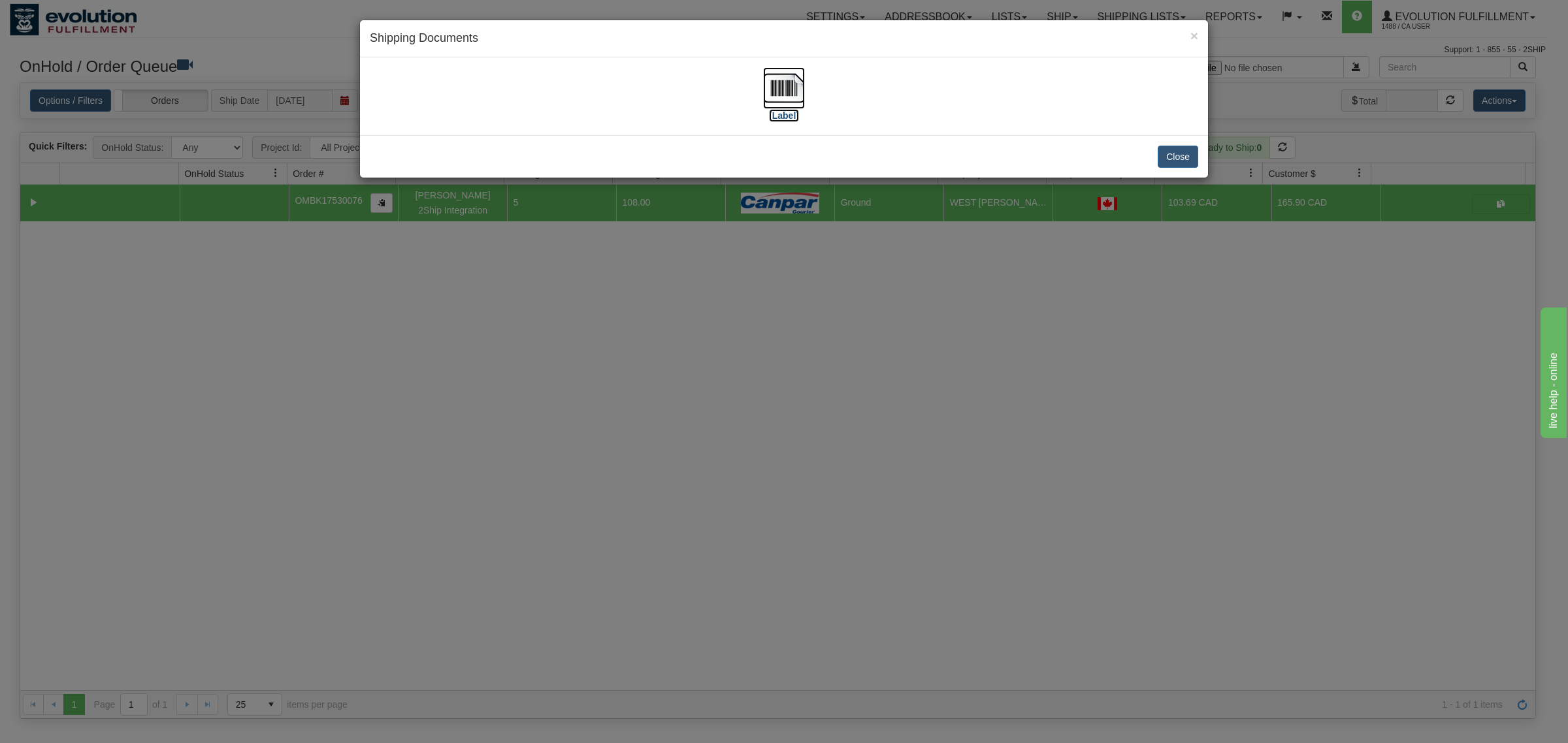
click at [789, 85] on img at bounding box center [784, 88] width 42 height 42
click at [1180, 155] on button "Close" at bounding box center [1178, 157] width 40 height 23
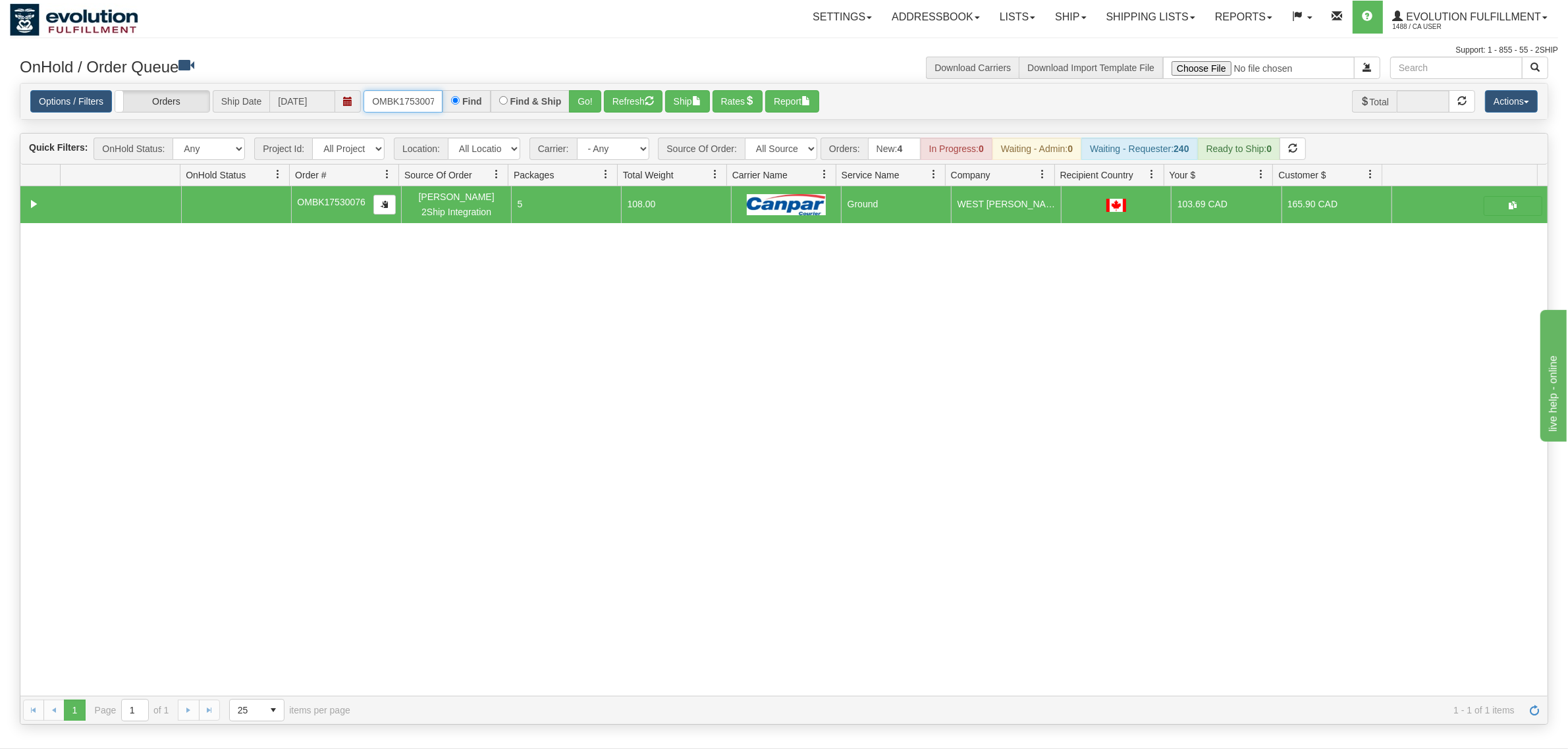
click at [396, 97] on input "OMBK17530076" at bounding box center [402, 102] width 79 height 23
click at [417, 101] on input "OMBK17288274 BO01" at bounding box center [402, 102] width 79 height 23
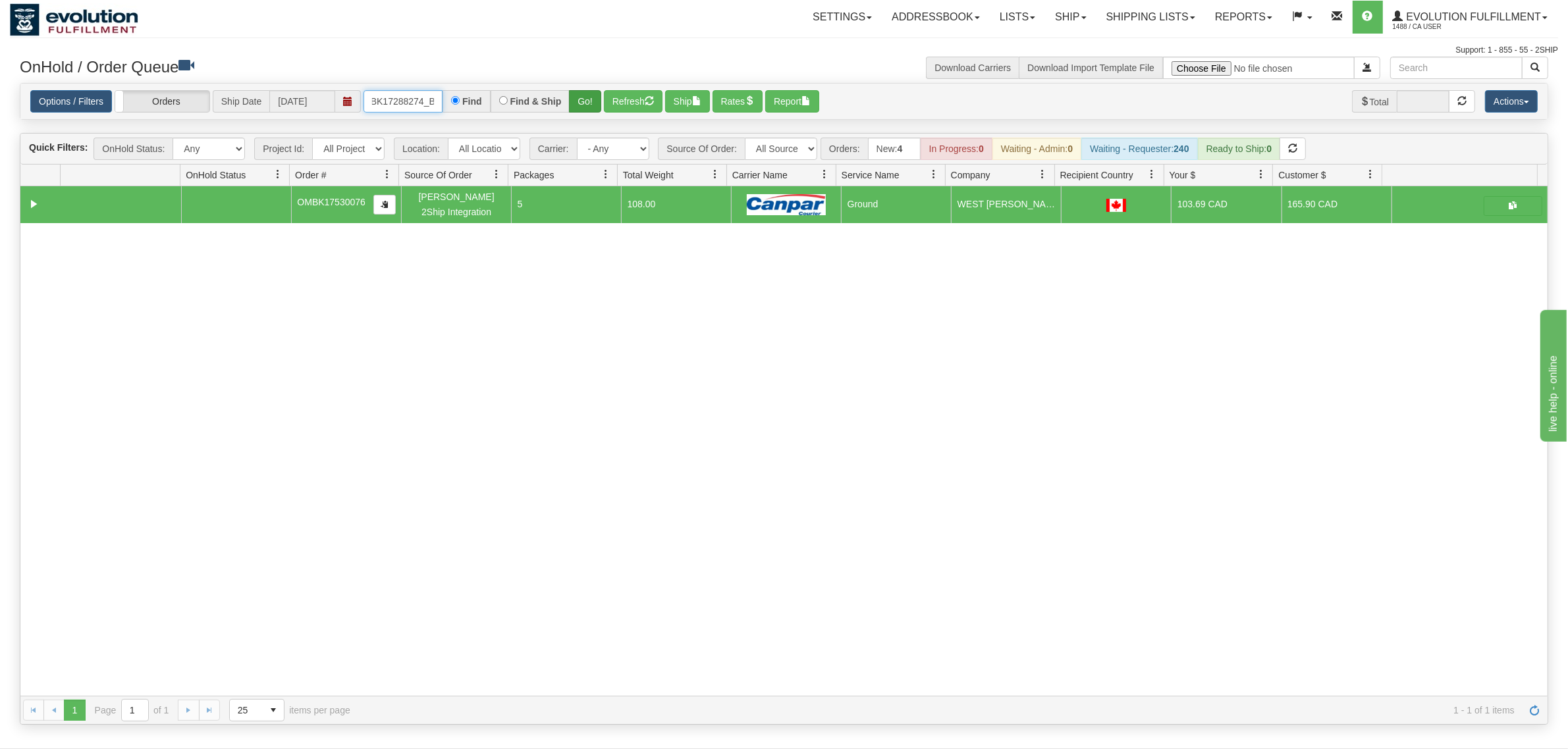
type input "OMBK17288274_BO01"
click at [581, 95] on button "Go!" at bounding box center [585, 102] width 33 height 23
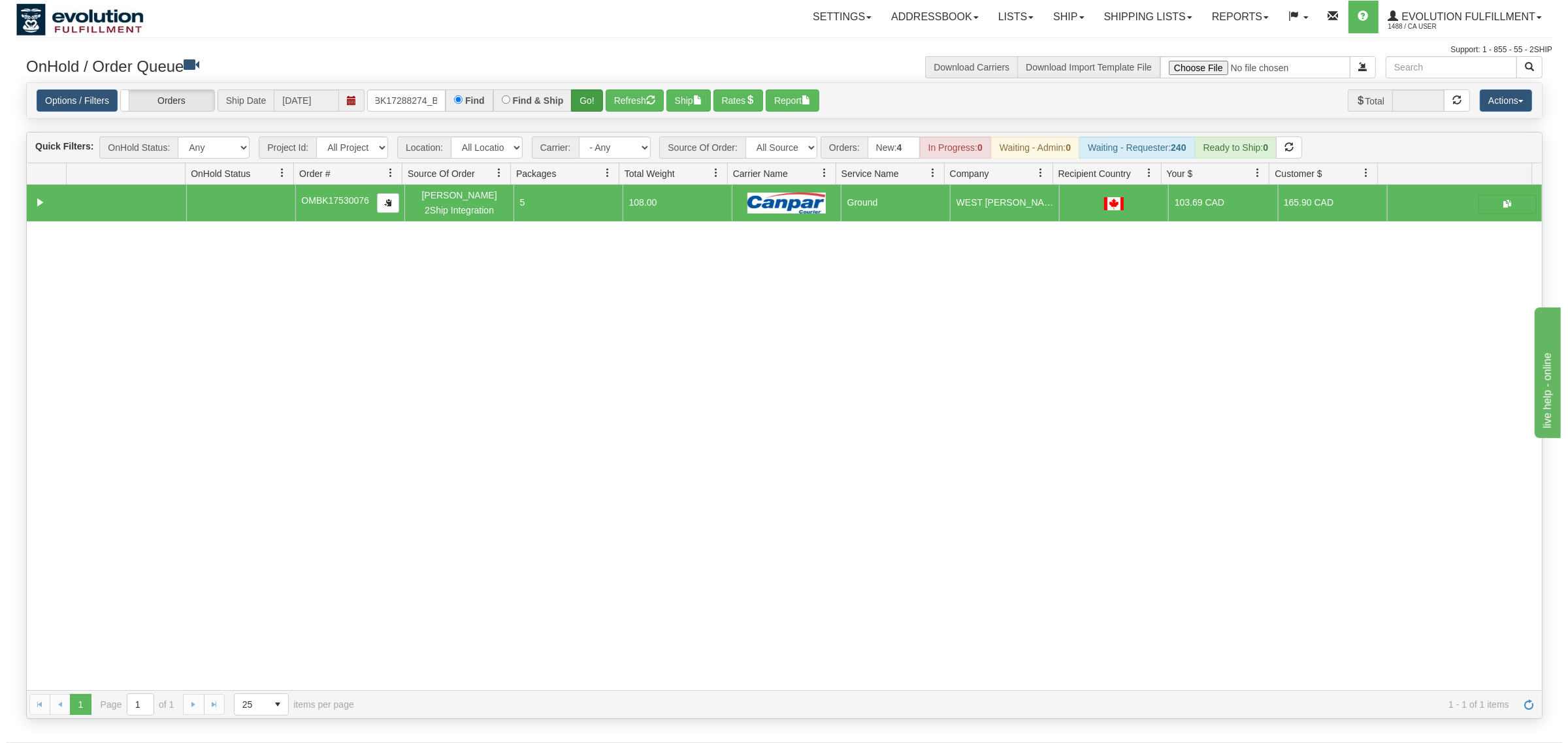
scroll to position [0, 0]
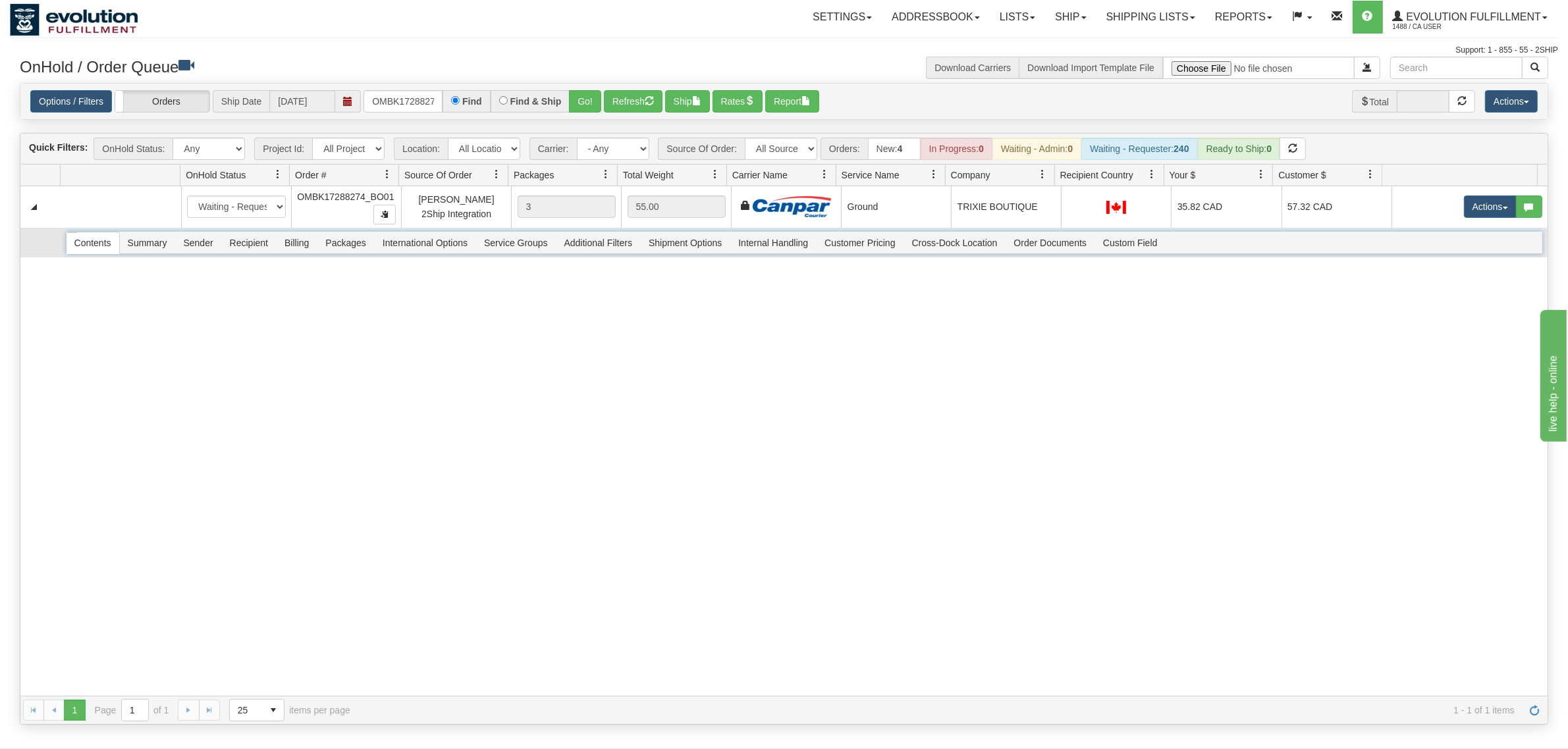
click at [254, 237] on span "Recipient" at bounding box center [249, 243] width 54 height 21
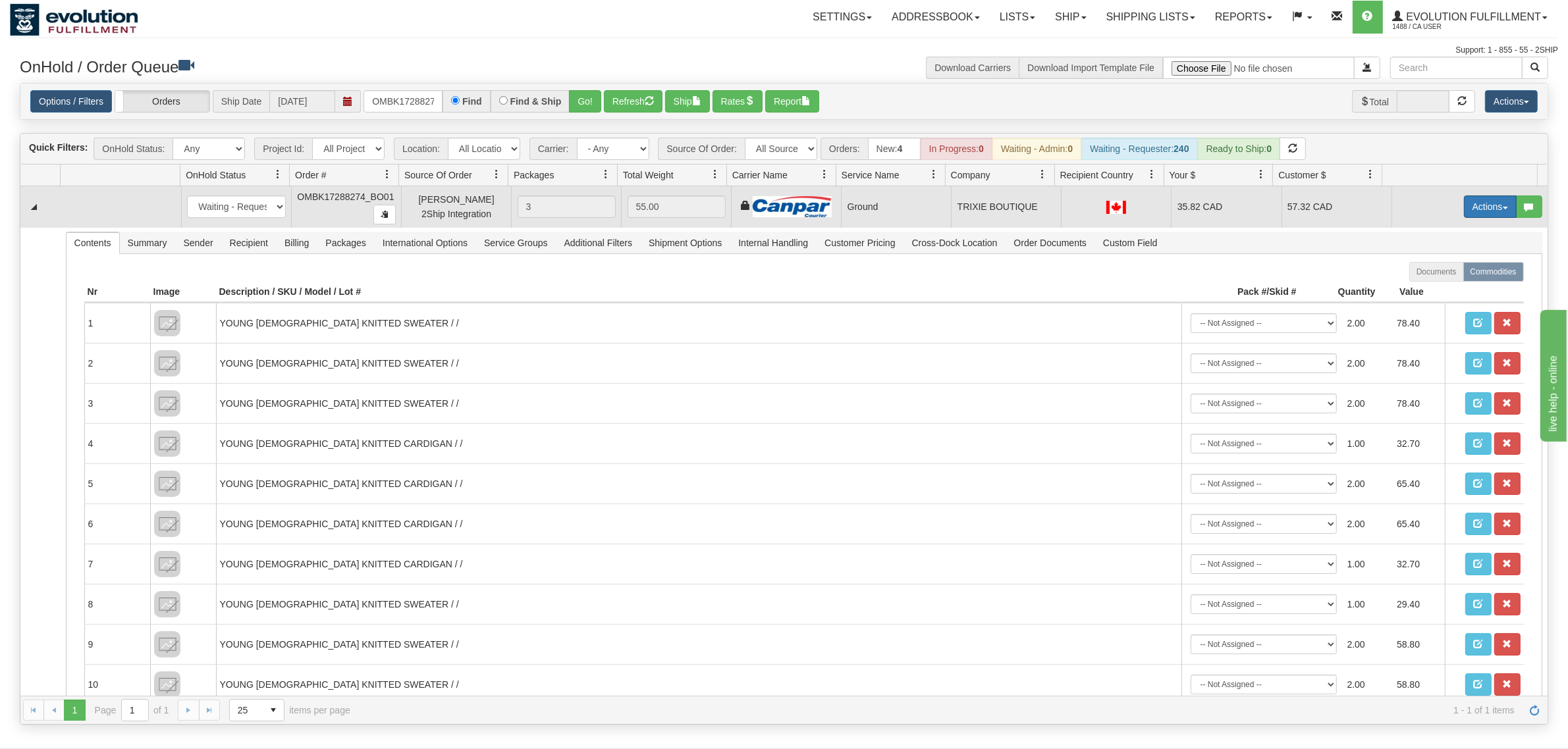
click at [1254, 208] on button "Actions" at bounding box center [1490, 207] width 53 height 23
click at [1254, 285] on span "Ship" at bounding box center [1438, 283] width 28 height 11
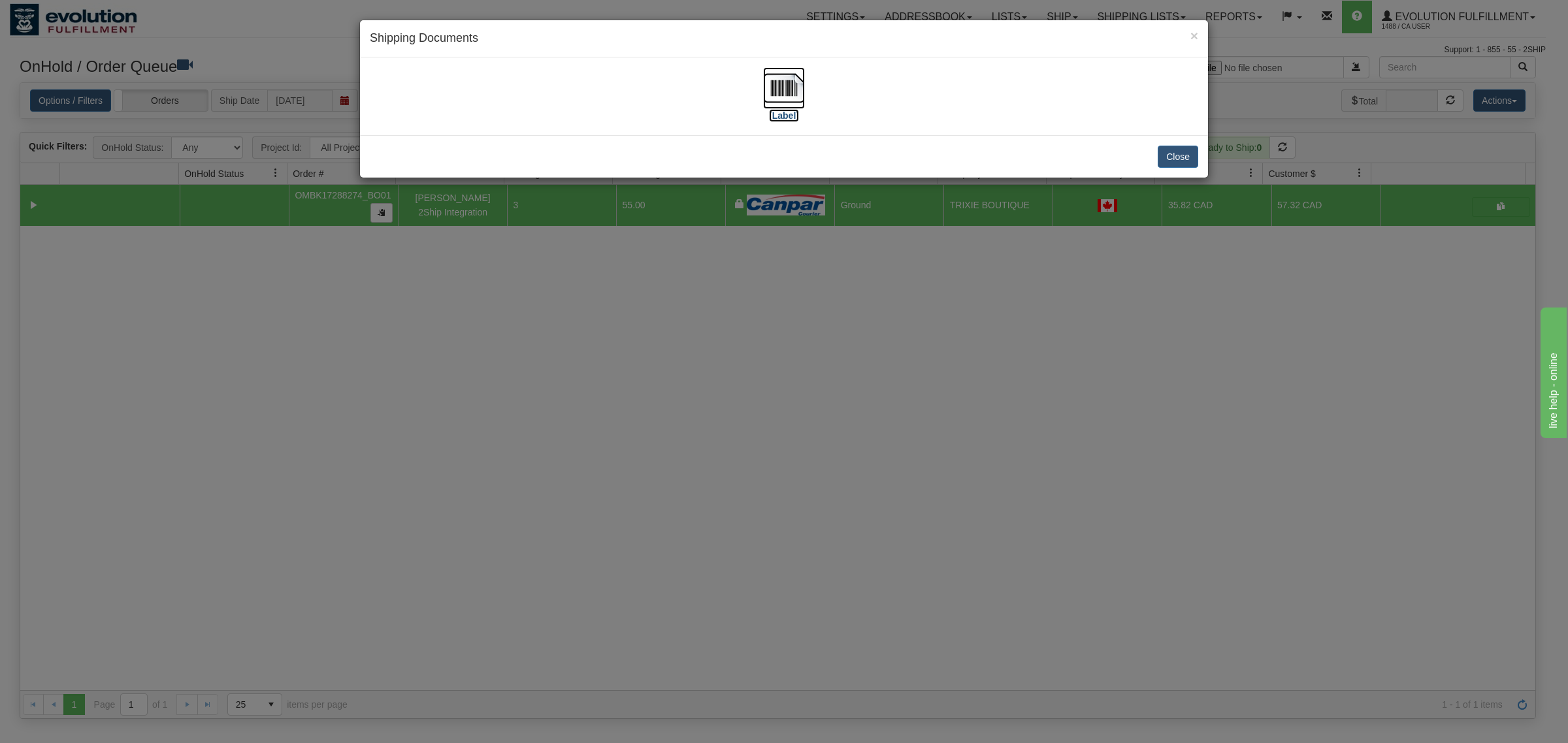
click at [784, 94] on img at bounding box center [784, 88] width 42 height 42
click at [1189, 151] on button "Close" at bounding box center [1178, 157] width 40 height 23
